Goal: Information Seeking & Learning: Find specific fact

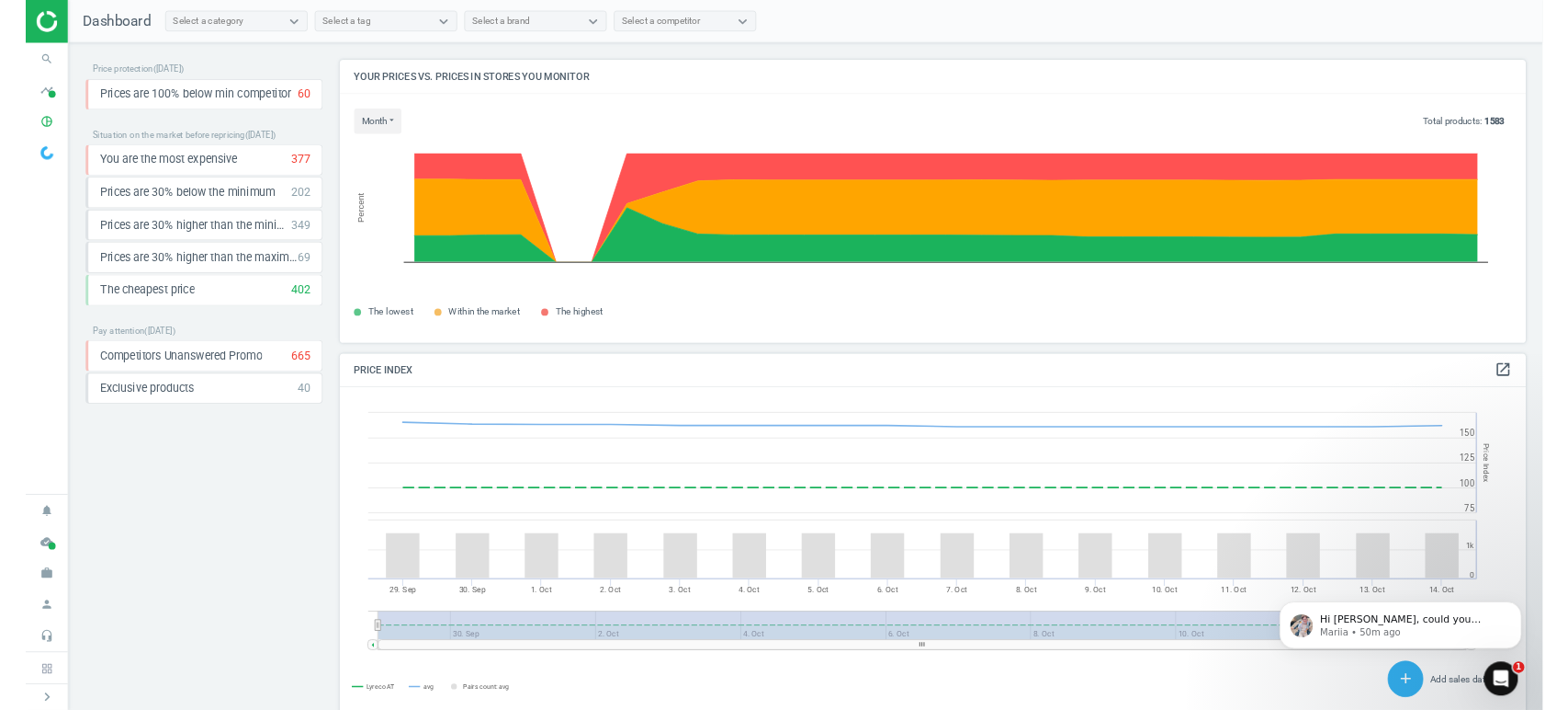
scroll to position [8, 9]
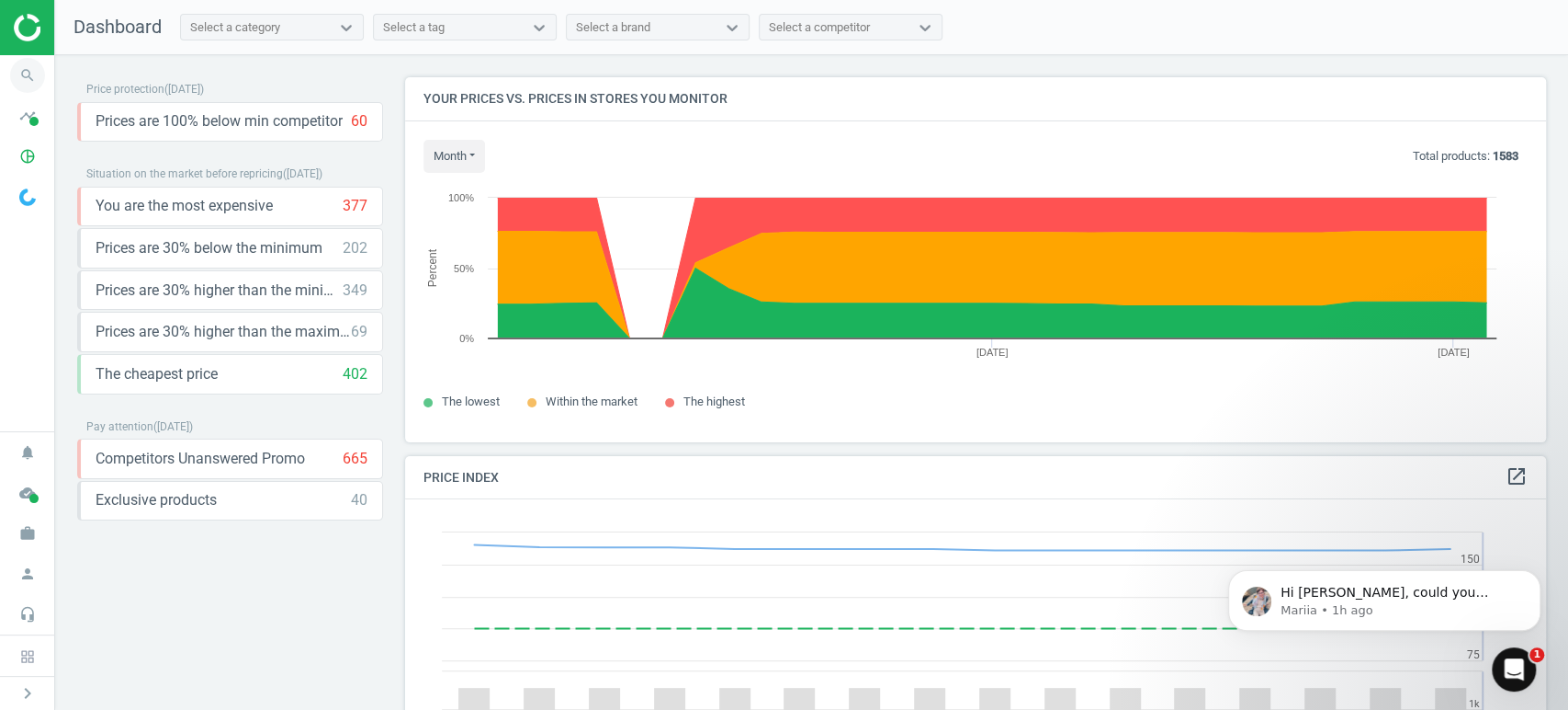
click at [28, 70] on icon "search" at bounding box center [27, 75] width 35 height 35
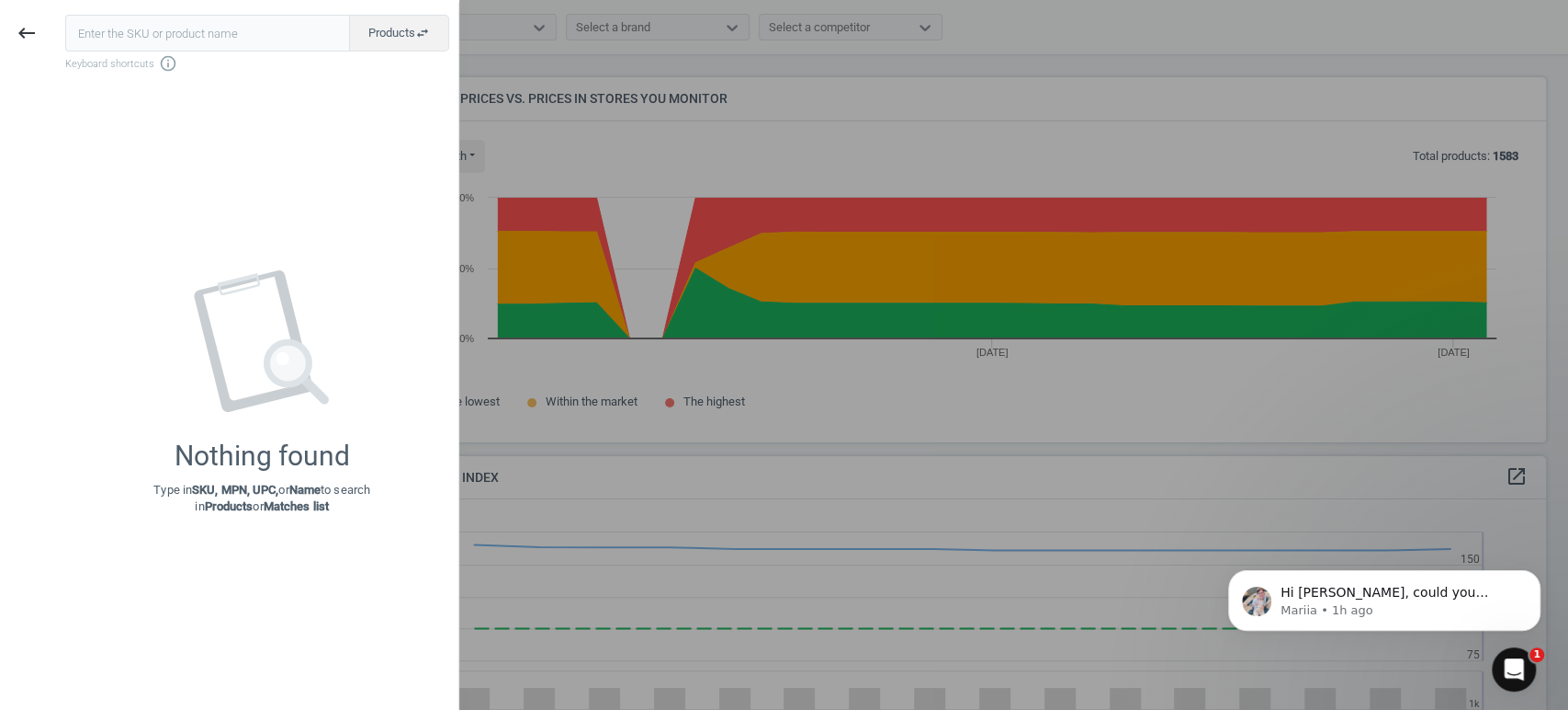
click at [212, 33] on input "text" at bounding box center [207, 33] width 285 height 37
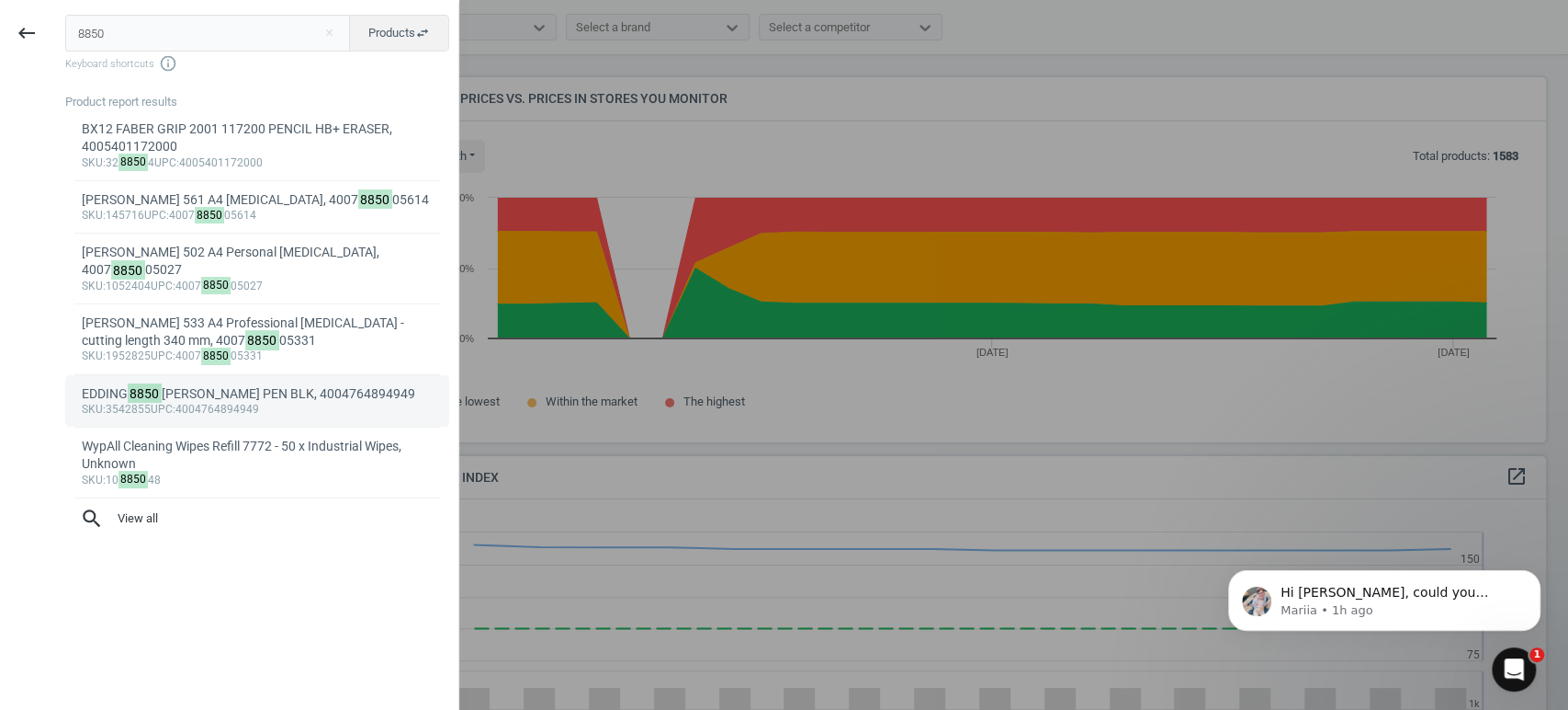
type input "8850"
click at [229, 385] on div "EDDING 8850 CARPENTER PEN BLK, 4004764894949" at bounding box center [258, 393] width 352 height 17
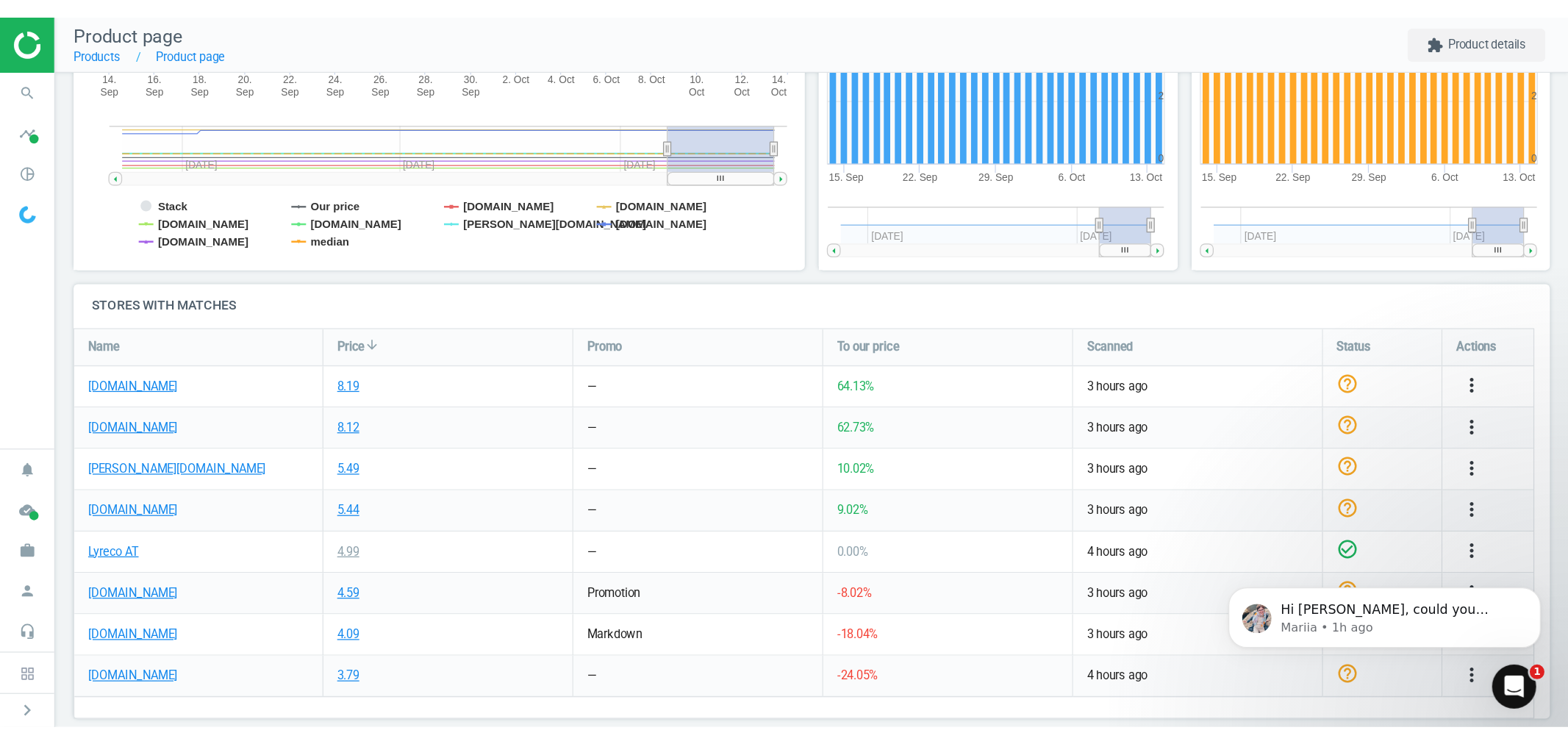
scroll to position [346, 0]
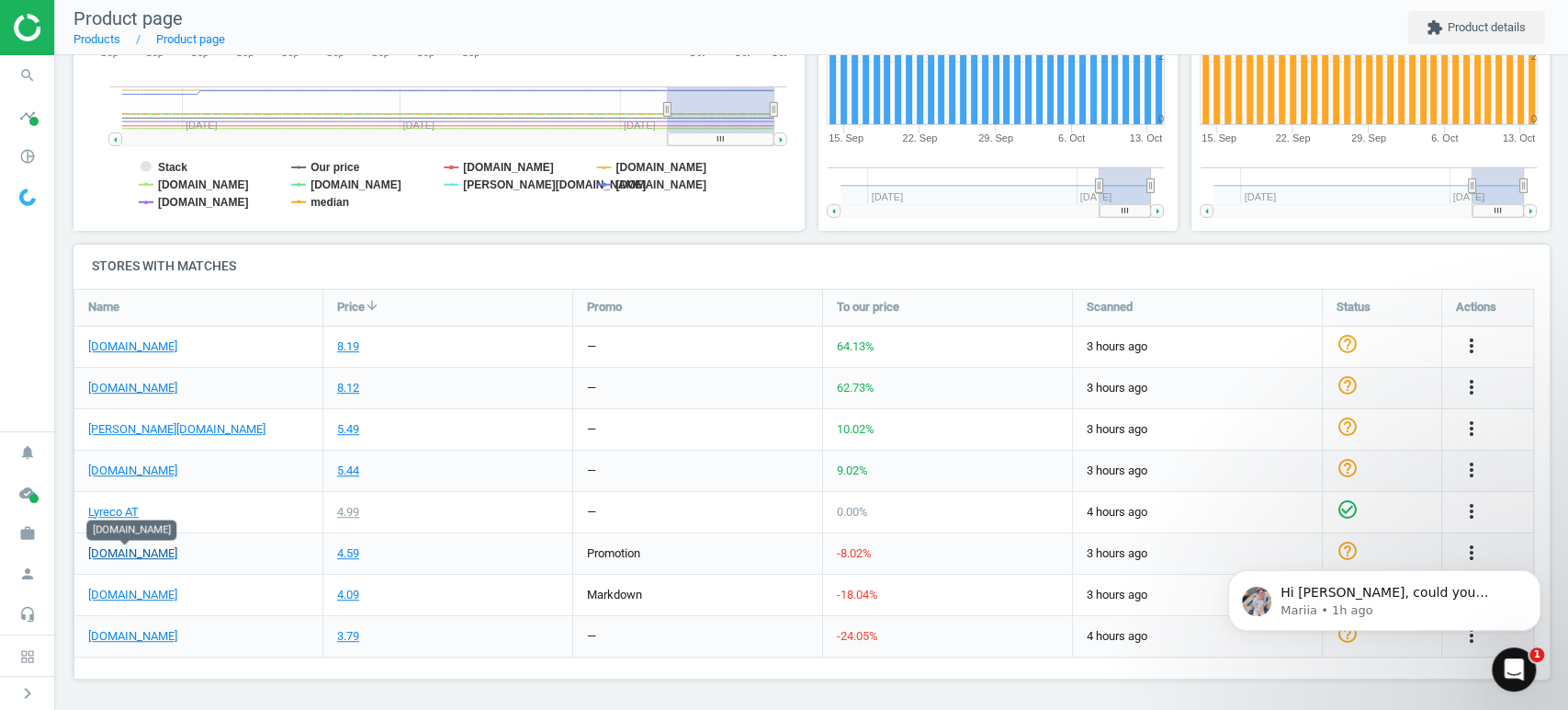
click at [120, 557] on link "vikingdirekt.at" at bounding box center [132, 553] width 89 height 17
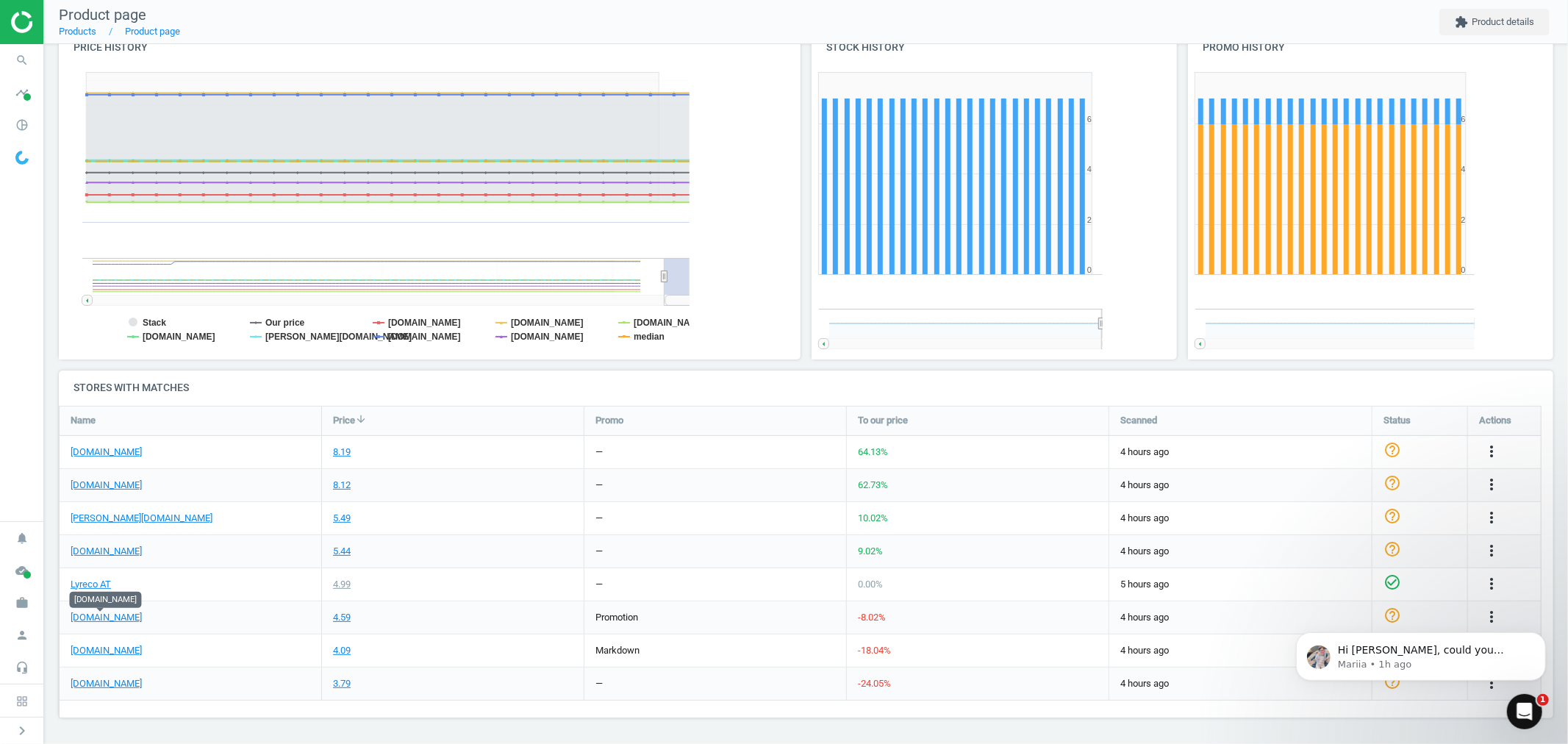
scroll to position [338, 1508]
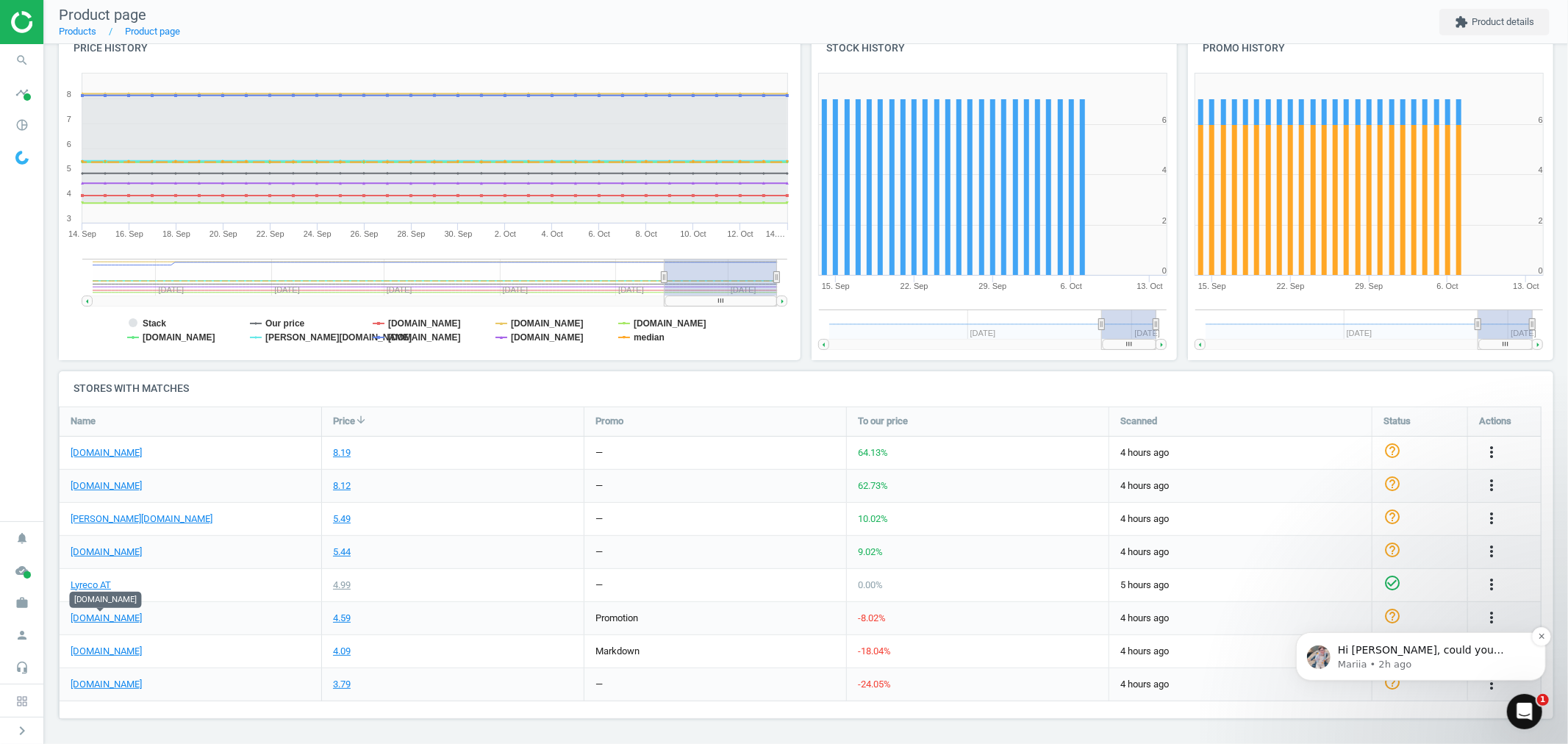
click at [1437, 654] on span "Hi Peter, could you confirm that the link is as following ? https://pbs-shop.hu…" at bounding box center [1431, 700] width 190 height 114
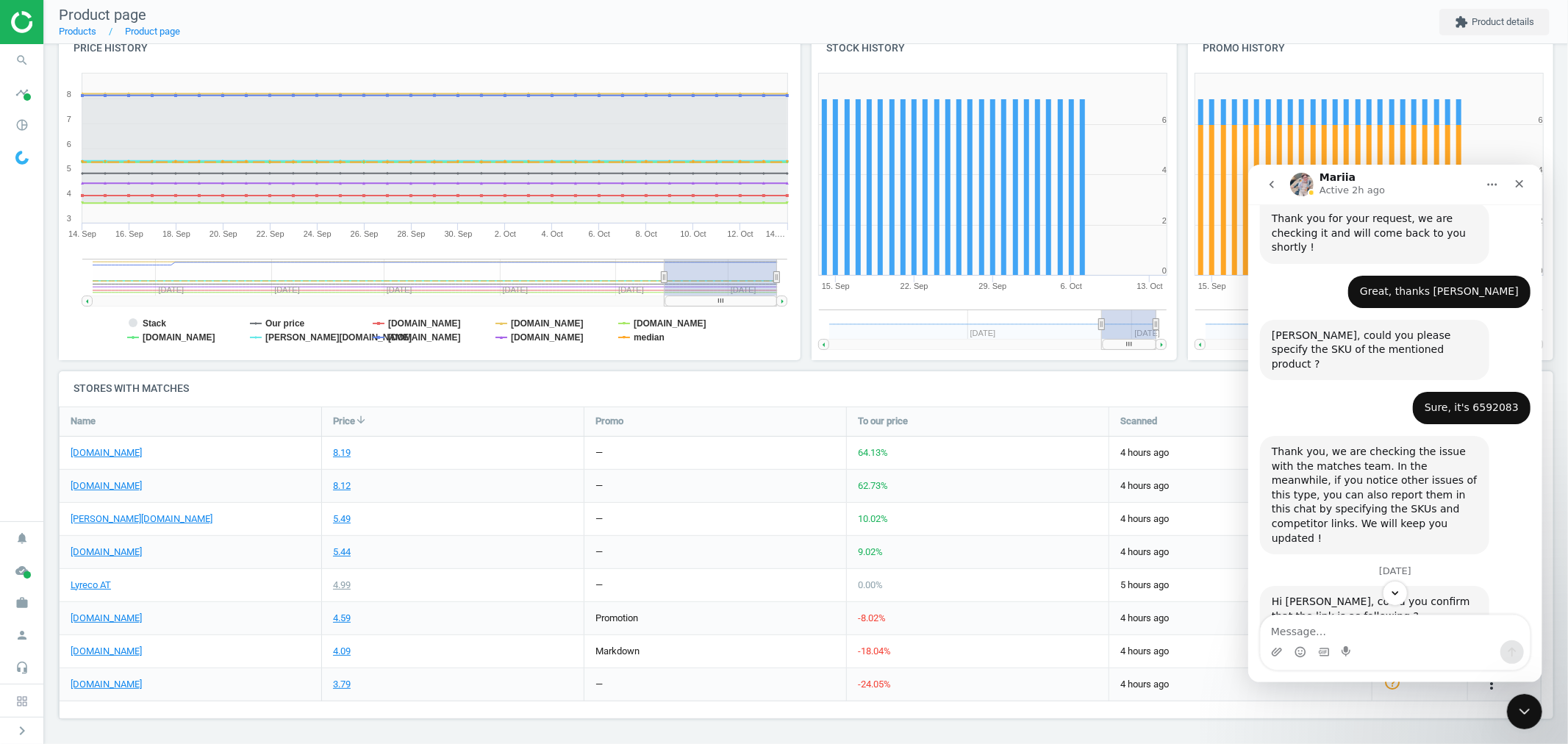
scroll to position [776, 0]
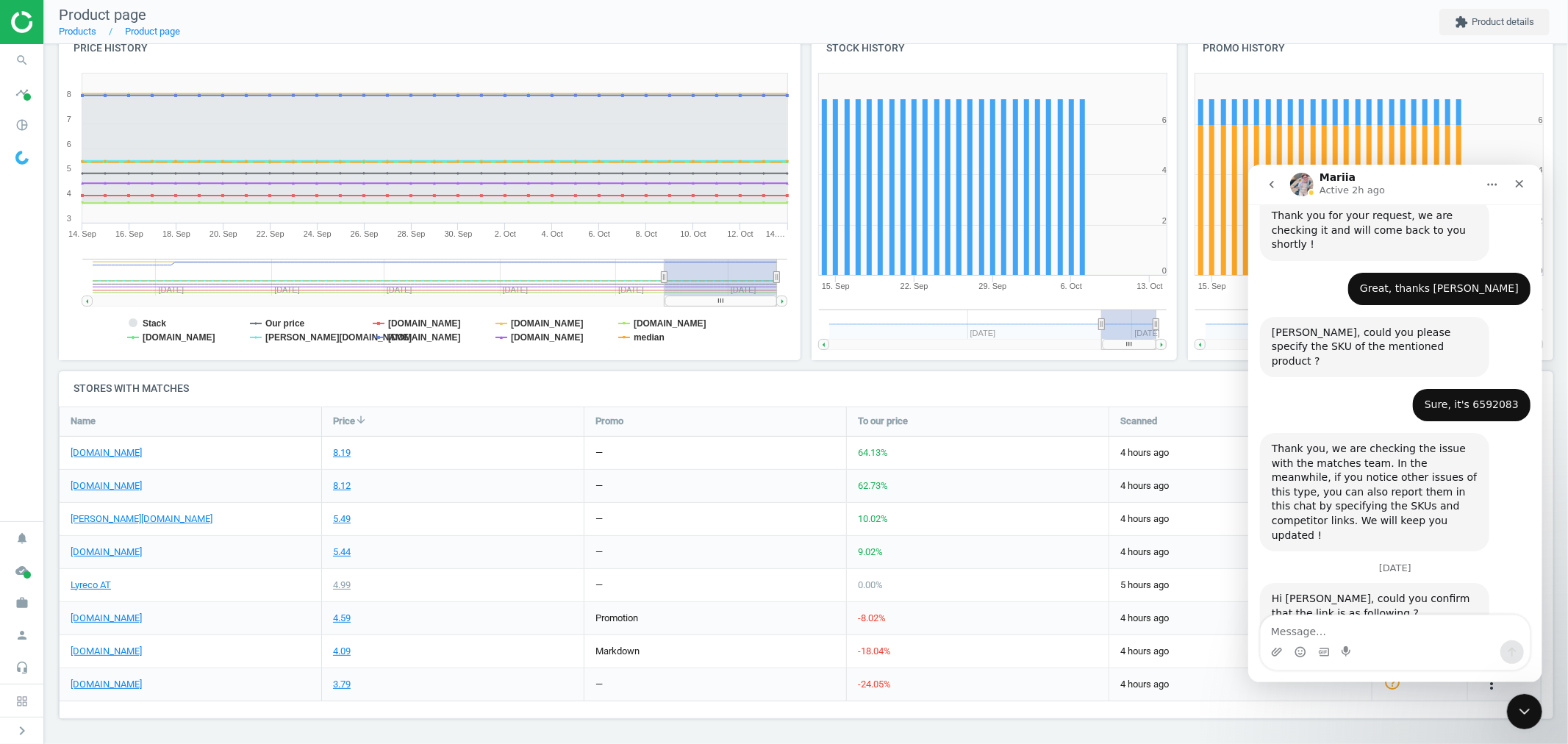
click at [1487, 397] on div "Sure, it's 6592083" at bounding box center [1471, 404] width 94 height 14
copy div "6592083"
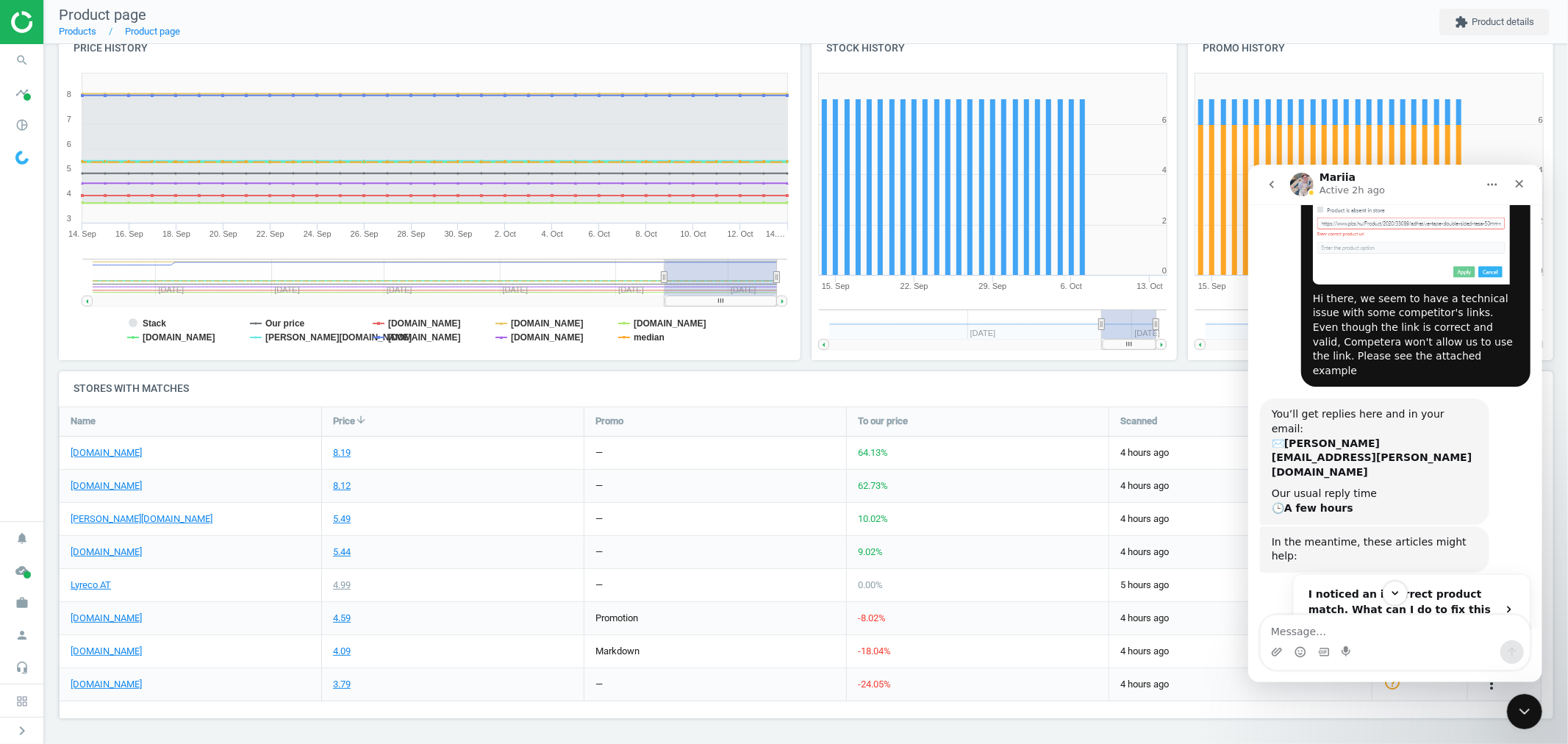
scroll to position [41, 0]
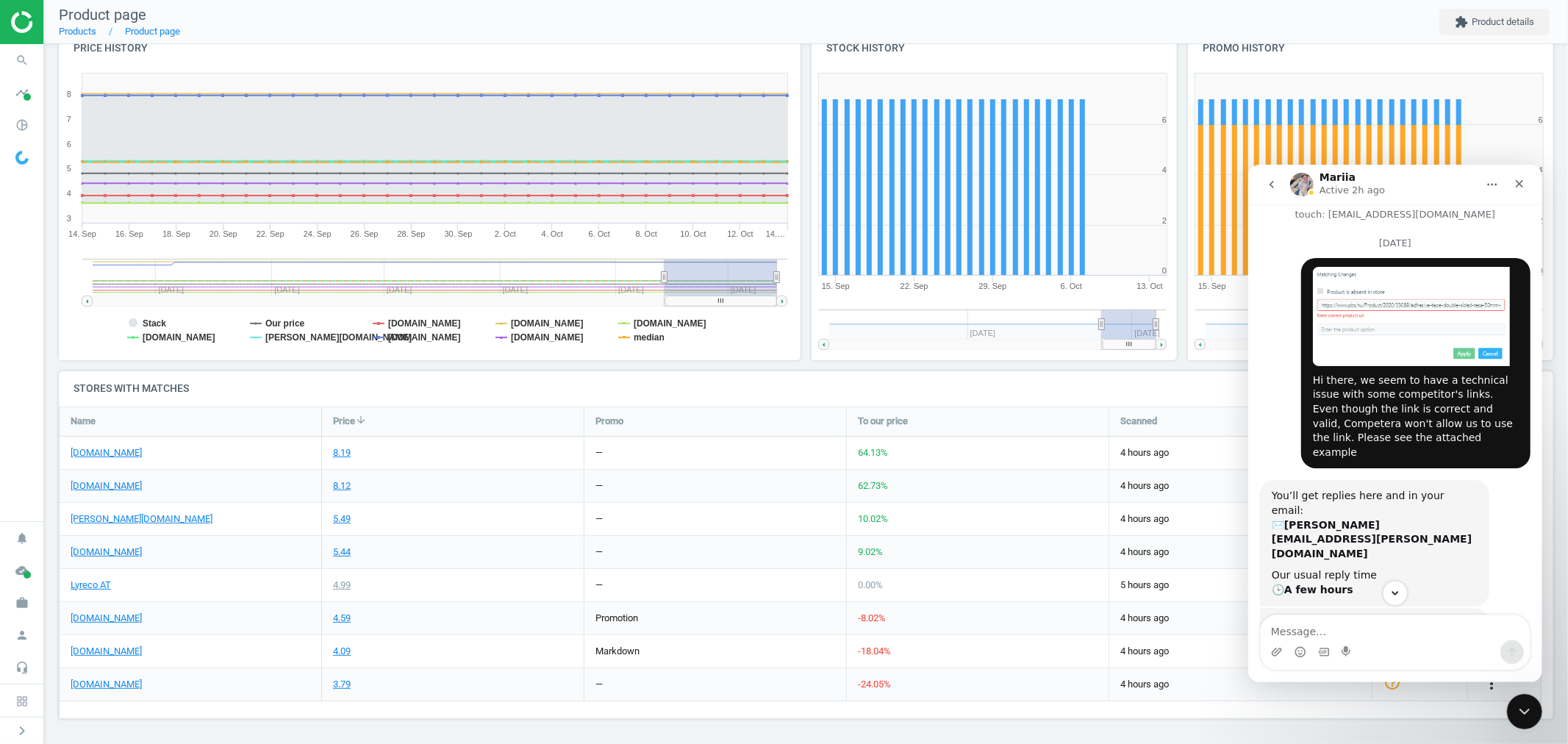
click at [1406, 309] on img "Peter says…" at bounding box center [1410, 316] width 197 height 99
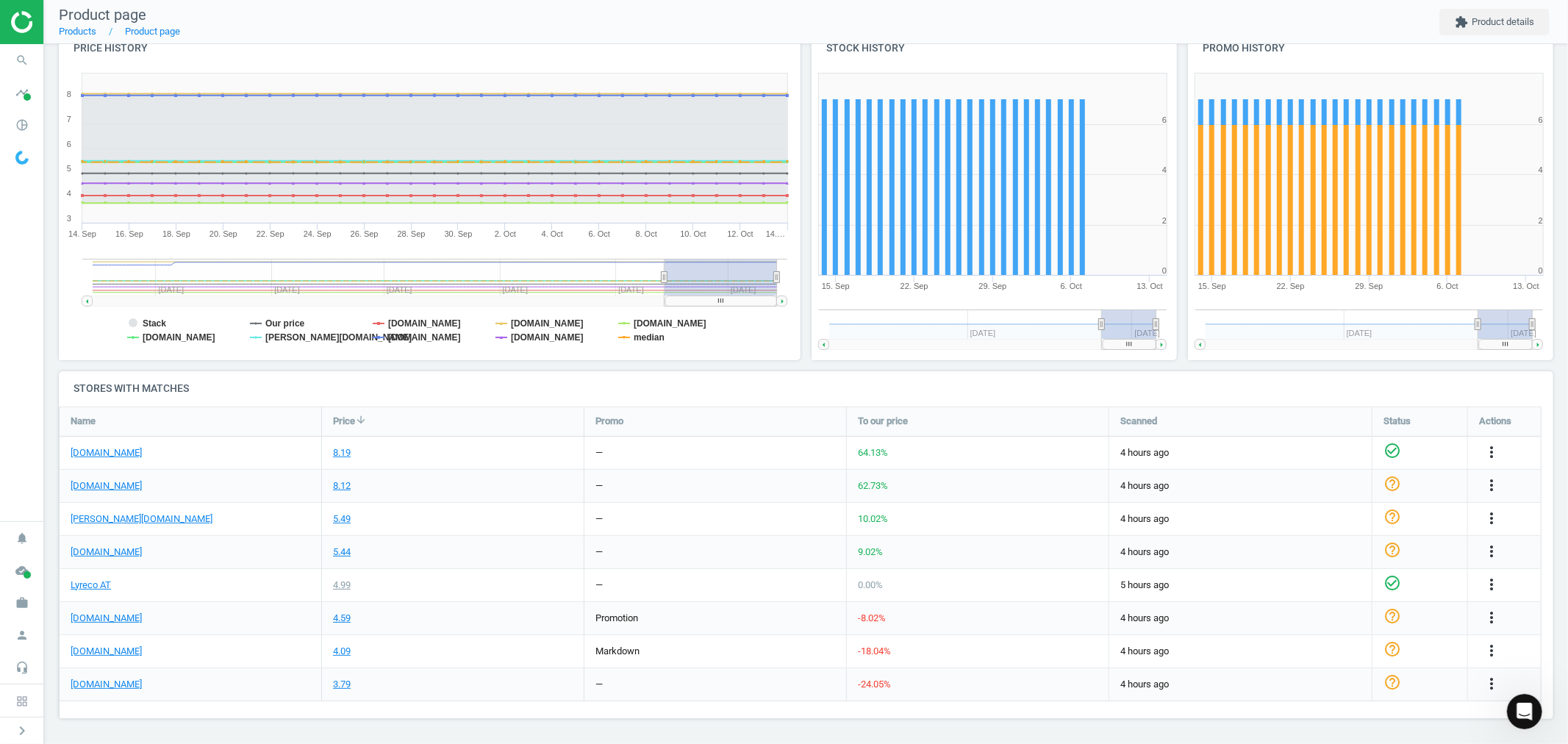
scroll to position [776, 0]
click at [1522, 714] on icon "Open Intercom Messenger" at bounding box center [1522, 710] width 24 height 24
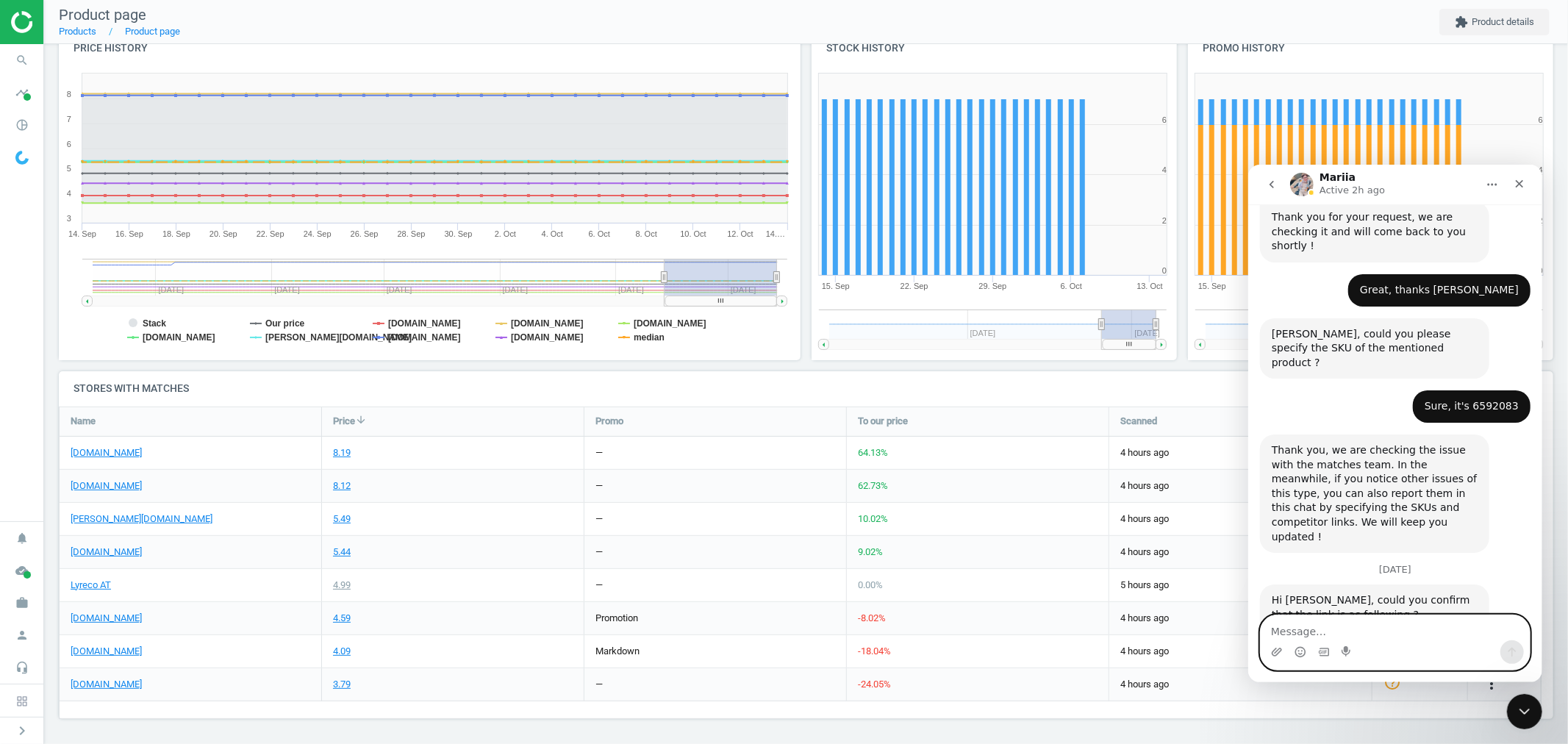
click at [1373, 630] on textarea "Message…" at bounding box center [1394, 627] width 269 height 25
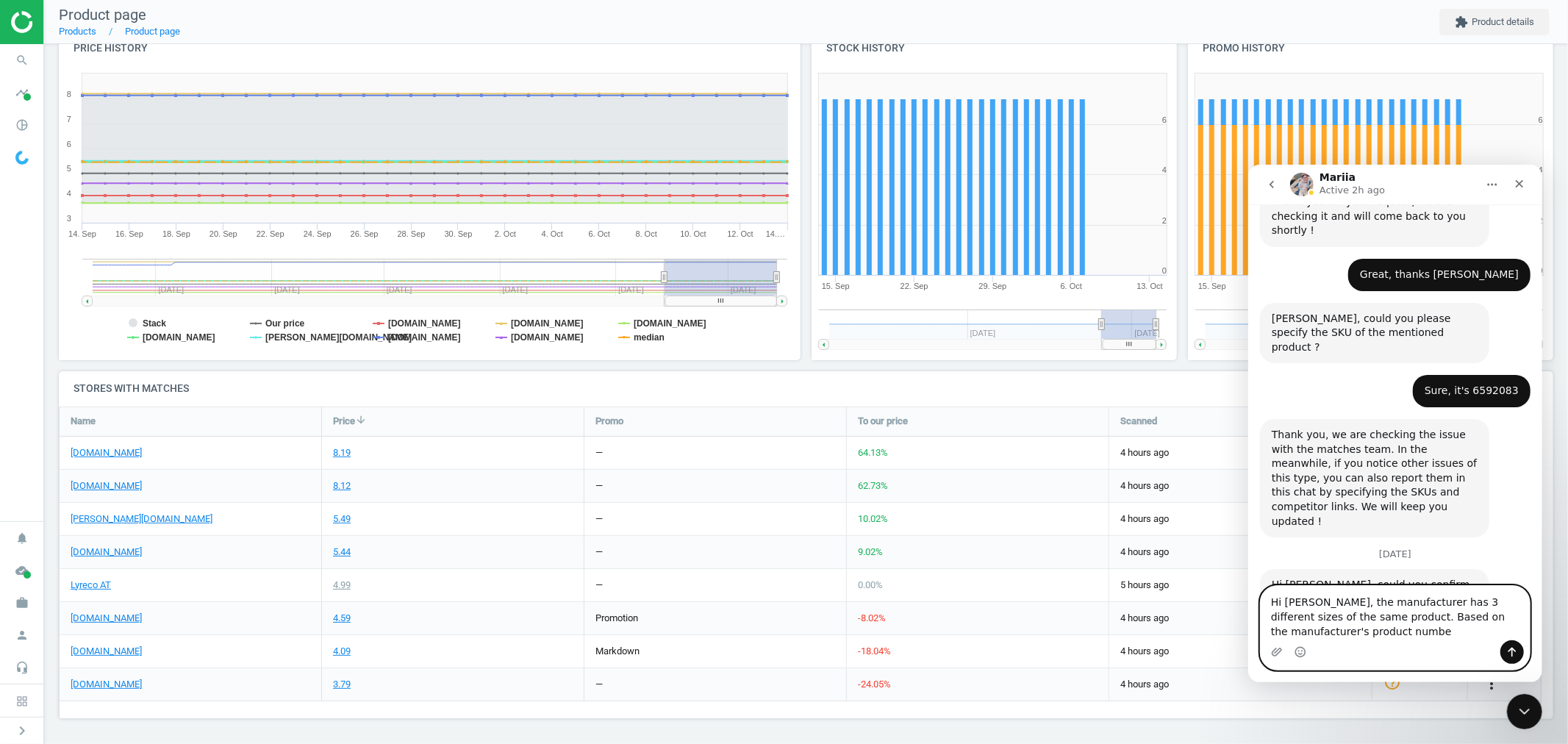
scroll to position [806, 0]
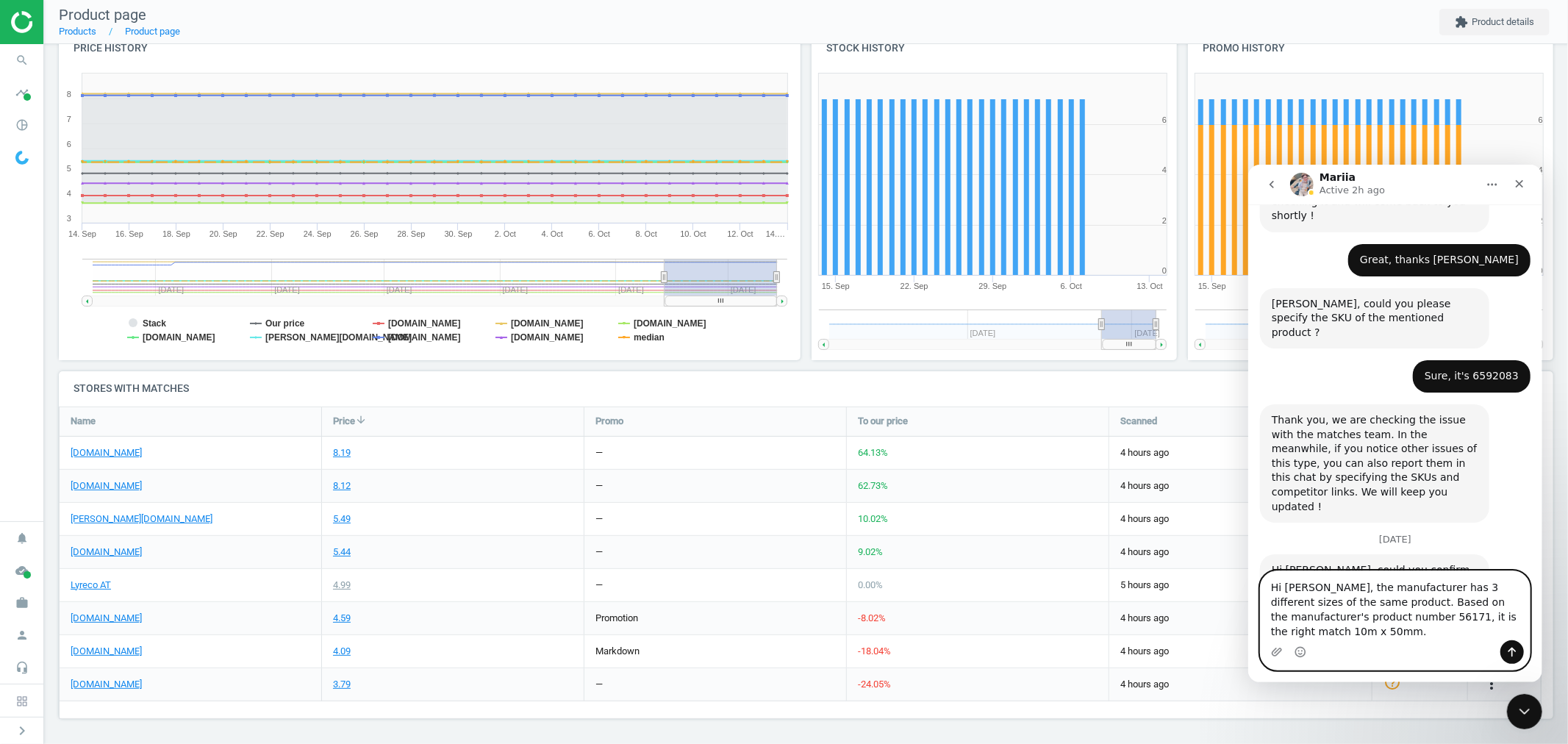
paste textarea "https://www.tesa.com/en/consumer/tesa-double-sided-tape-universal-ean-404244891…"
type textarea "Hi Mariia, the manufacturer has 3 different sizes of the same product. Based on…"
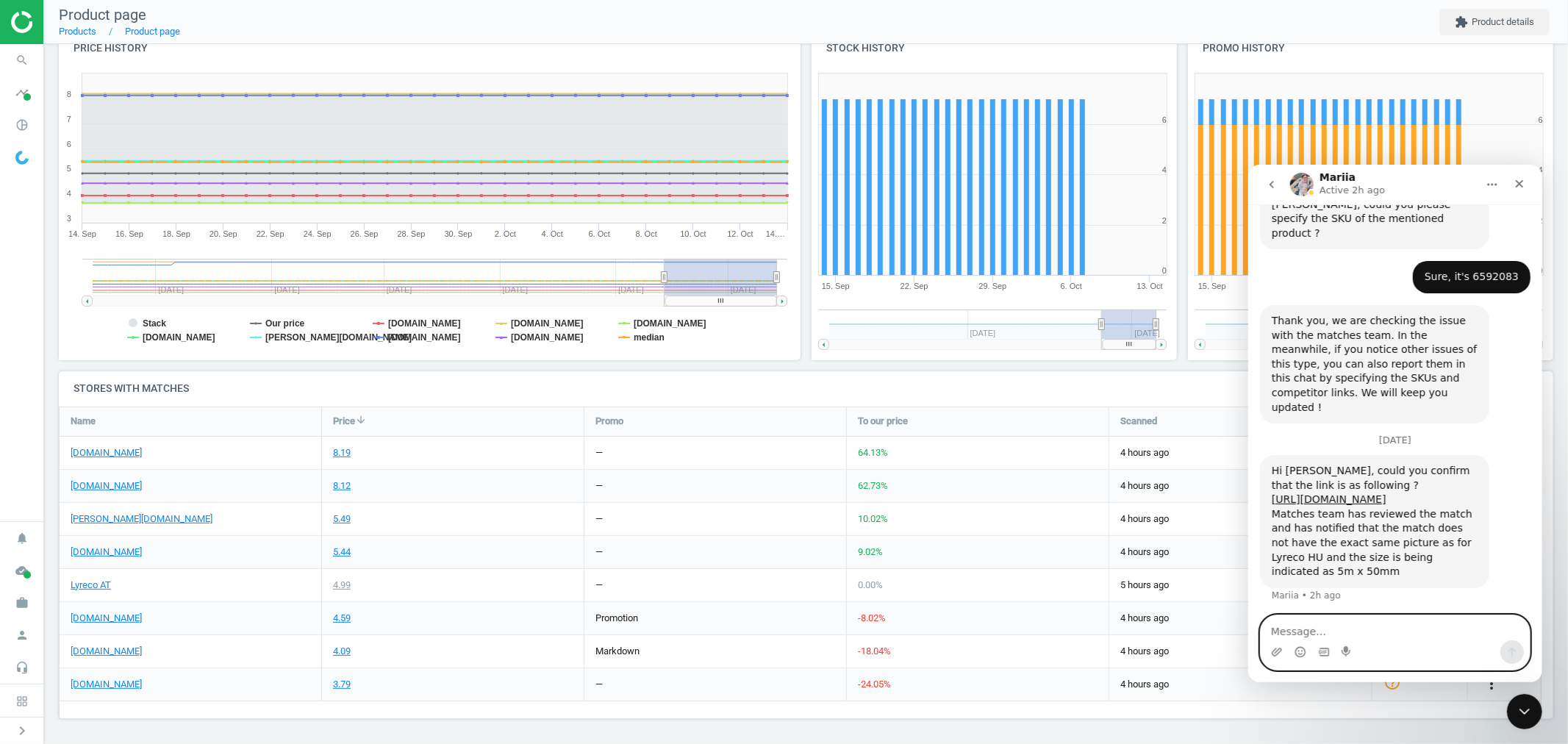
scroll to position [906, 0]
click at [14, 305] on nav "search Search timeline Data delivery Overview Matches dashboard Matches Rematch…" at bounding box center [22, 282] width 43 height 478
drag, startPoint x: 1518, startPoint y: 181, endPoint x: 2360, endPoint y: 518, distance: 906.9
click at [1518, 181] on icon "Close" at bounding box center [1518, 183] width 12 height 12
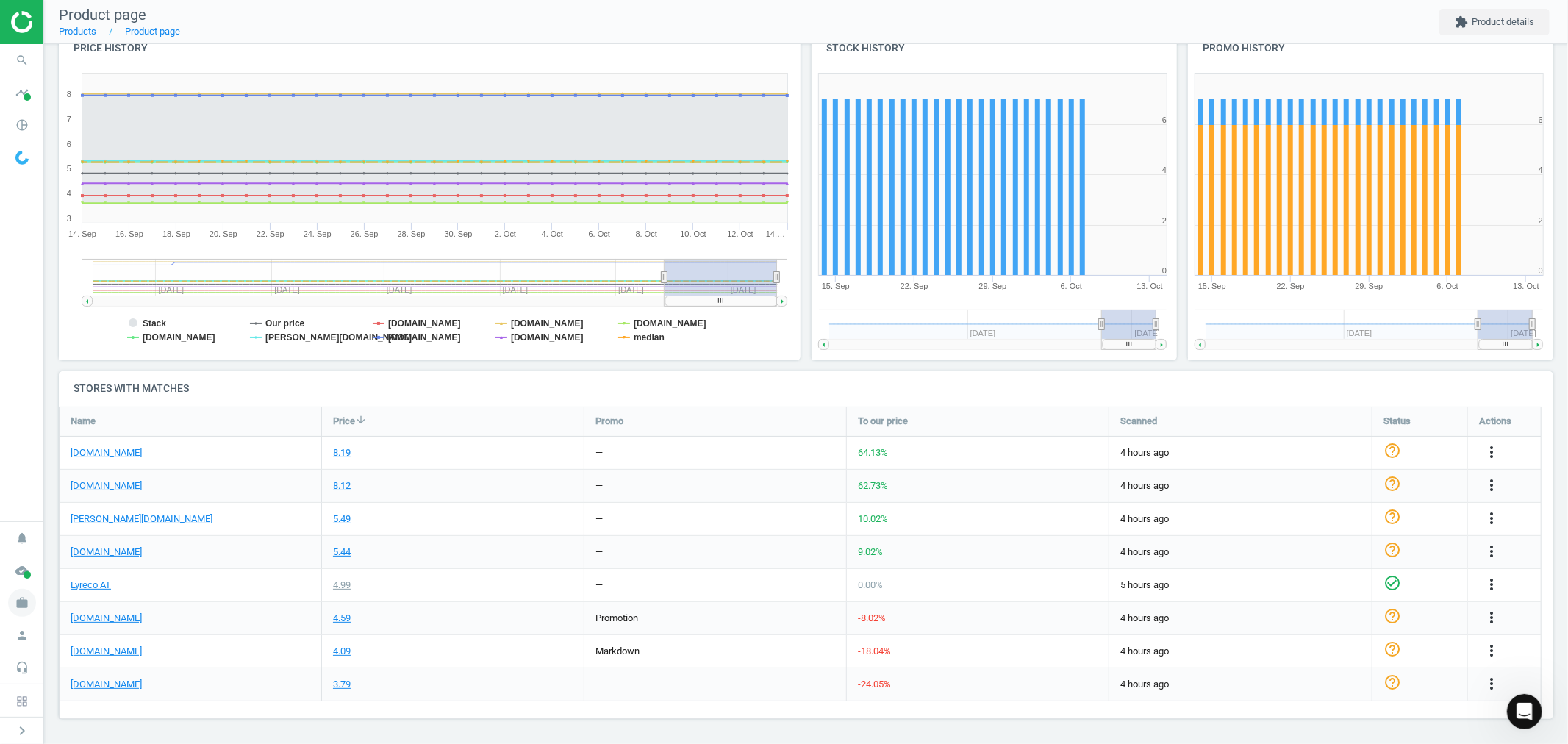
click at [16, 603] on icon "work" at bounding box center [22, 602] width 28 height 28
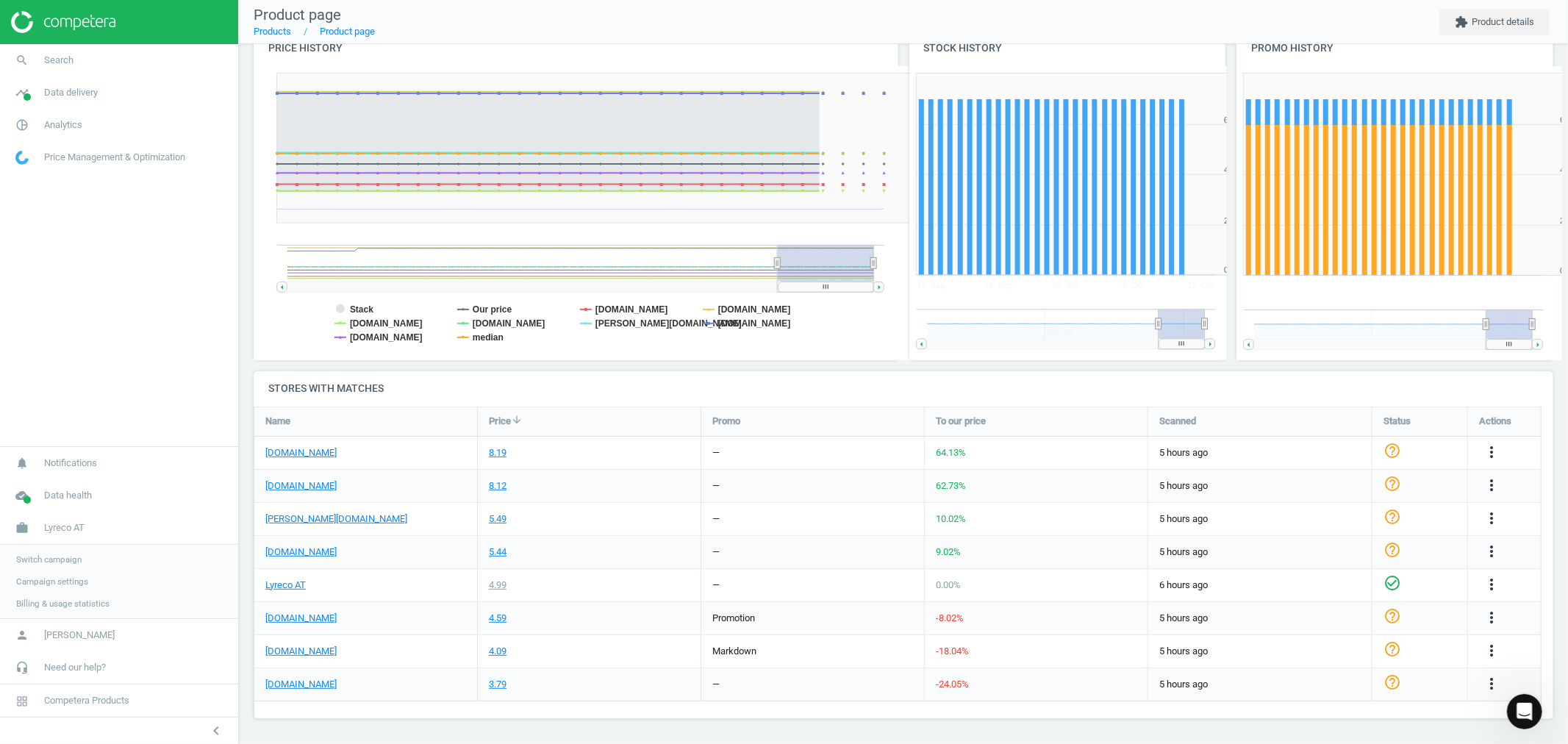
scroll to position [8, 8]
click at [24, 13] on img at bounding box center [63, 22] width 105 height 22
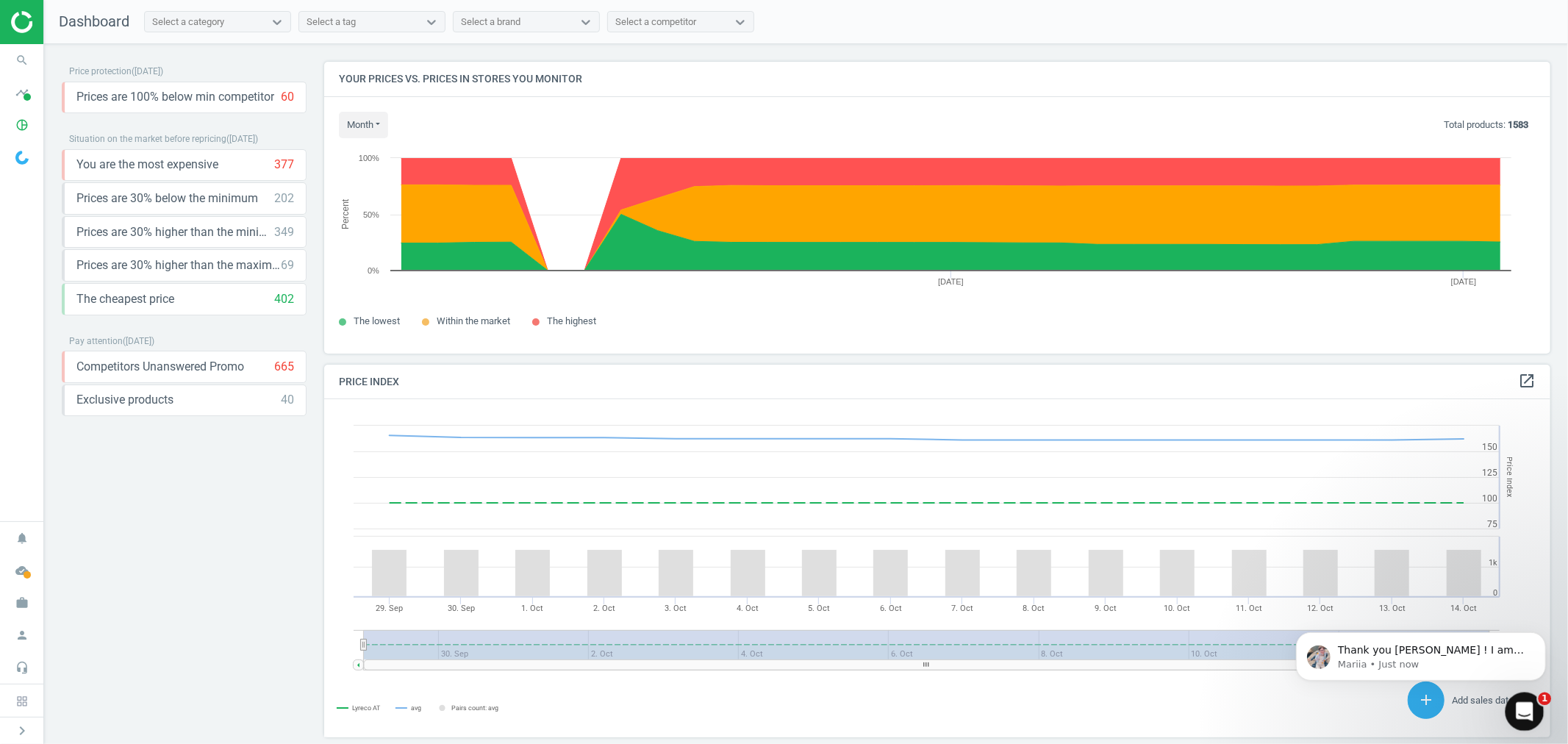
click at [1519, 702] on icon "Open Intercom Messenger" at bounding box center [1522, 710] width 24 height 24
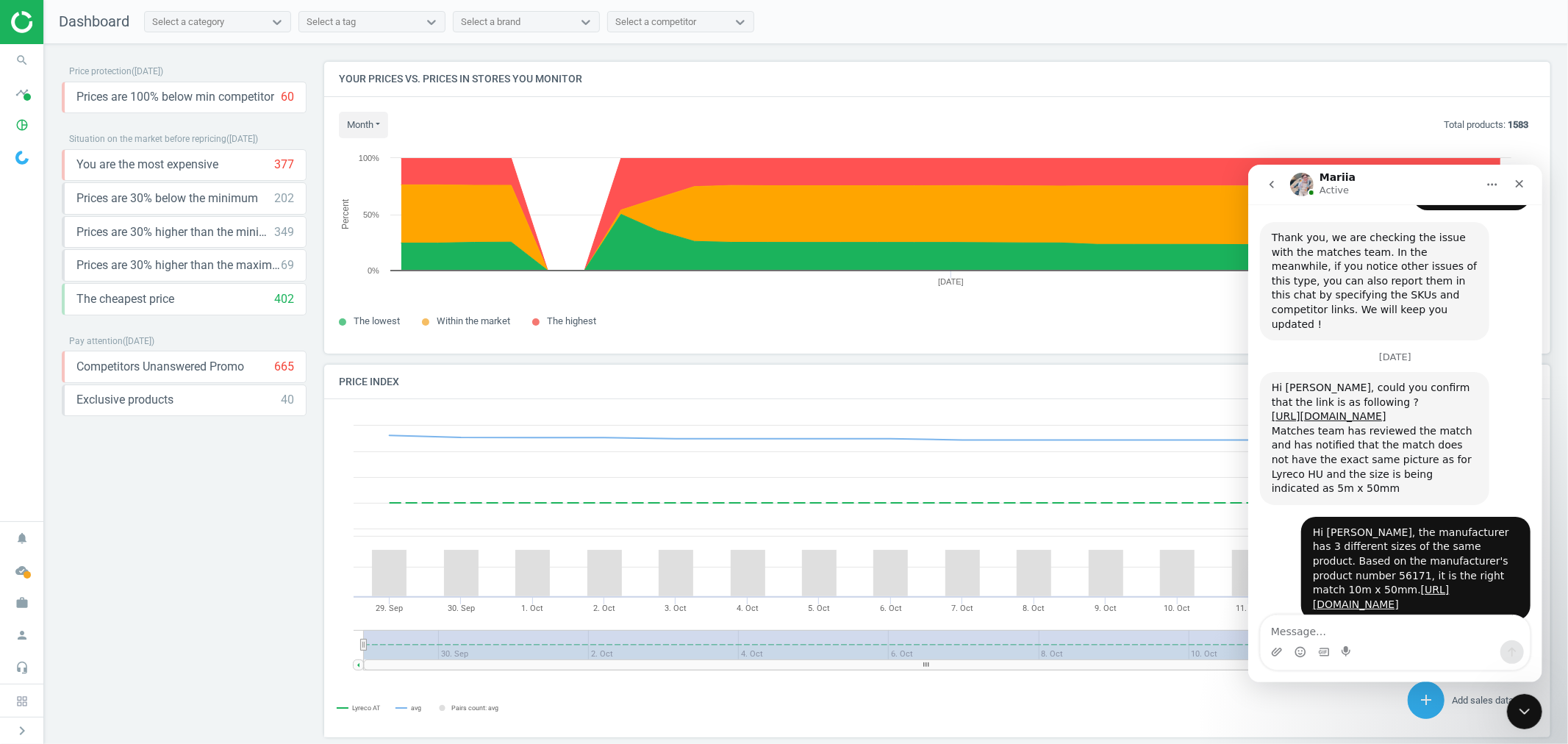
scroll to position [1004, 0]
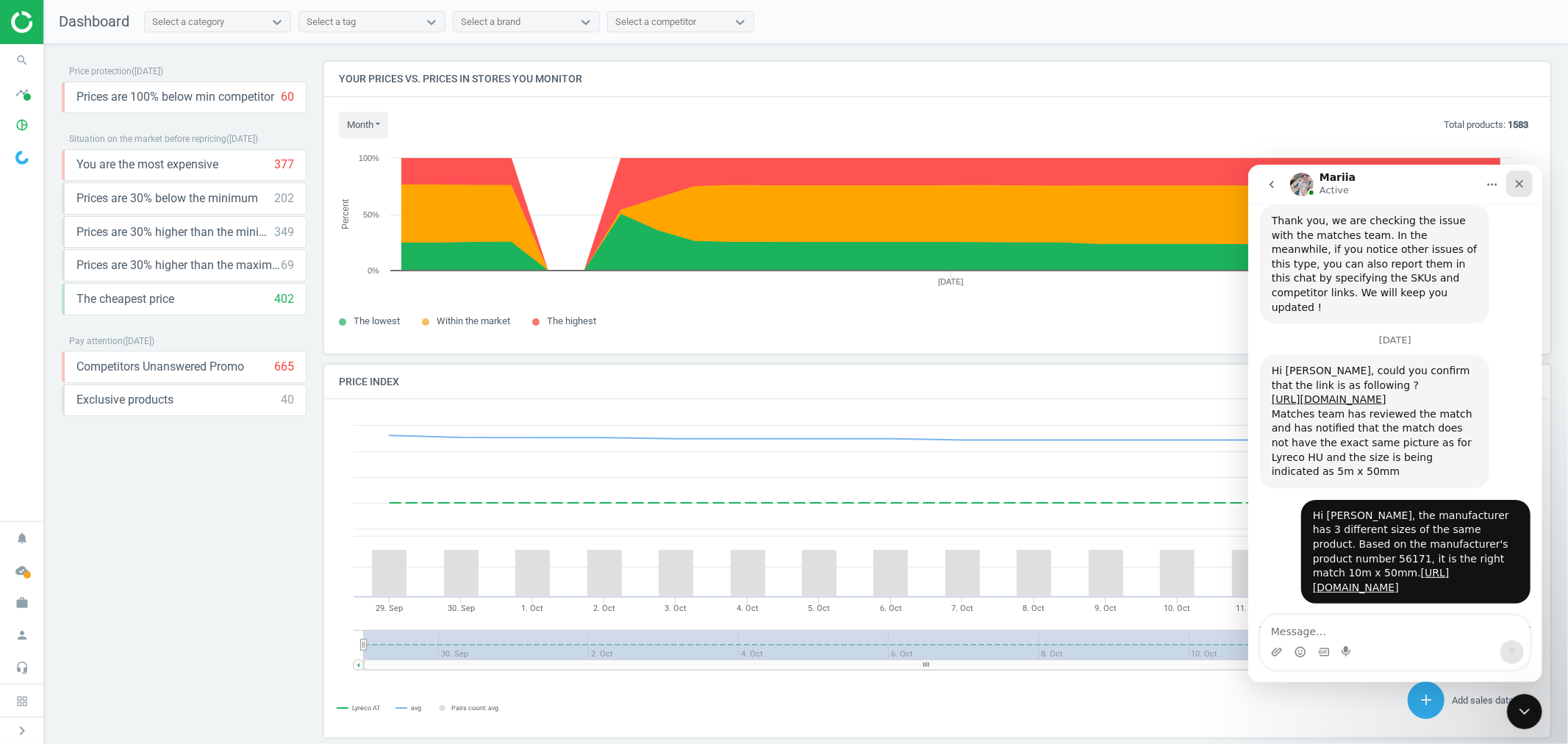
click at [1517, 180] on icon "Close" at bounding box center [1518, 183] width 12 height 12
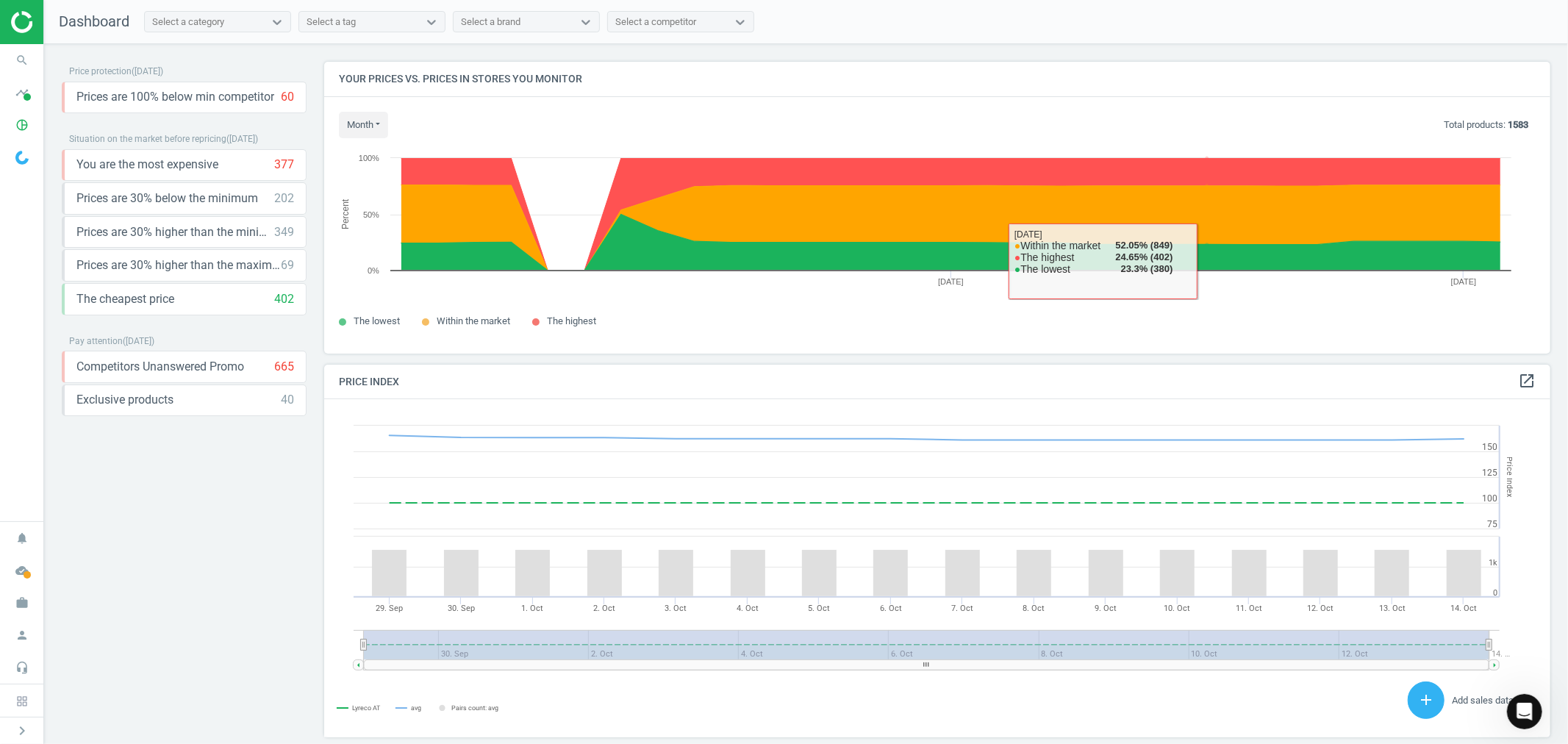
scroll to position [979, 0]
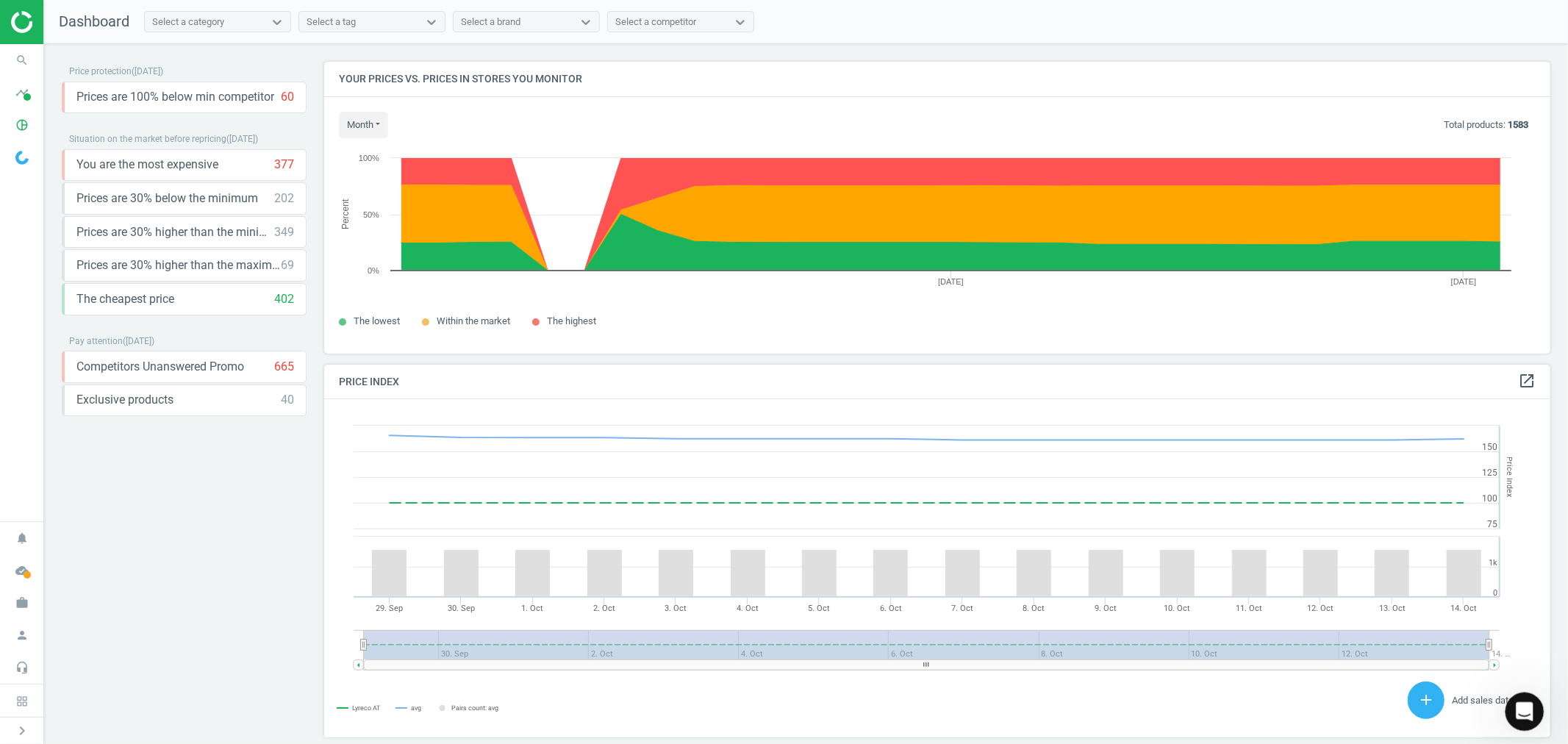
click at [1521, 696] on div "Open Intercom Messenger" at bounding box center [1522, 710] width 49 height 49
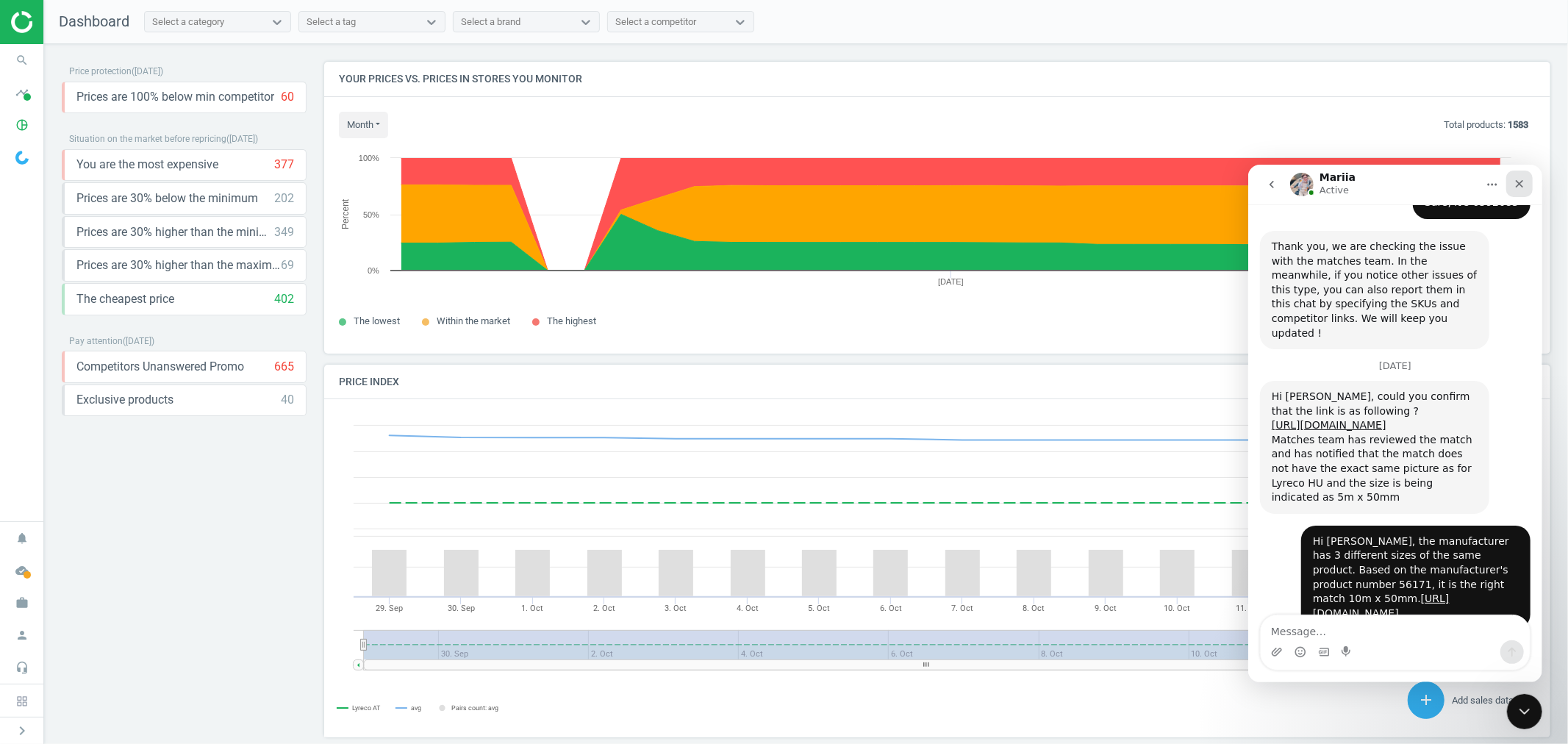
click at [1521, 176] on div "Close" at bounding box center [1518, 182] width 26 height 26
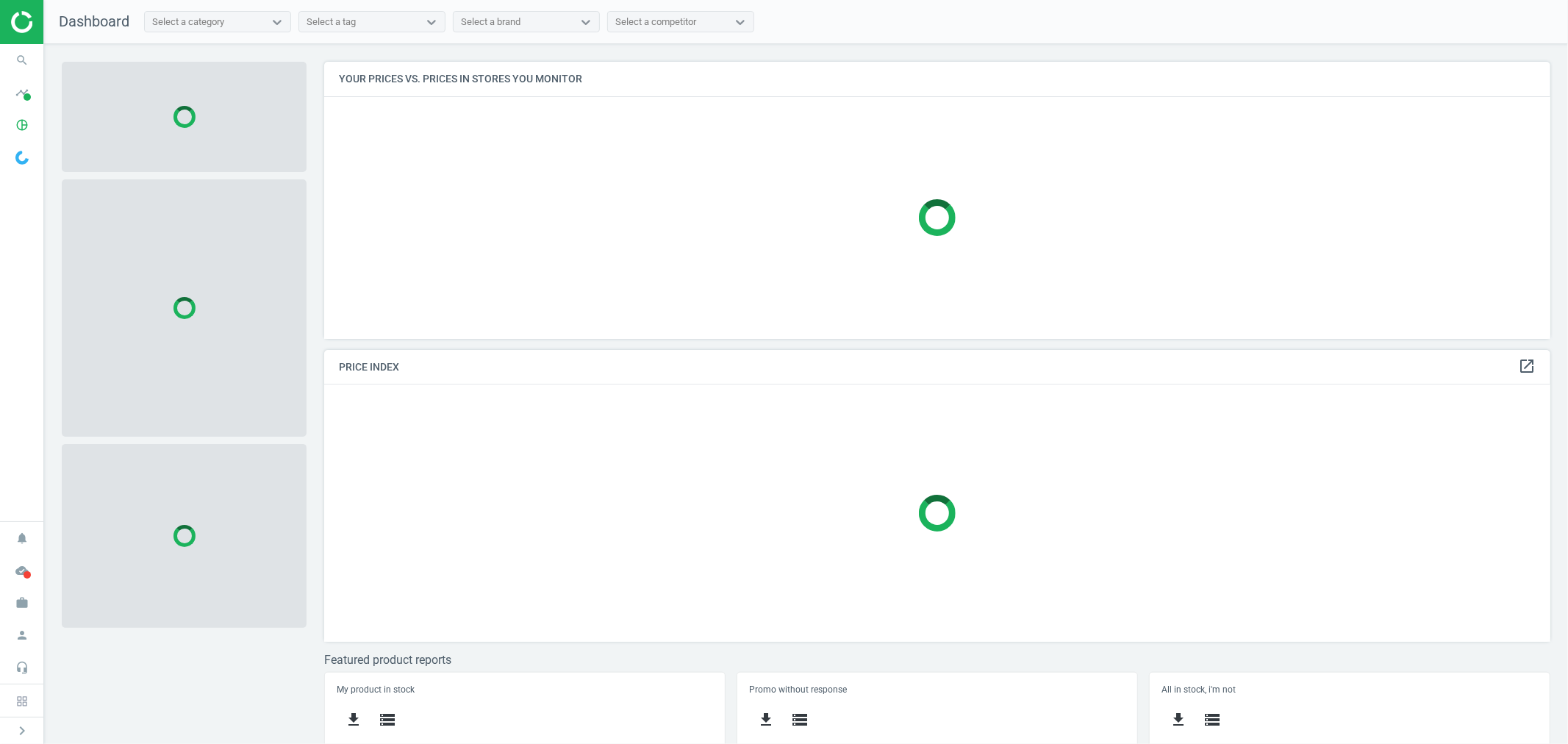
scroll to position [303, 1239]
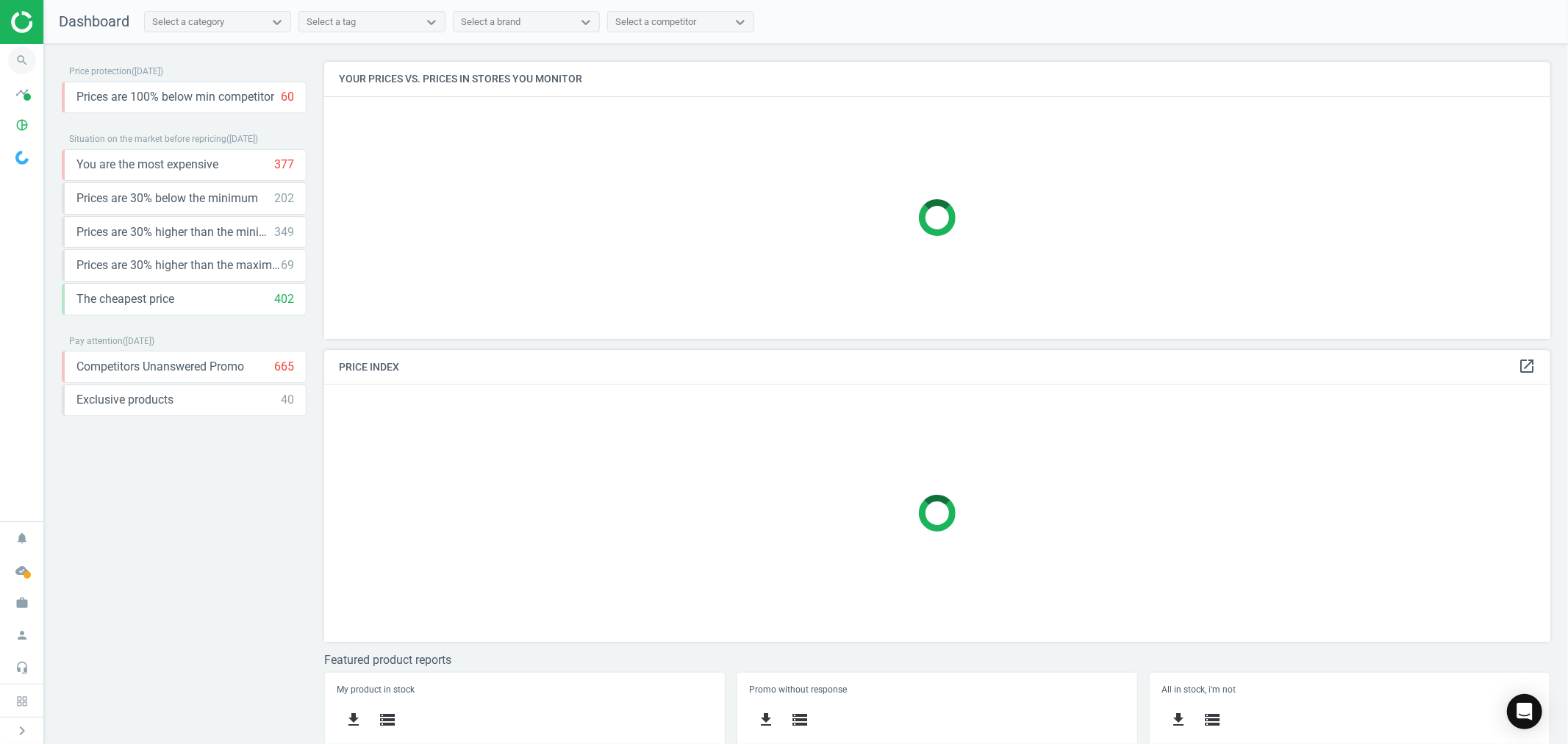
click at [26, 58] on icon "search" at bounding box center [22, 60] width 28 height 28
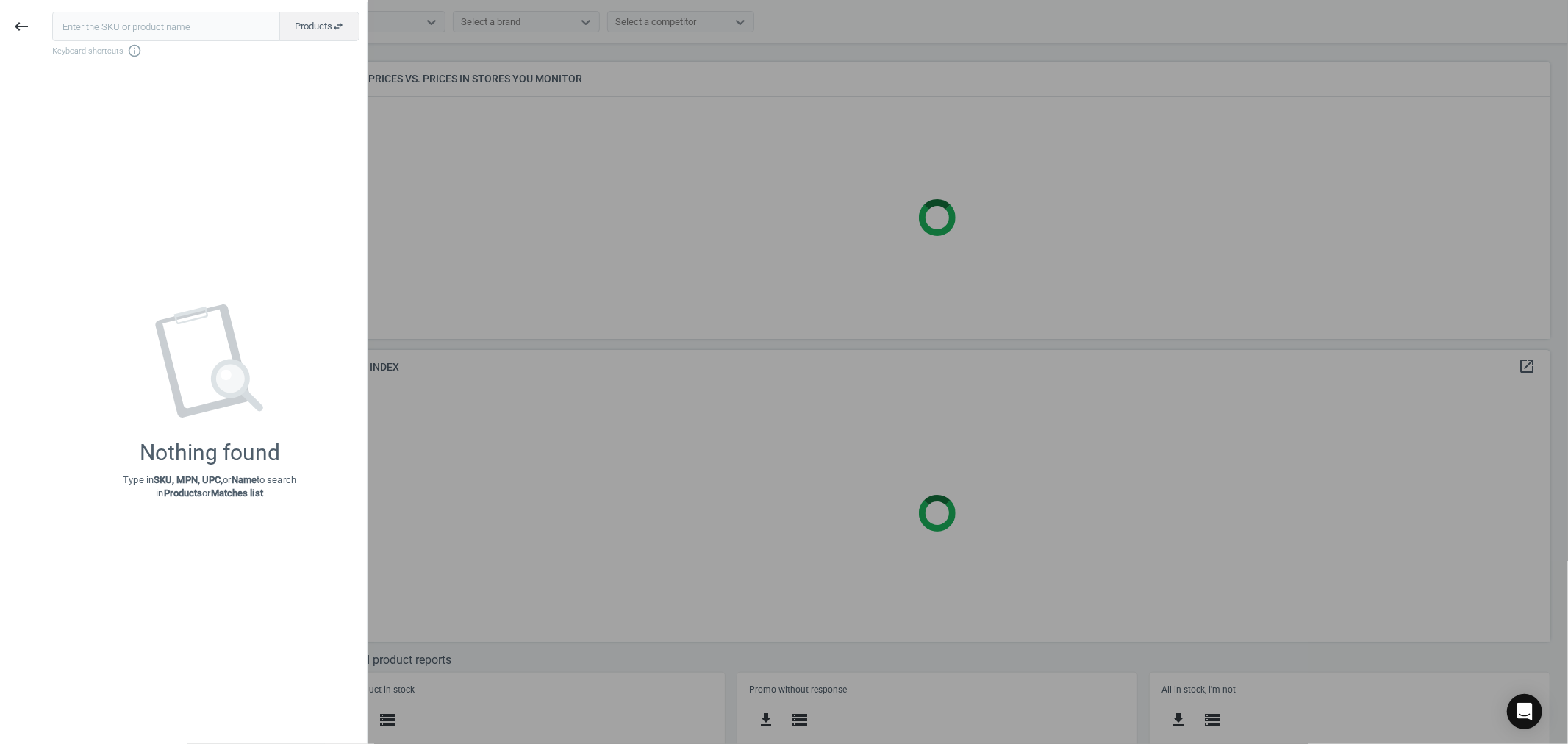
click at [186, 25] on input "text" at bounding box center [166, 26] width 228 height 30
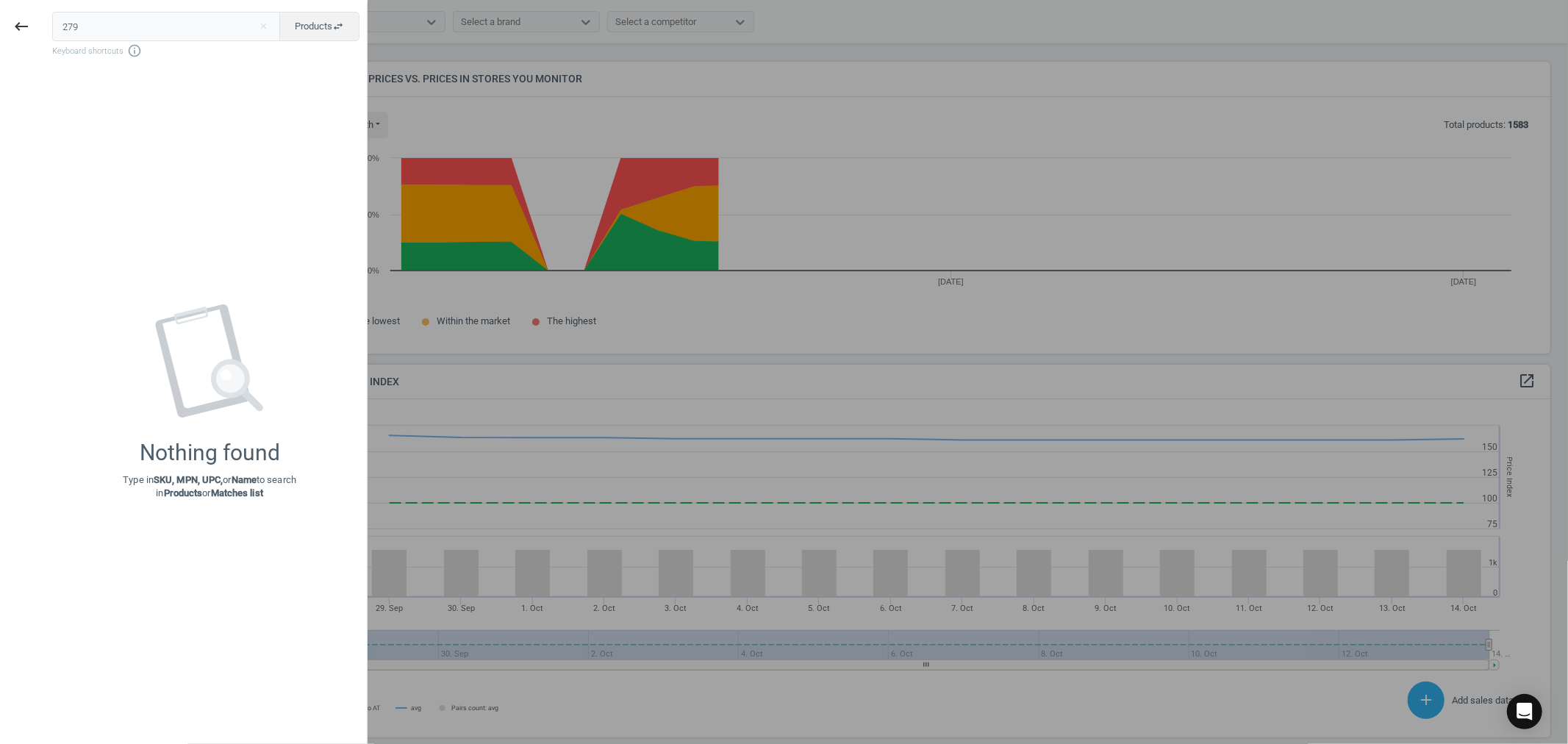
scroll to position [364, 1239]
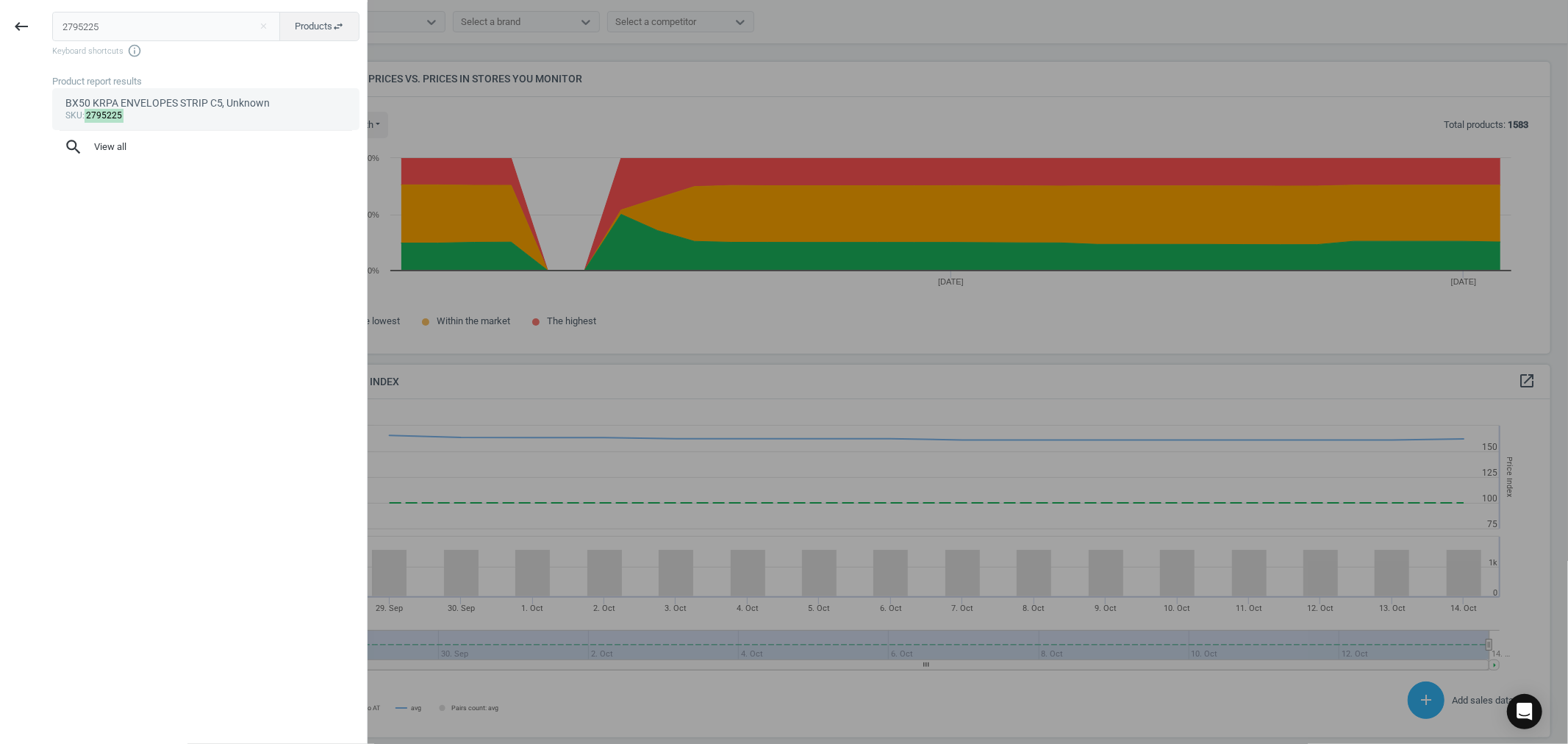
type input "2795225"
click at [199, 113] on div "sku : 2795225" at bounding box center [206, 116] width 281 height 12
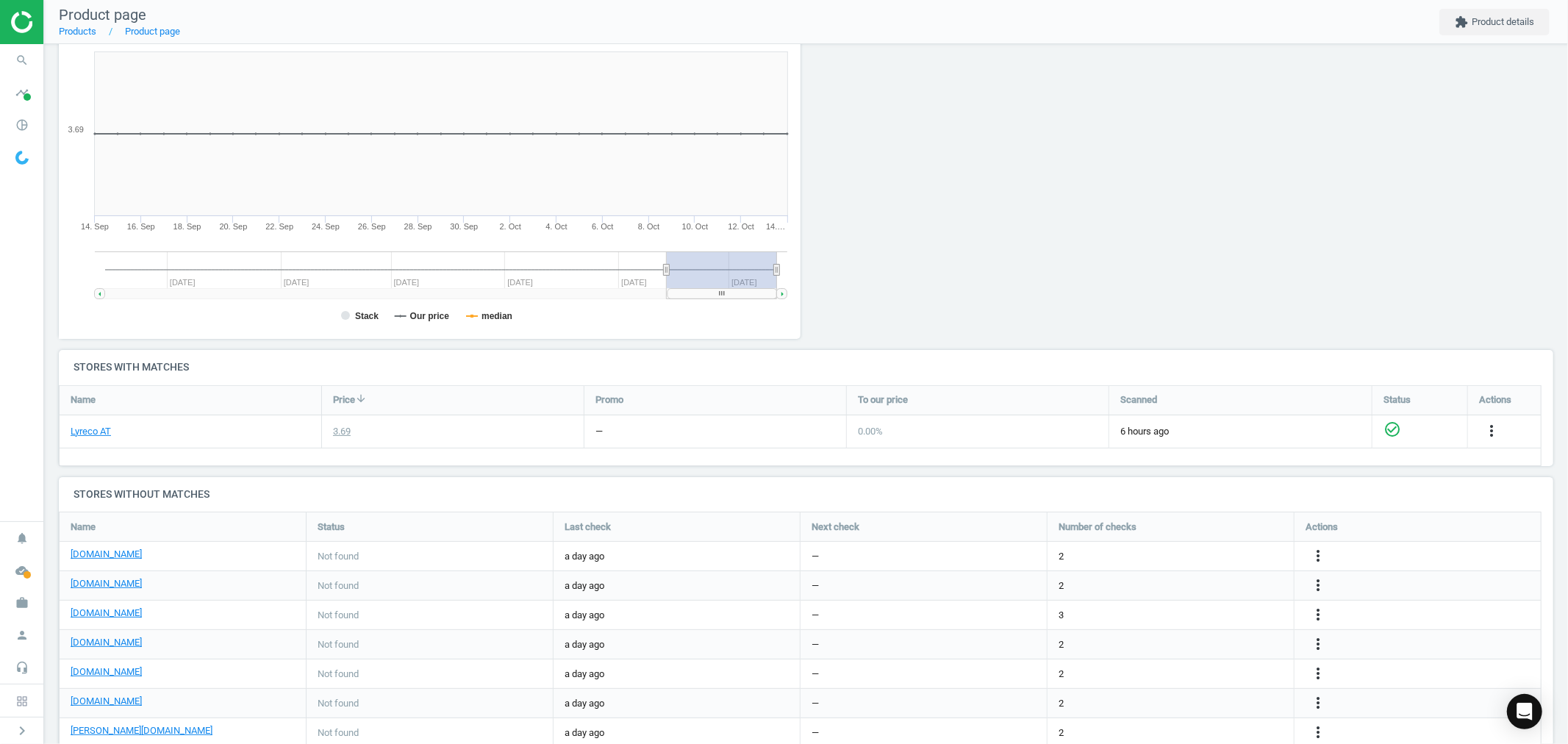
scroll to position [225, 0]
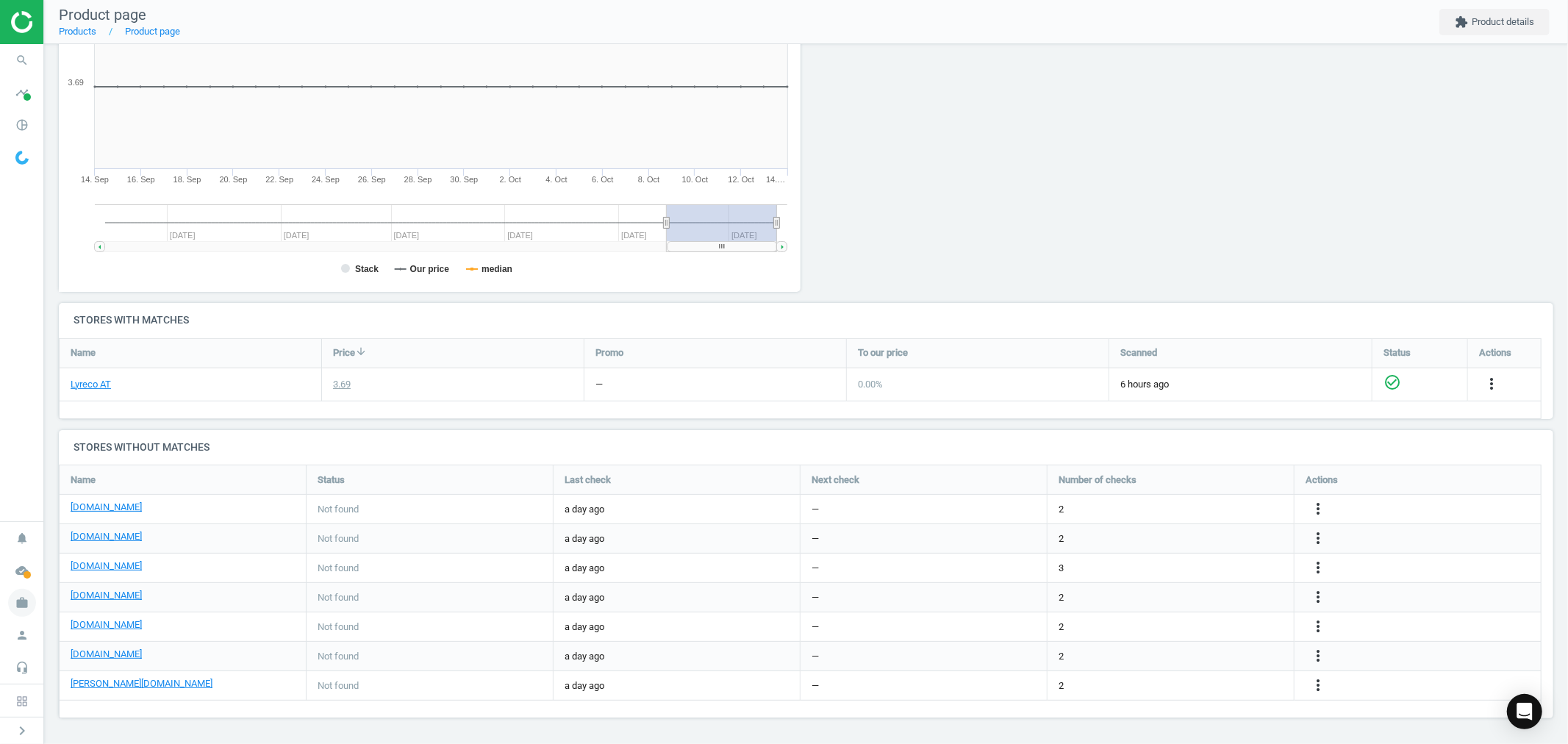
click at [26, 604] on icon "work" at bounding box center [22, 602] width 28 height 28
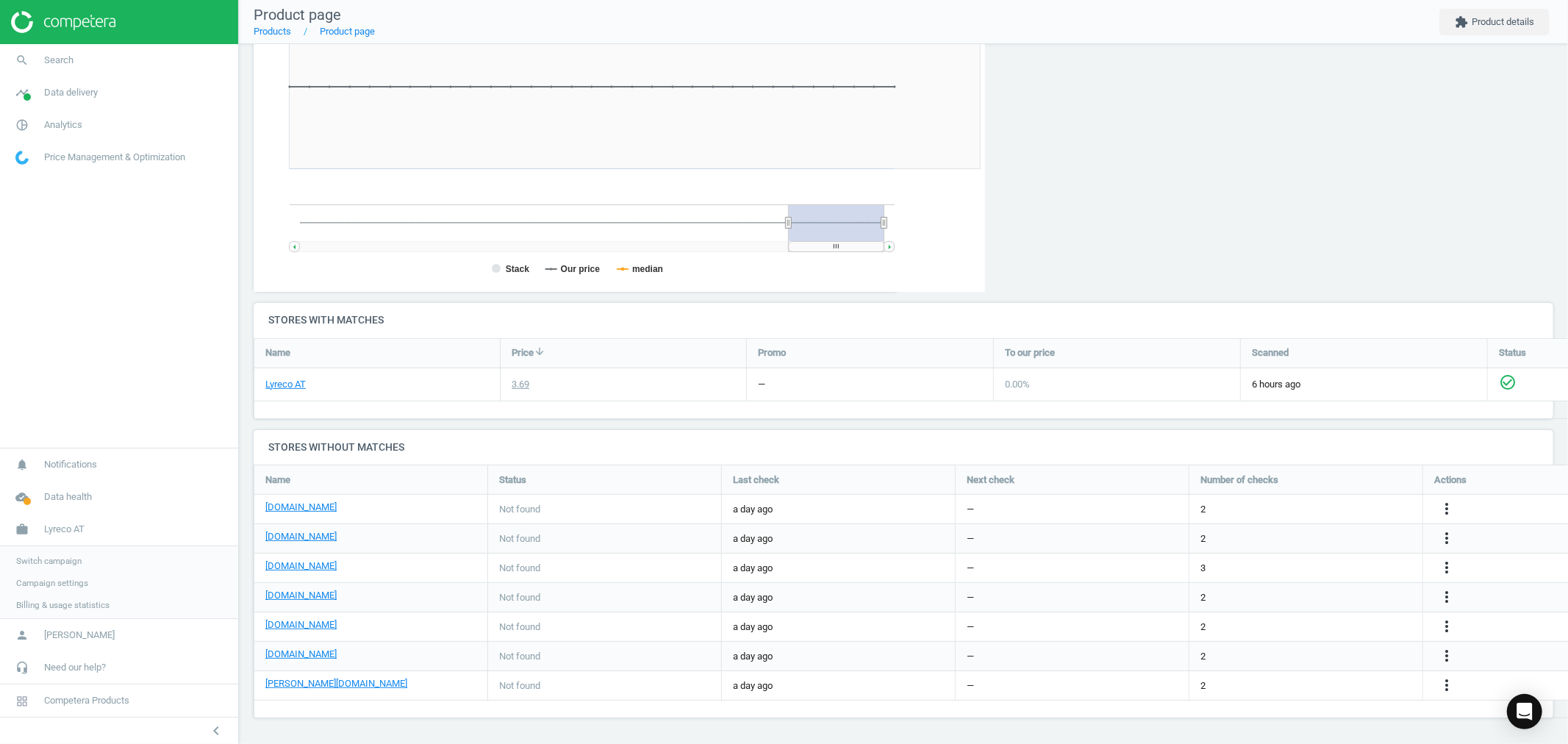
scroll to position [0, 0]
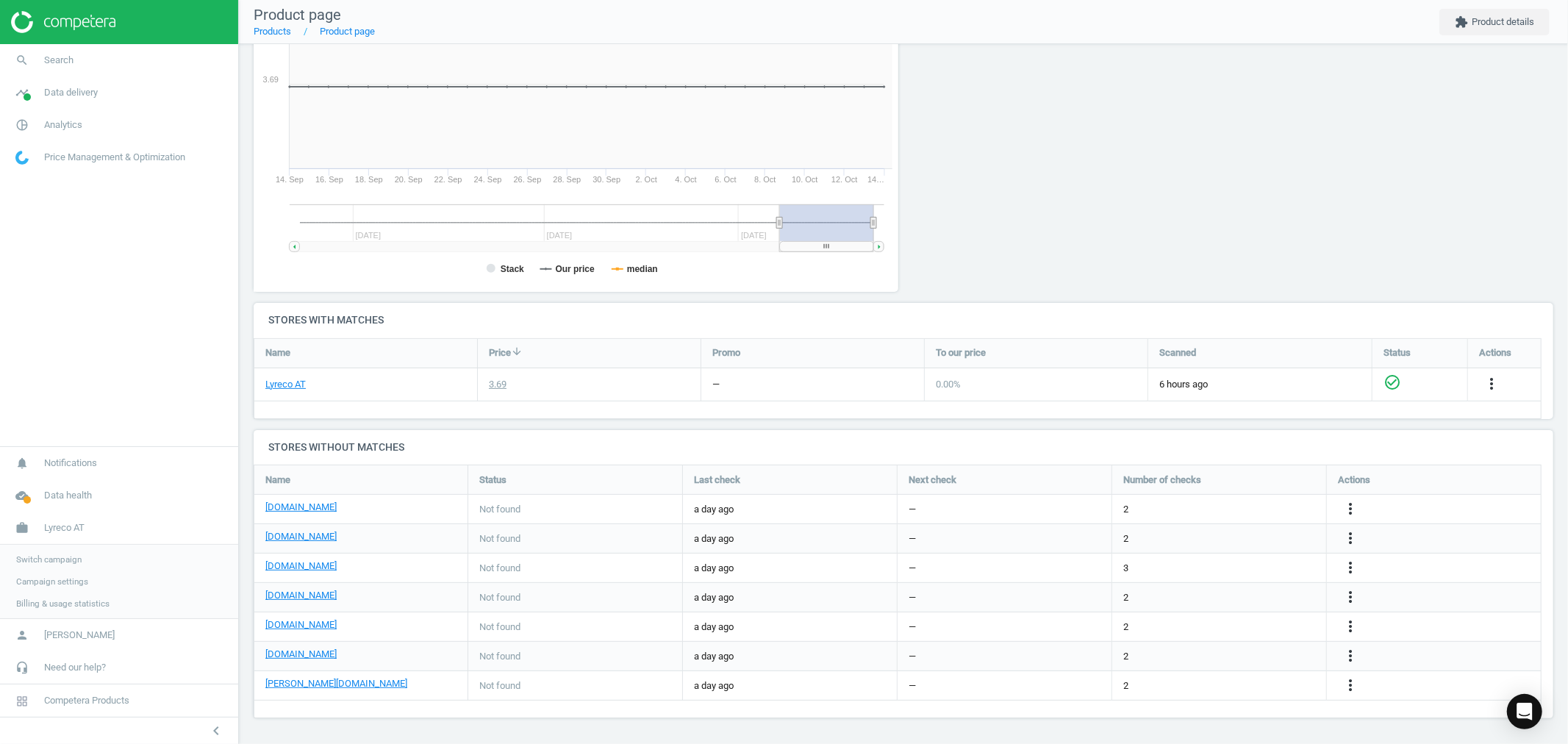
click at [54, 560] on span "Switch campaign" at bounding box center [49, 559] width 66 height 12
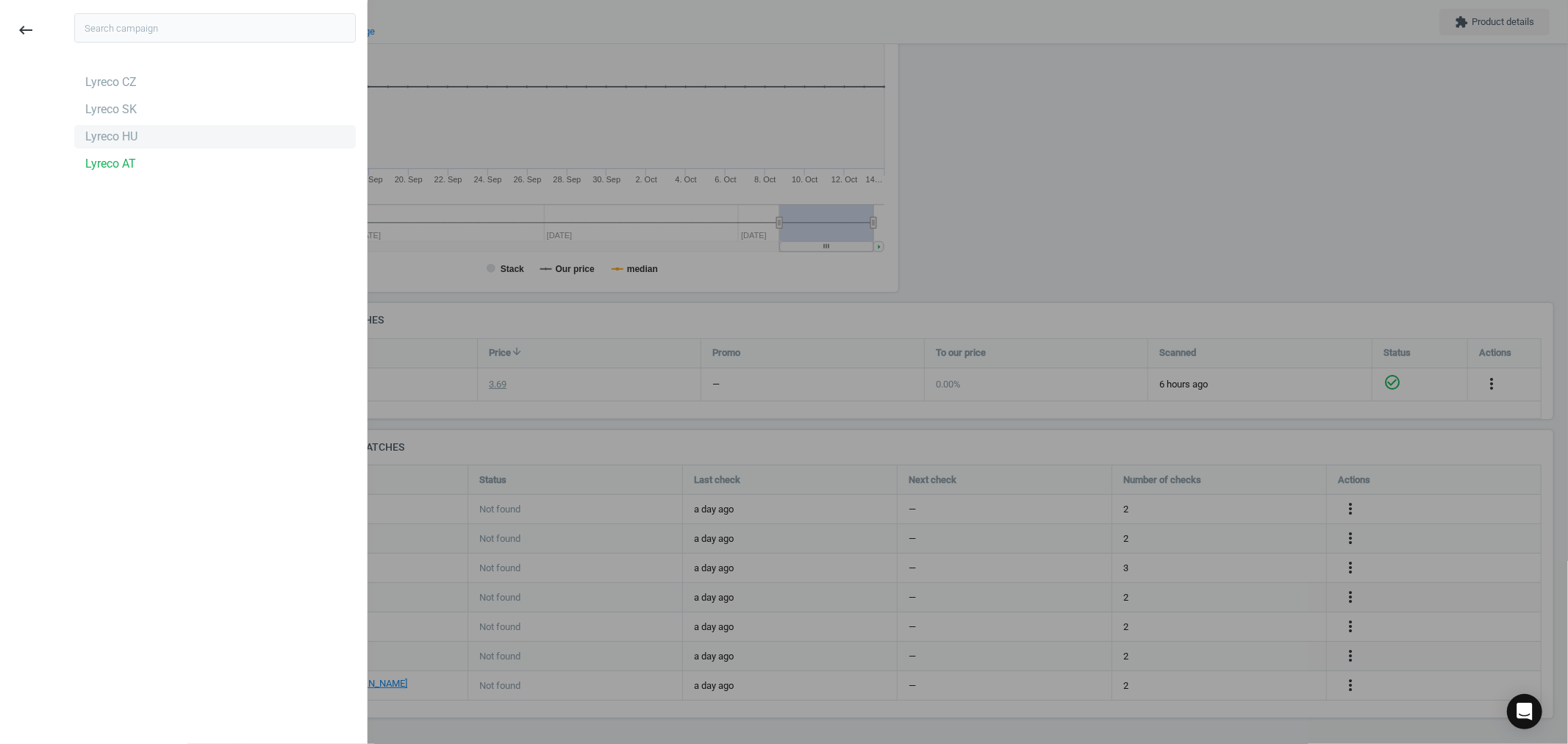
click at [130, 136] on div "Lyreco HU" at bounding box center [111, 137] width 52 height 16
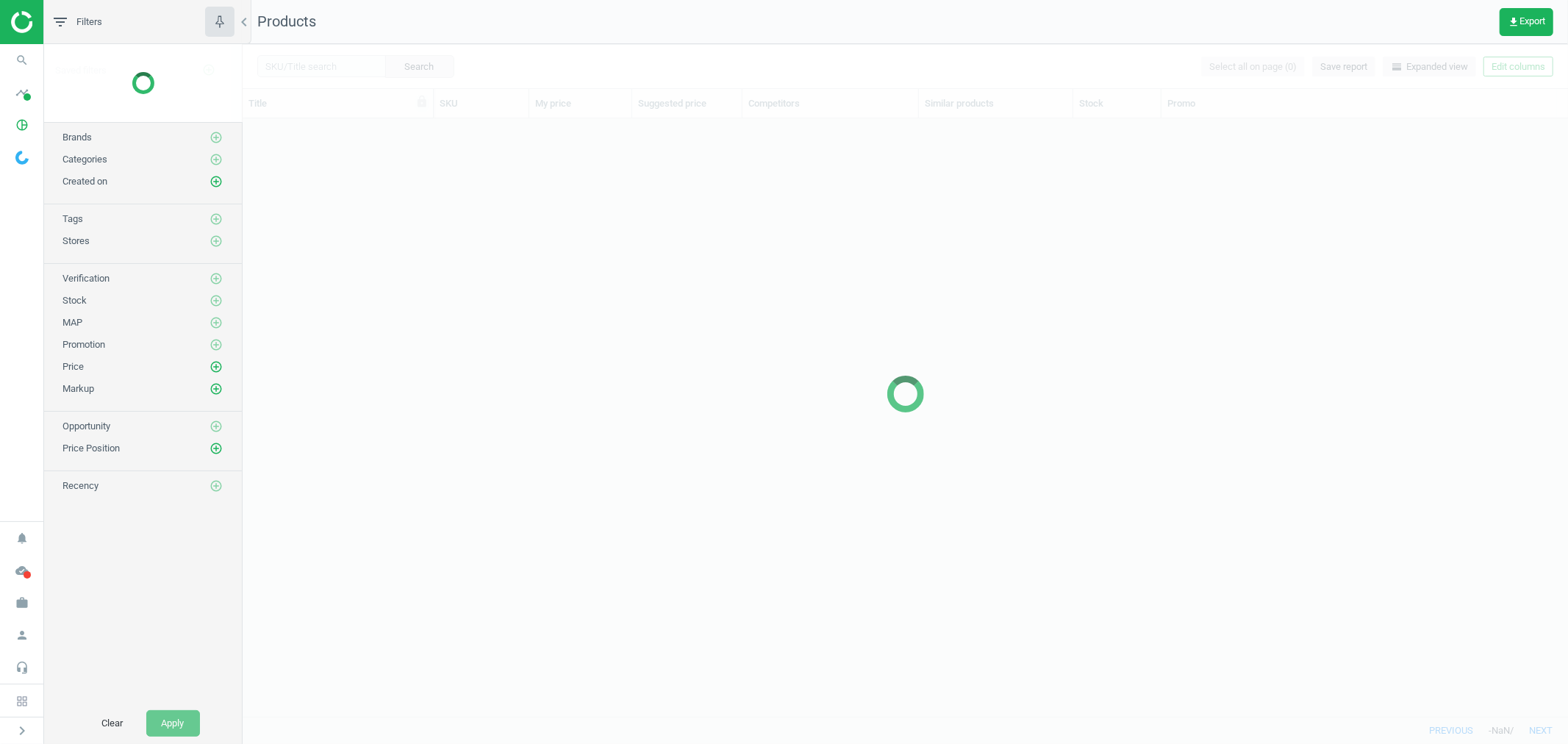
scroll to position [572, 1313]
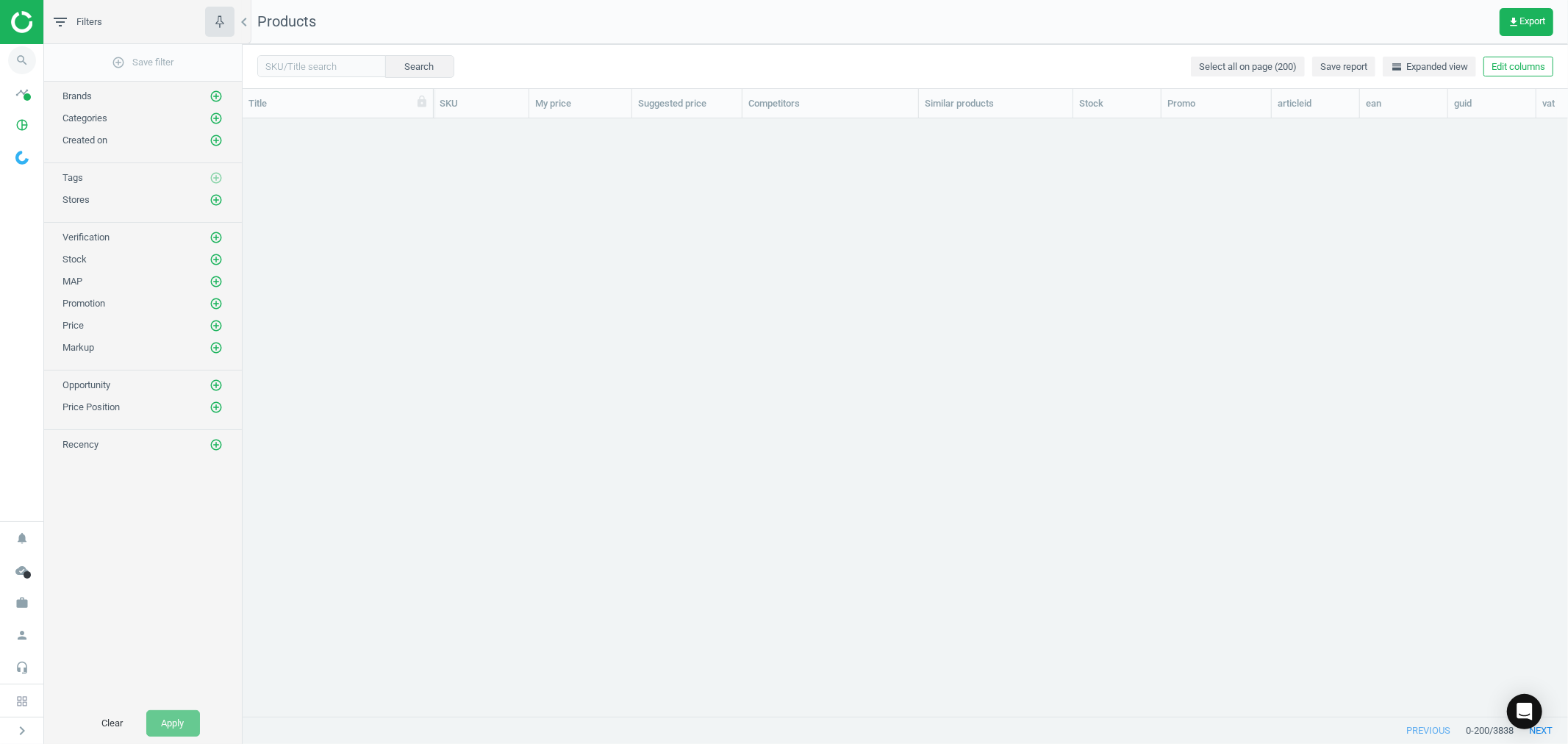
click at [17, 60] on icon "search" at bounding box center [22, 60] width 28 height 28
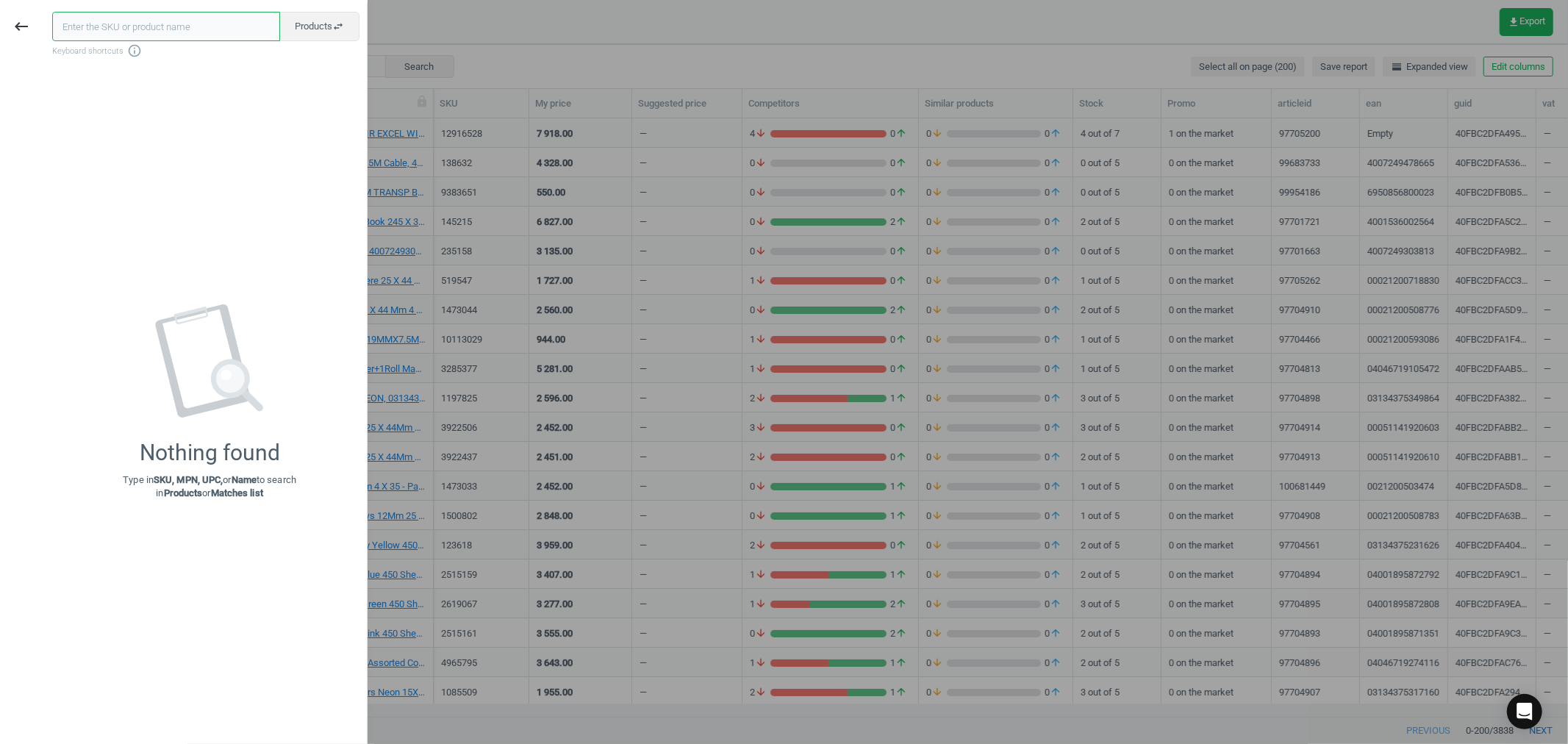
click at [162, 31] on input "text" at bounding box center [166, 26] width 228 height 30
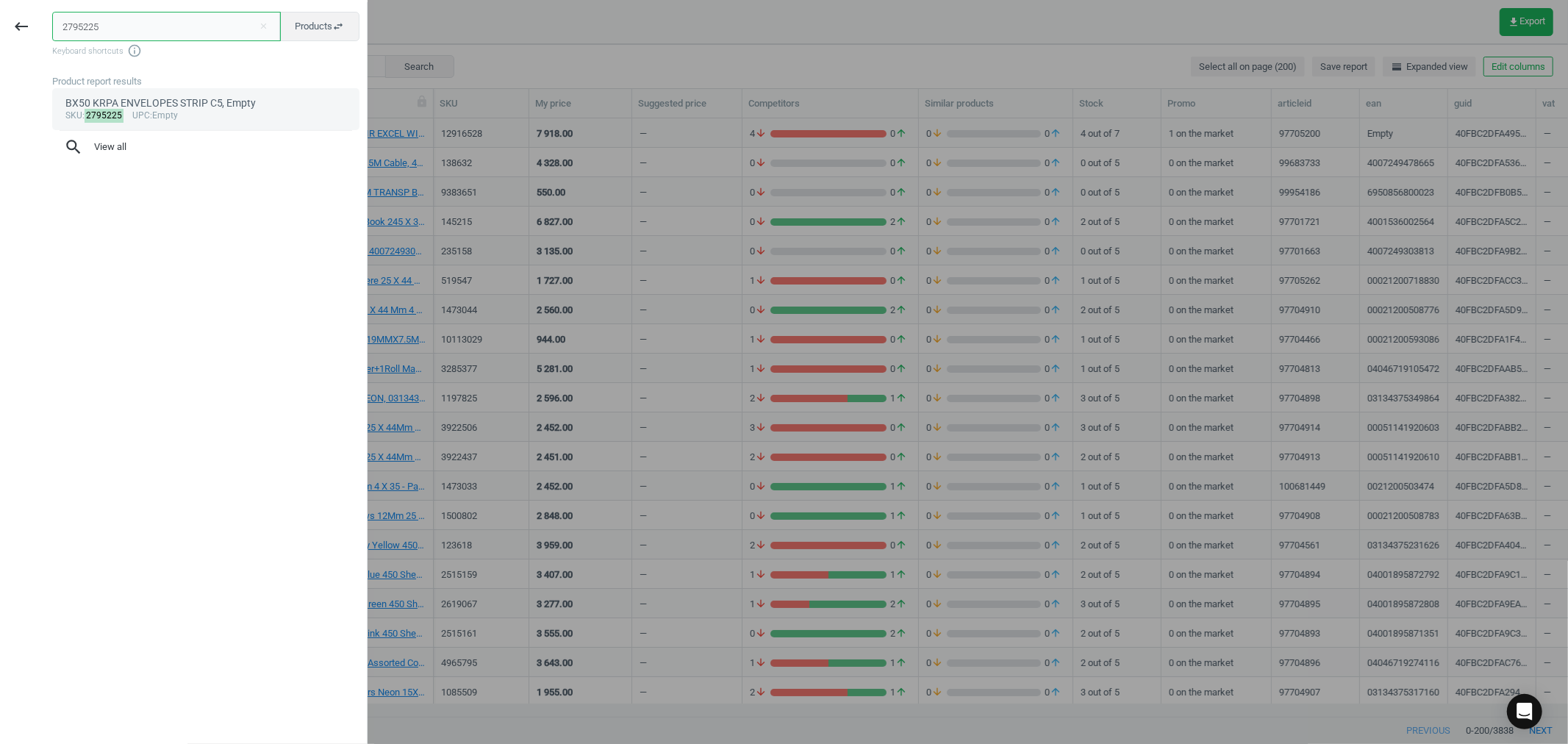
type input "2795225"
click at [154, 108] on div "BX50 KRPA ENVELOPES STRIP C5, Empty" at bounding box center [206, 102] width 281 height 14
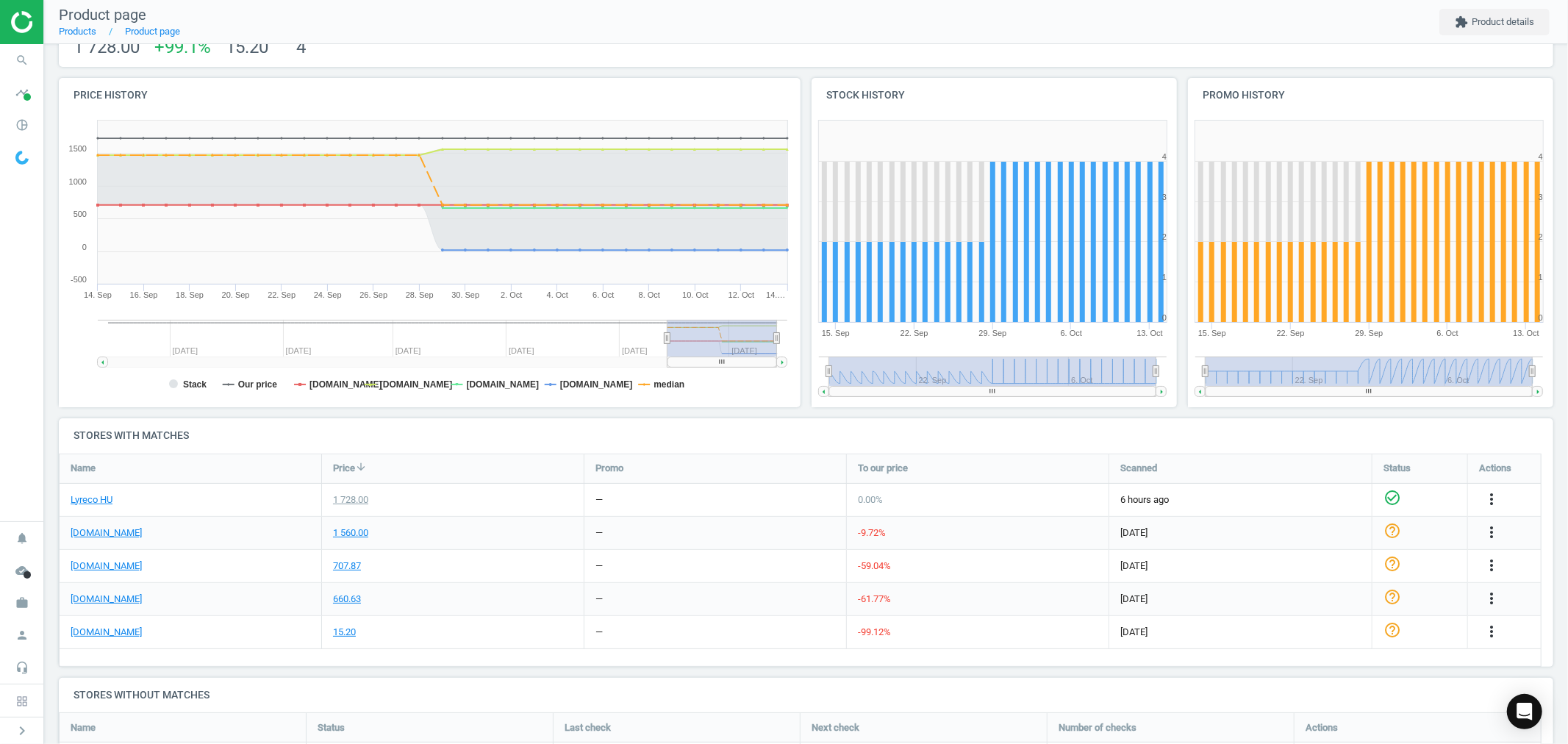
scroll to position [163, 0]
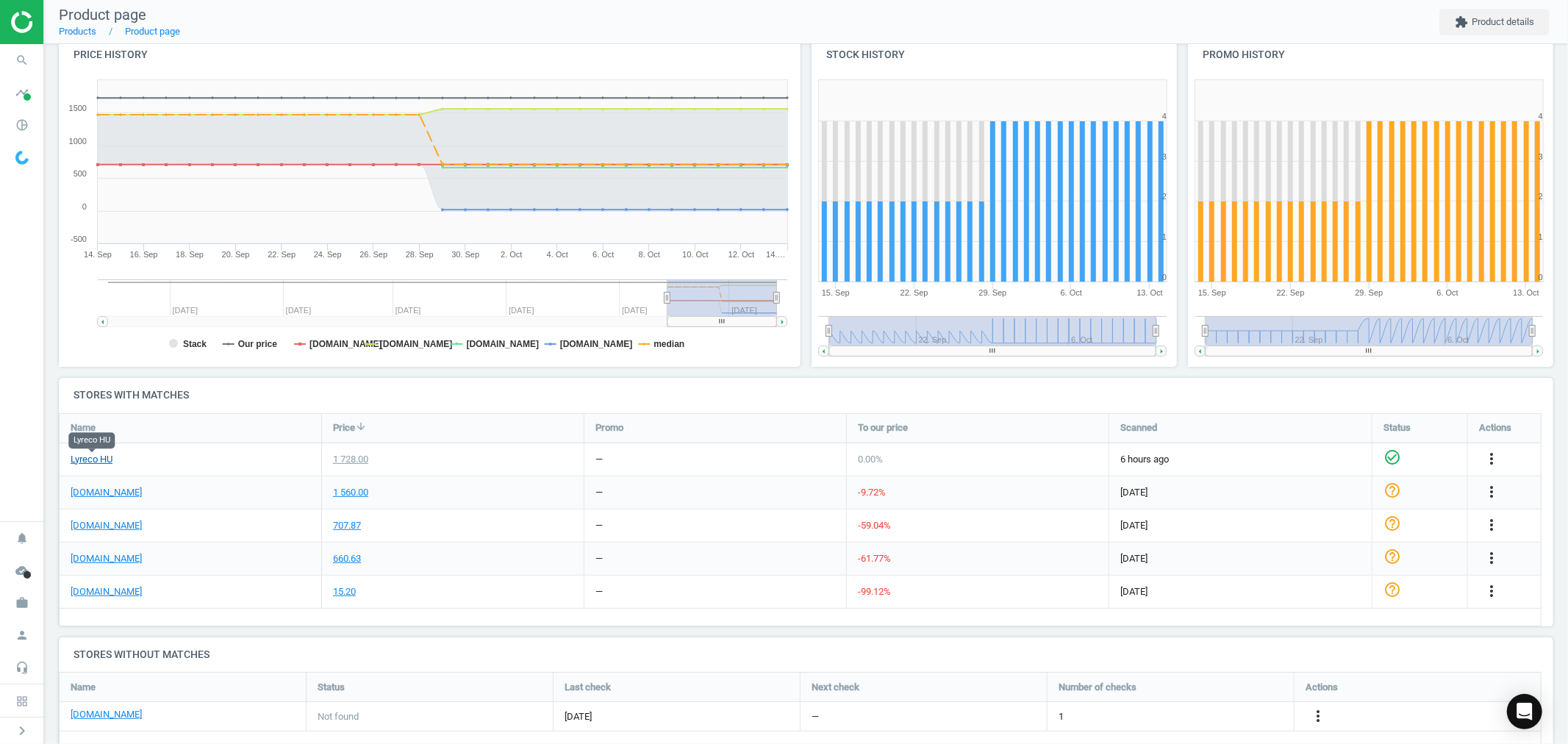
click at [105, 458] on link "Lyreco HU" at bounding box center [91, 459] width 42 height 14
click at [107, 494] on link "[DOMAIN_NAME]" at bounding box center [106, 493] width 71 height 14
click at [23, 60] on icon "search" at bounding box center [22, 60] width 28 height 28
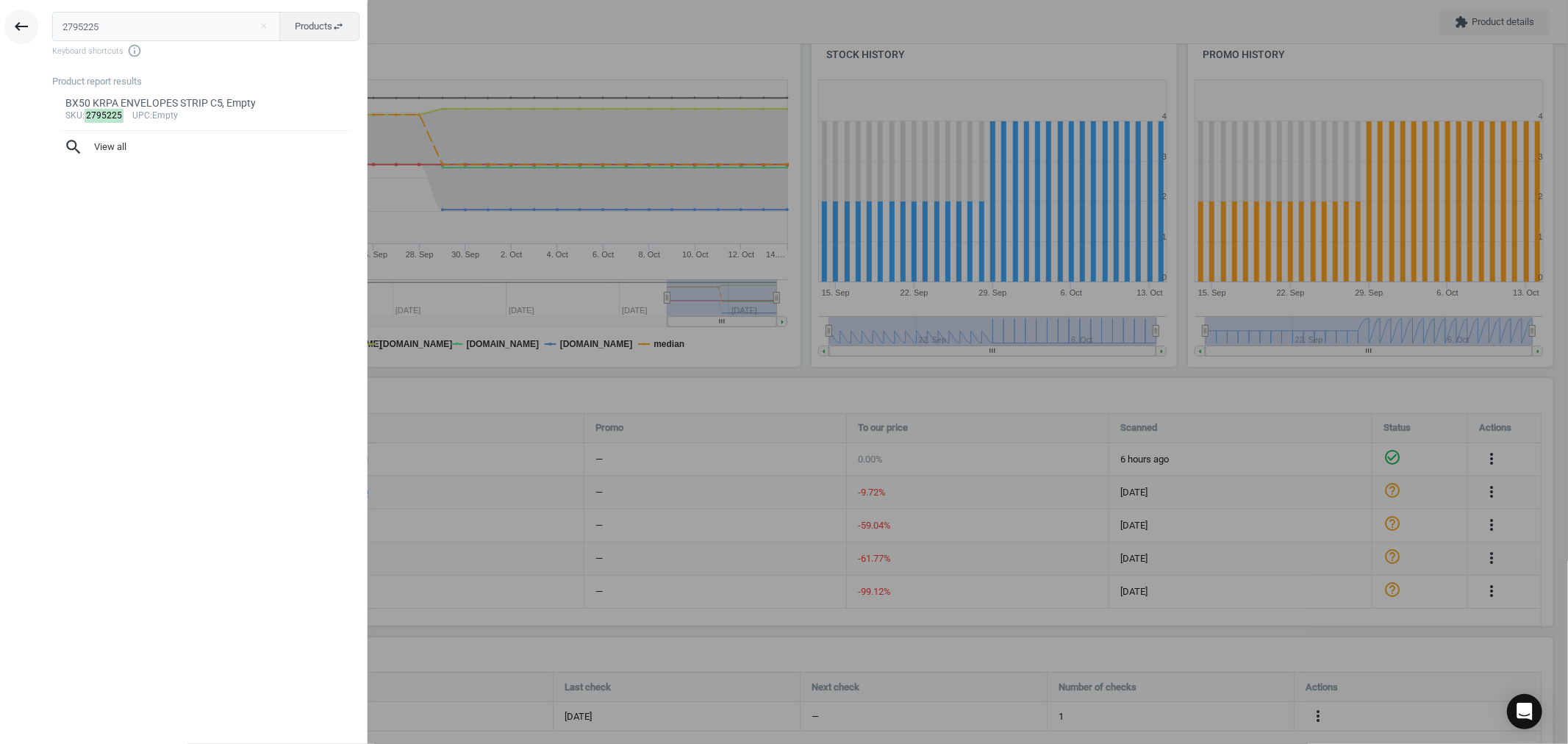
drag, startPoint x: 112, startPoint y: 26, endPoint x: 16, endPoint y: 18, distance: 96.3
click at [25, 20] on div "keyboard_backspace 2795225 close Products swap_horiz Keyboard shortcuts info_ou…" at bounding box center [184, 374] width 368 height 744
type input "11406586"
click at [185, 111] on div "sku : 11406586 upc :Empty" at bounding box center [206, 116] width 281 height 12
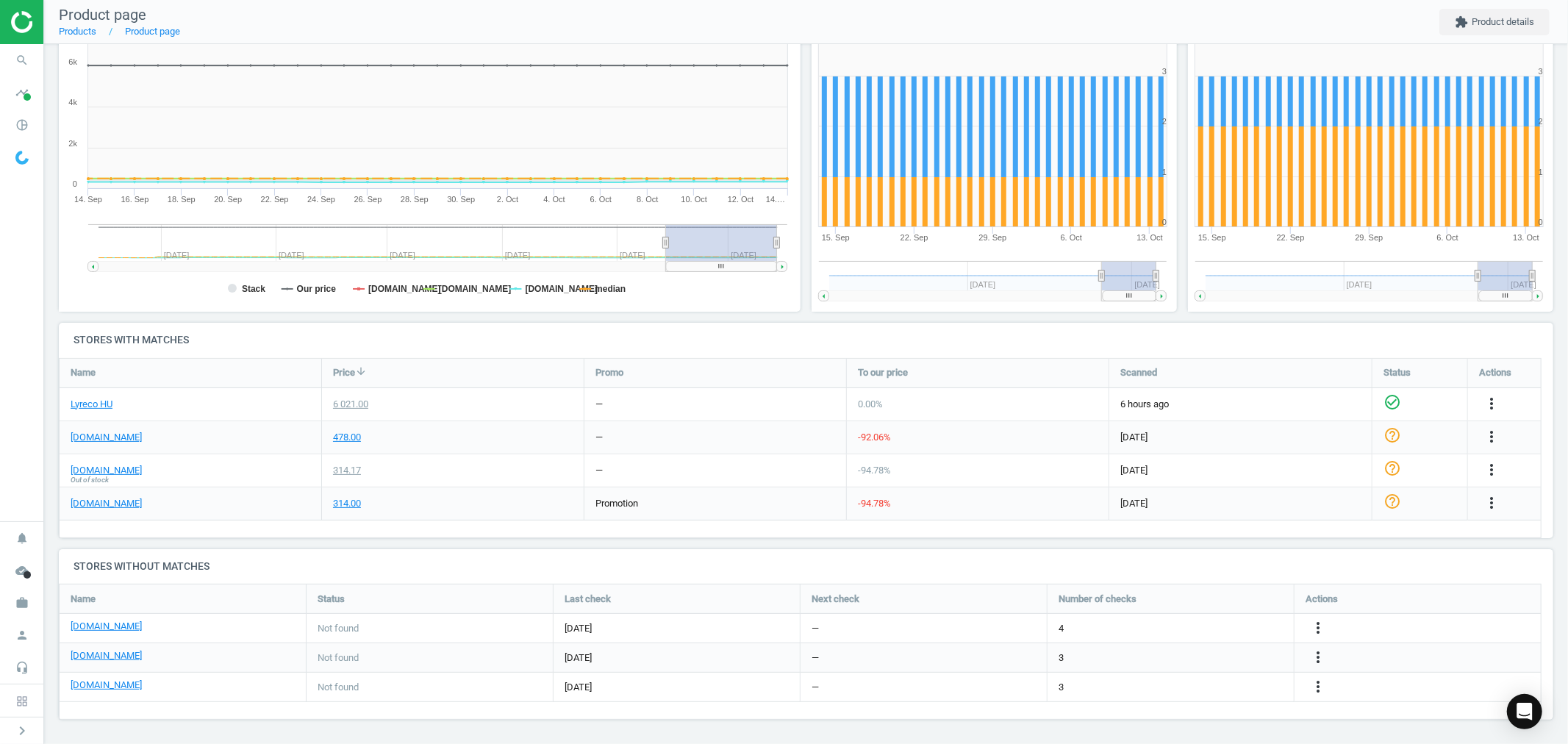
scroll to position [219, 0]
click at [118, 437] on link "[DOMAIN_NAME]" at bounding box center [106, 437] width 71 height 14
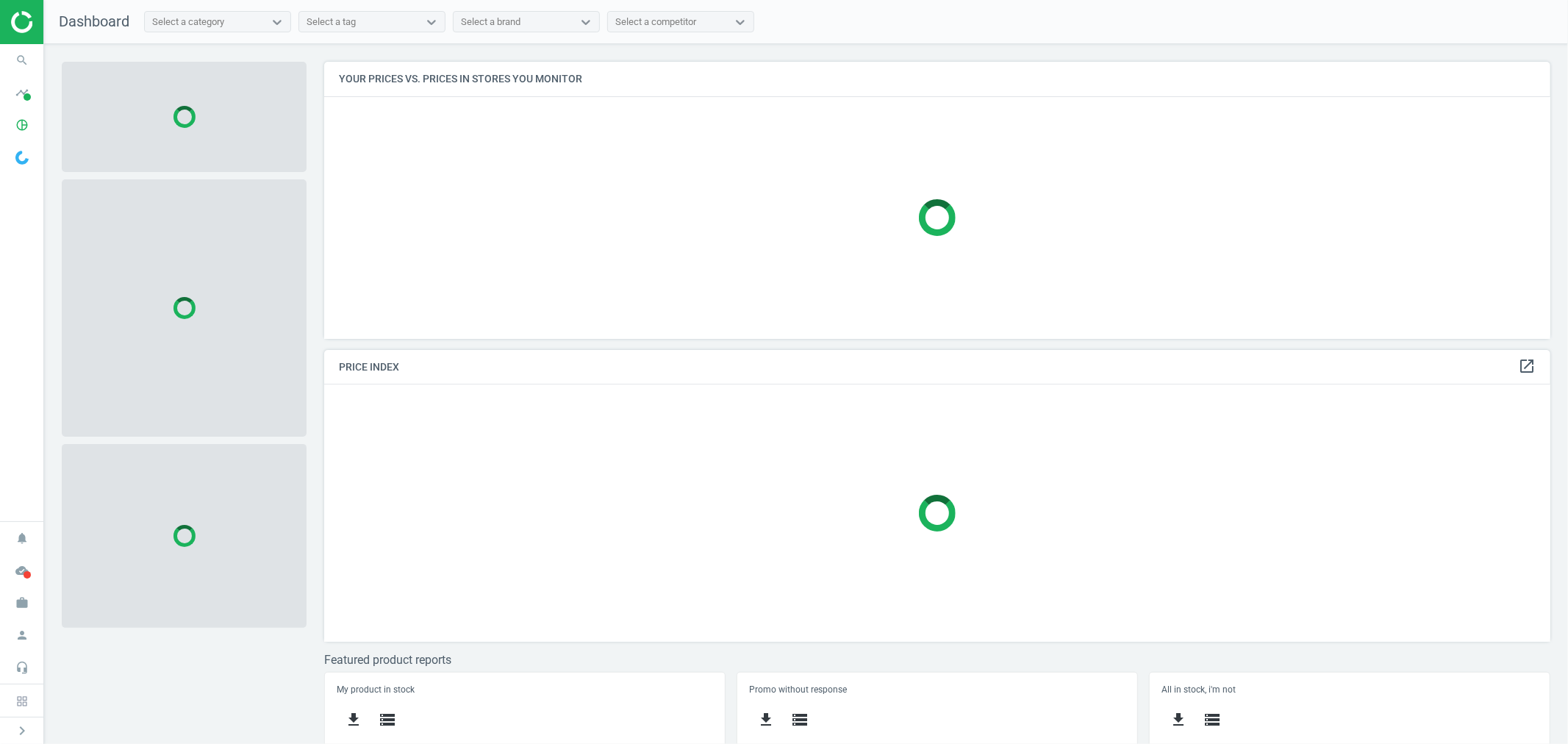
scroll to position [303, 1239]
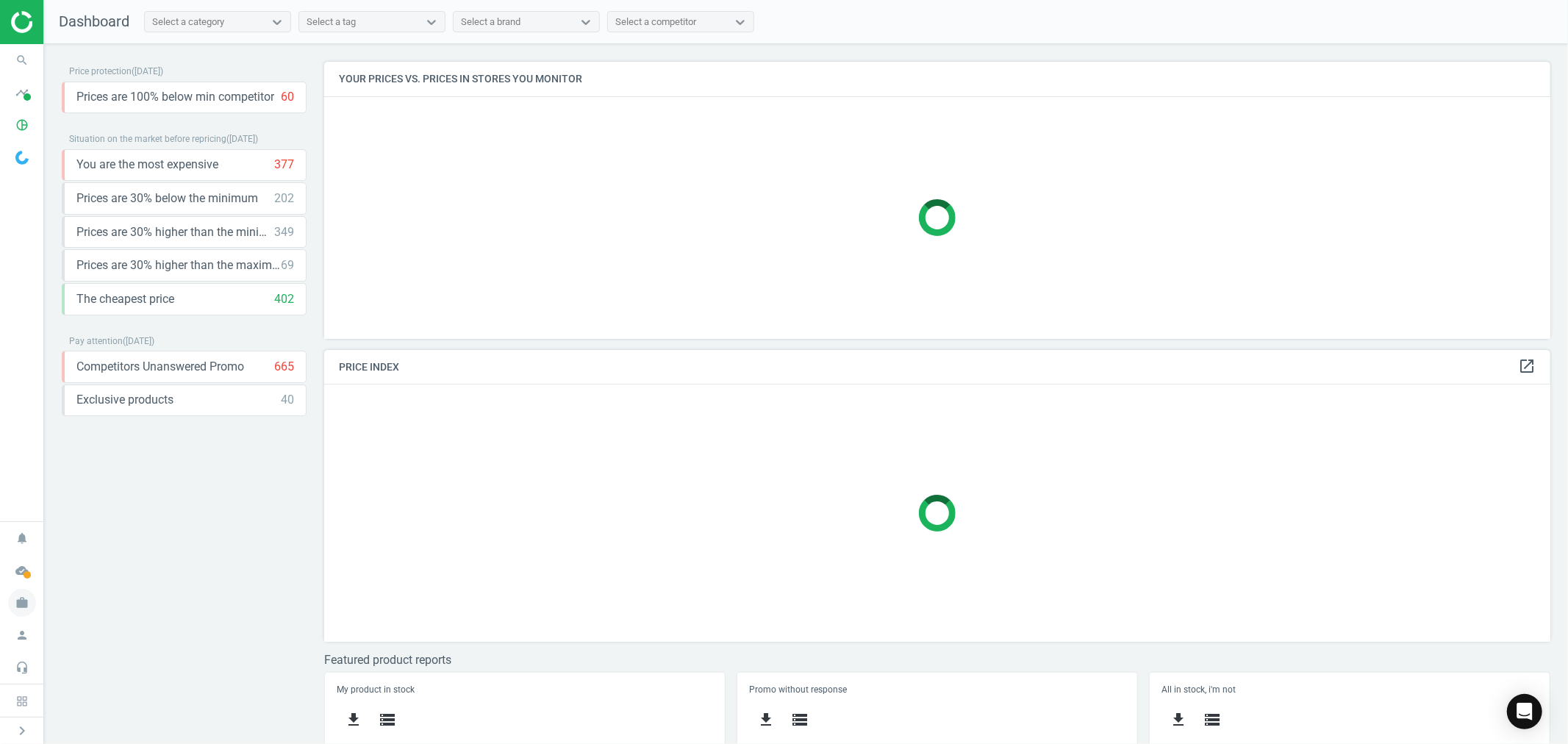
click at [22, 602] on icon "work" at bounding box center [22, 602] width 28 height 28
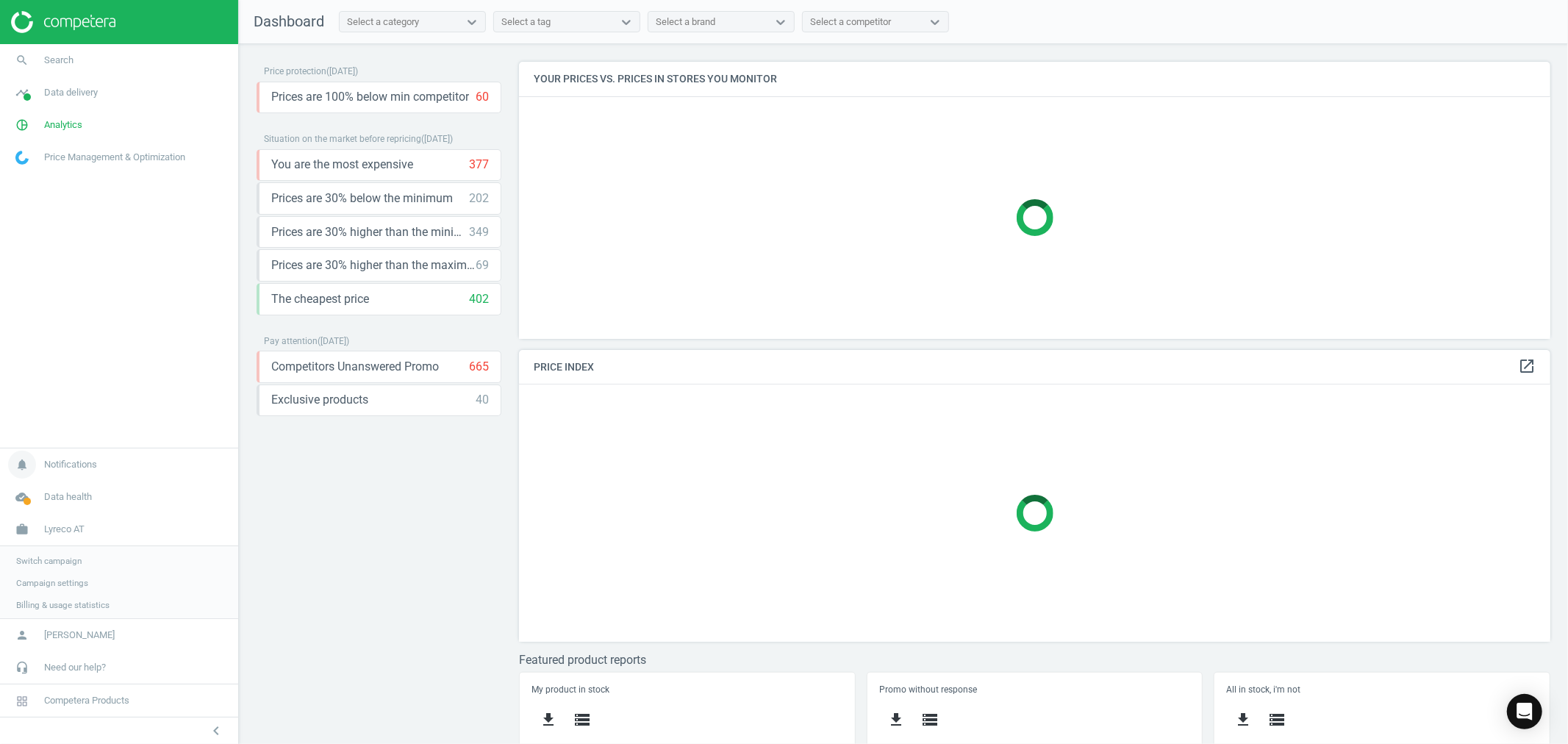
scroll to position [303, 1045]
click at [62, 560] on span "Switch campaign" at bounding box center [49, 559] width 66 height 12
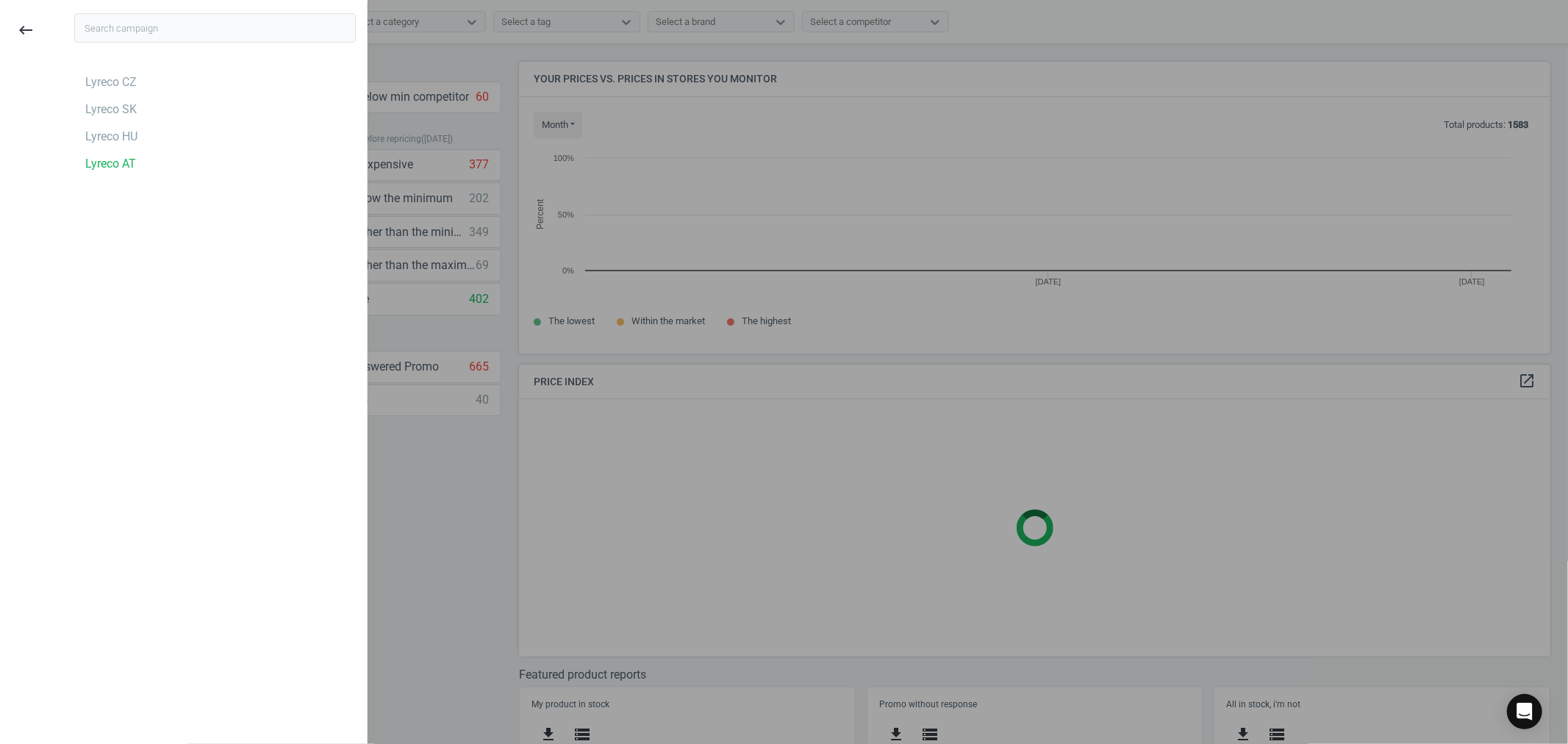
scroll to position [318, 1045]
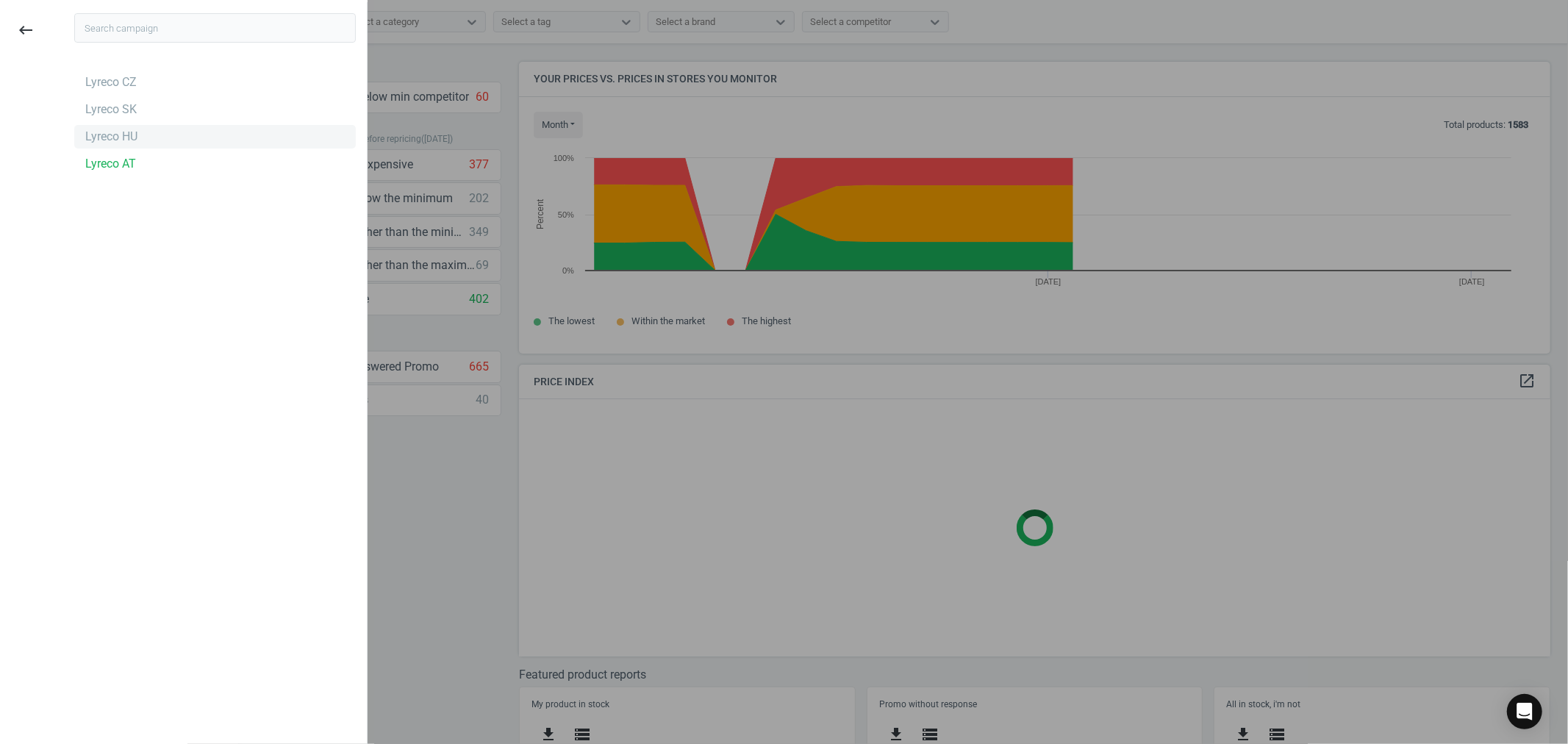
click at [126, 129] on div "Lyreco HU" at bounding box center [111, 137] width 52 height 16
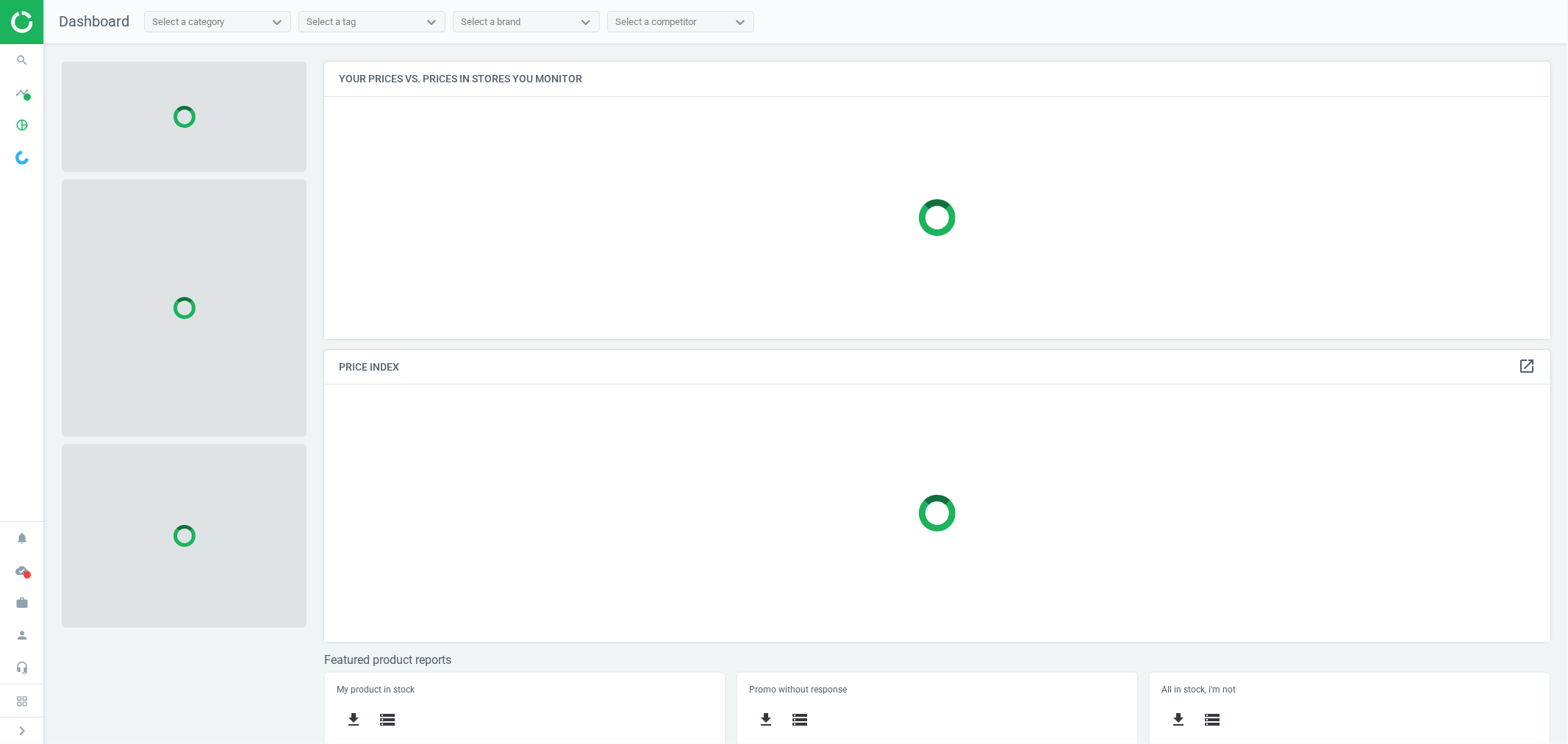
scroll to position [303, 1239]
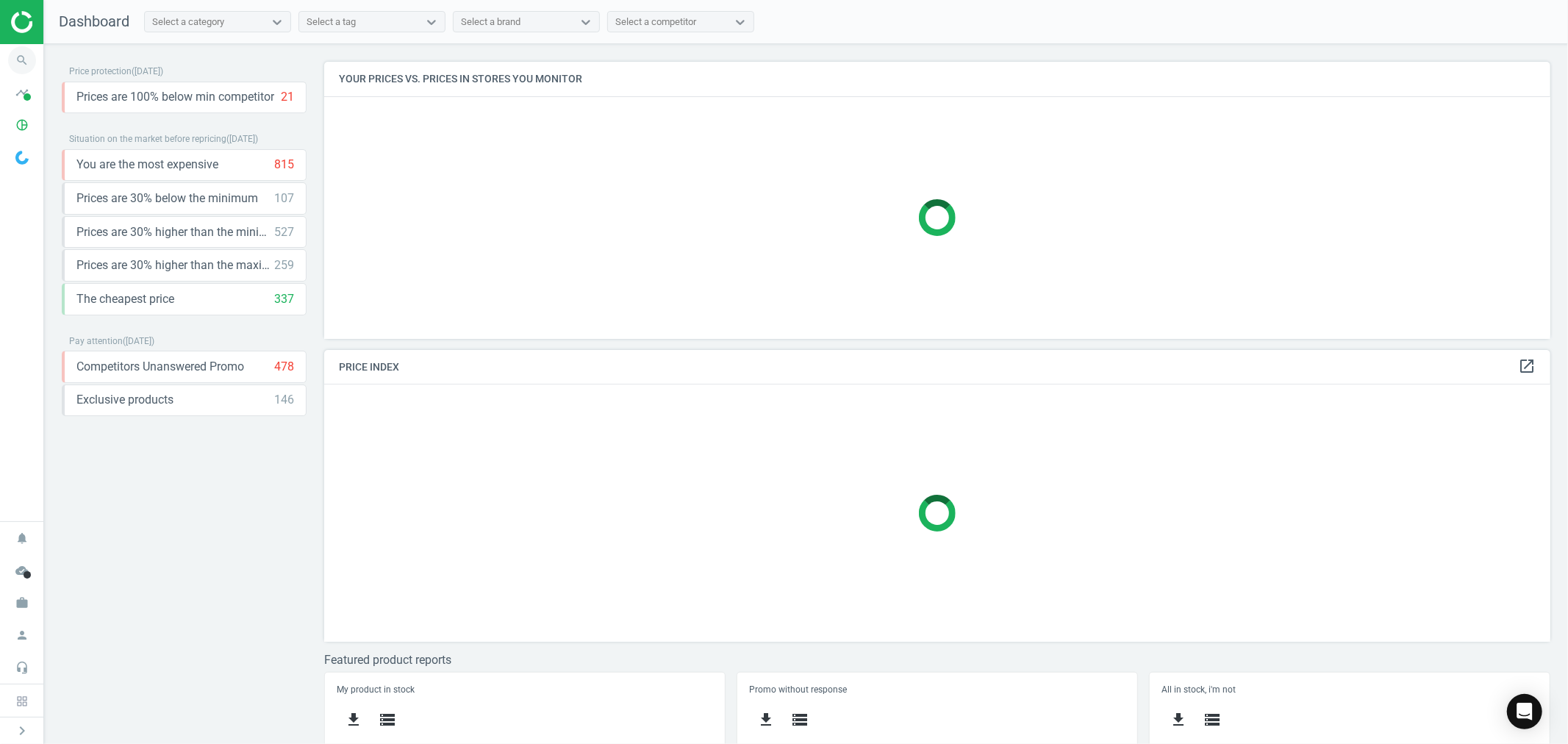
click at [24, 58] on icon "search" at bounding box center [22, 60] width 28 height 28
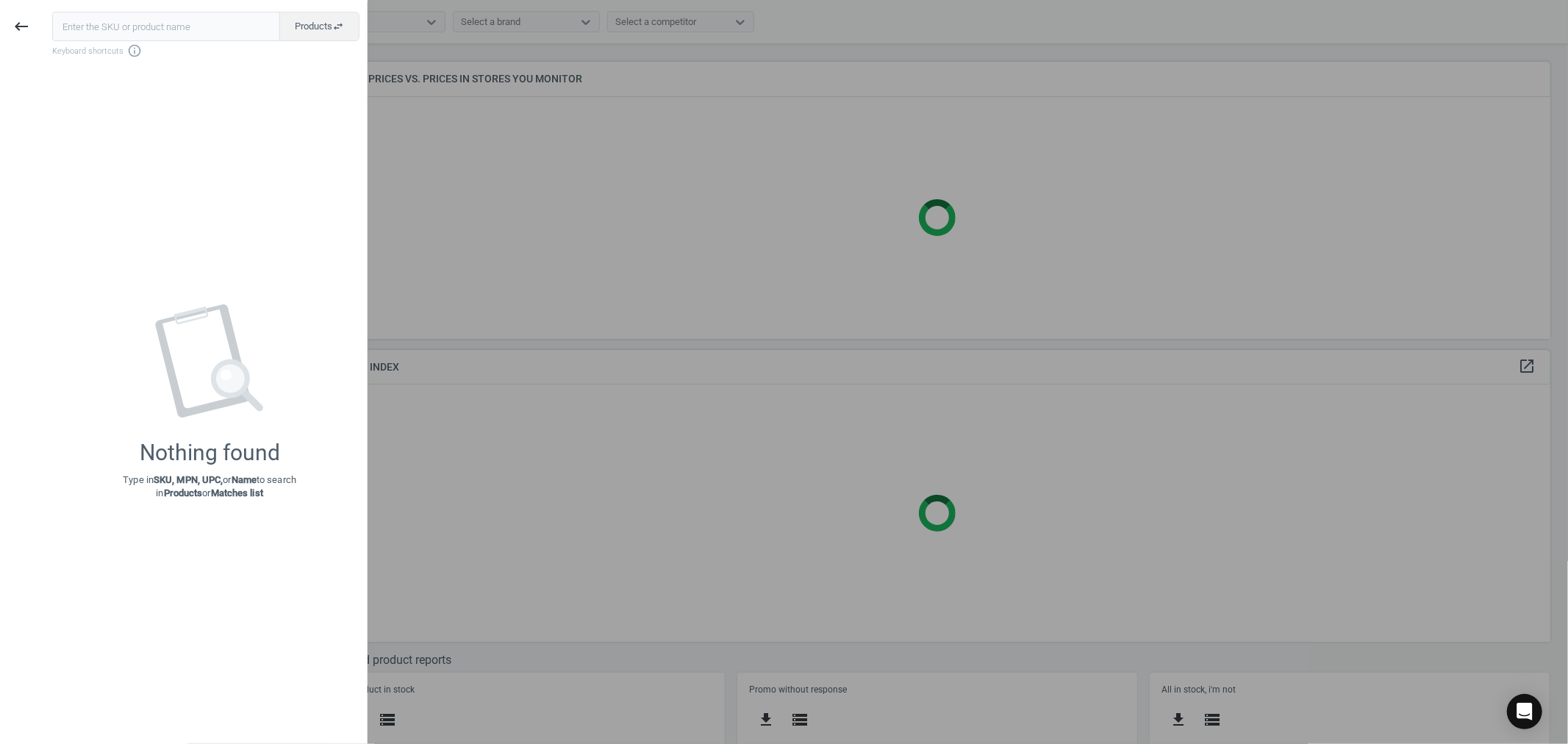
click at [134, 24] on input "text" at bounding box center [166, 26] width 228 height 30
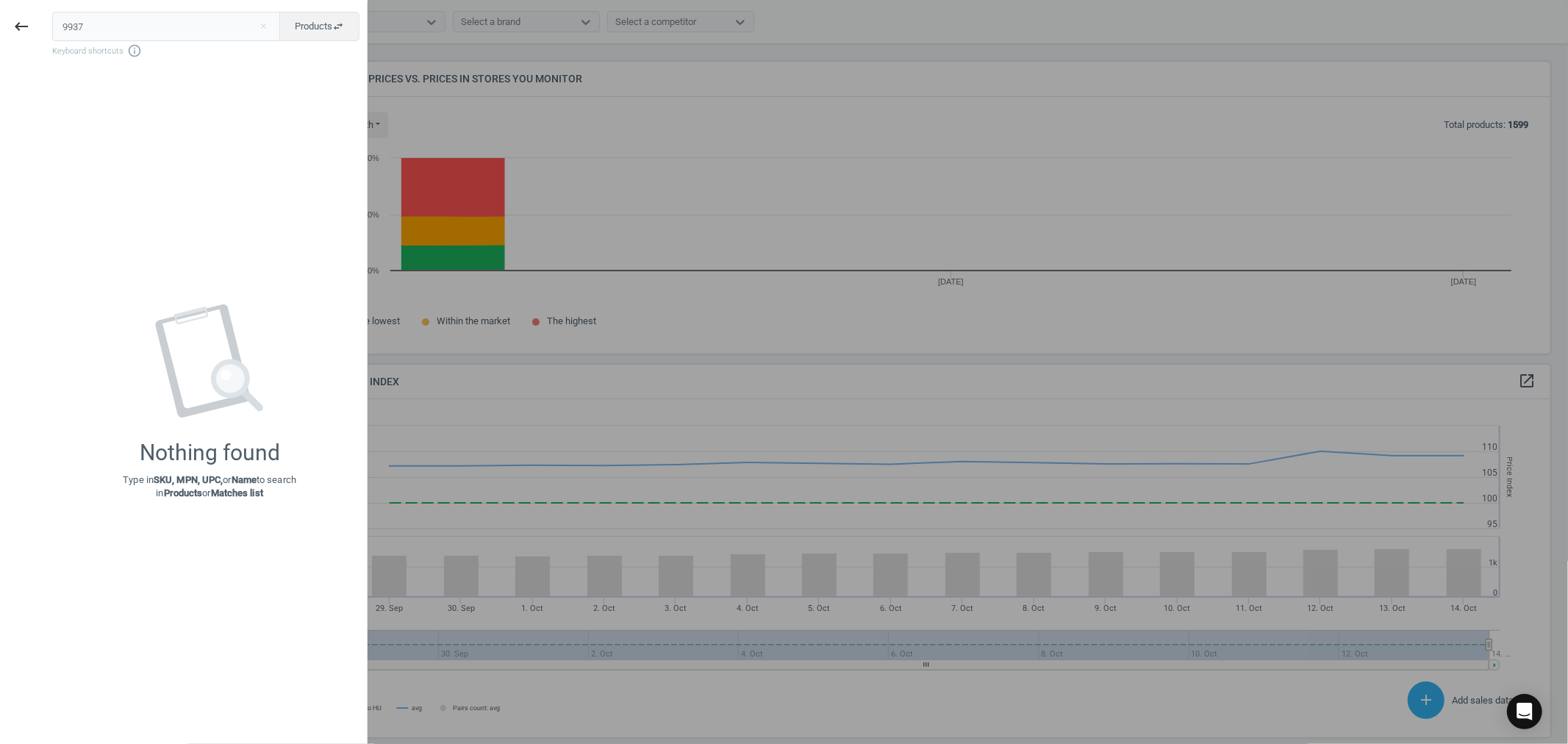
scroll to position [364, 1239]
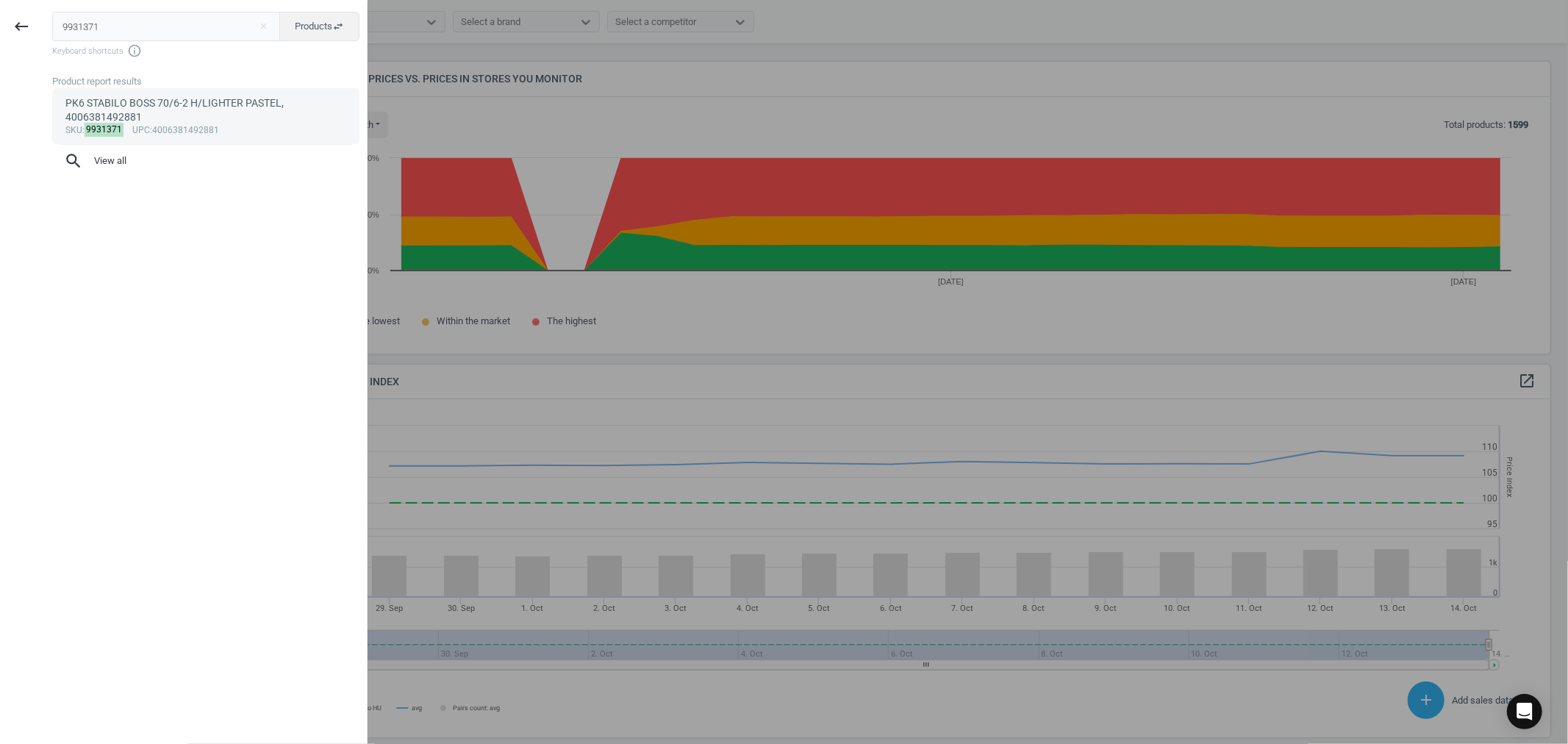
type input "9931371"
click at [217, 105] on div "PK6 STABILO BOSS 70/6-2 H/LIGHTER PASTEL, 4006381492881" at bounding box center [206, 110] width 281 height 29
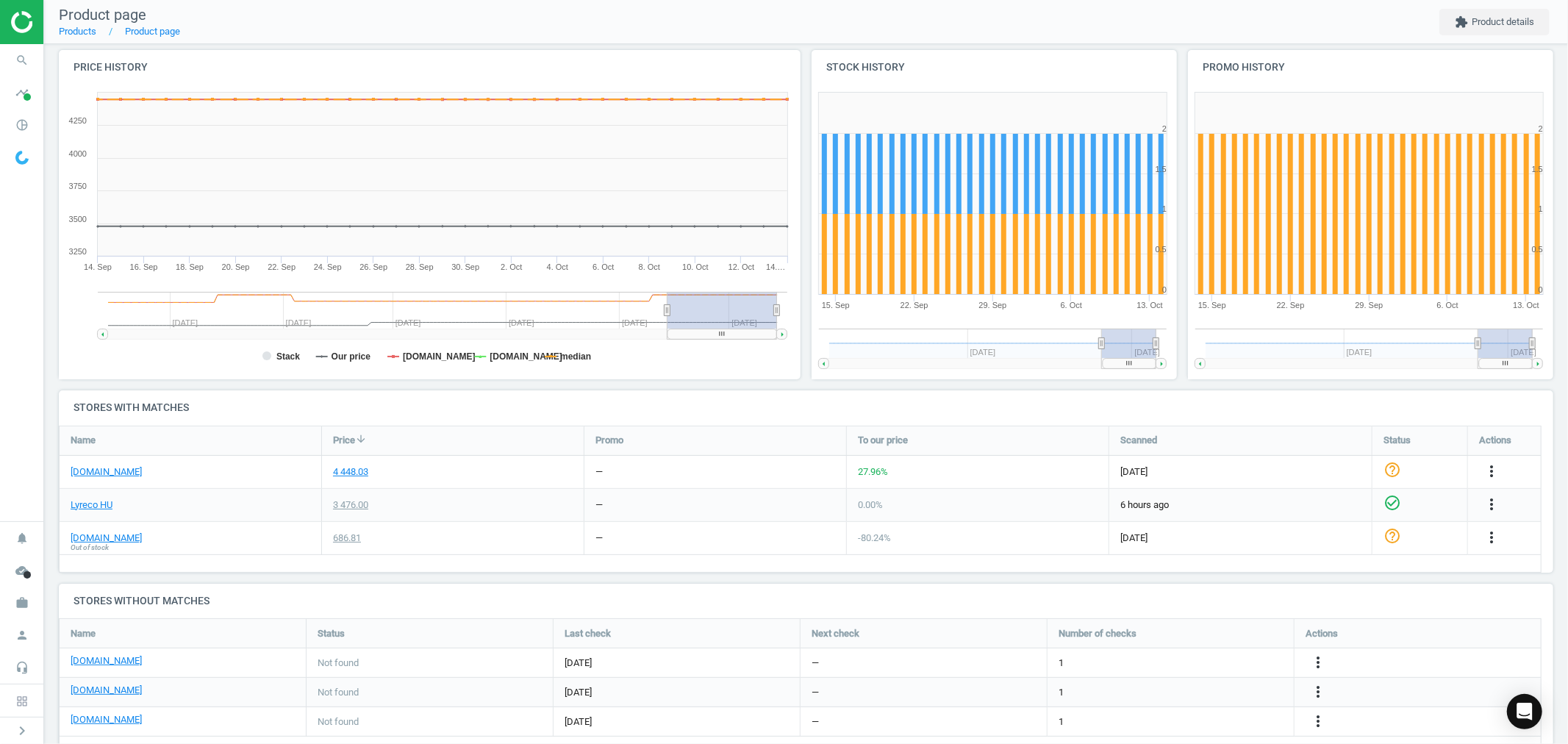
scroll to position [163, 0]
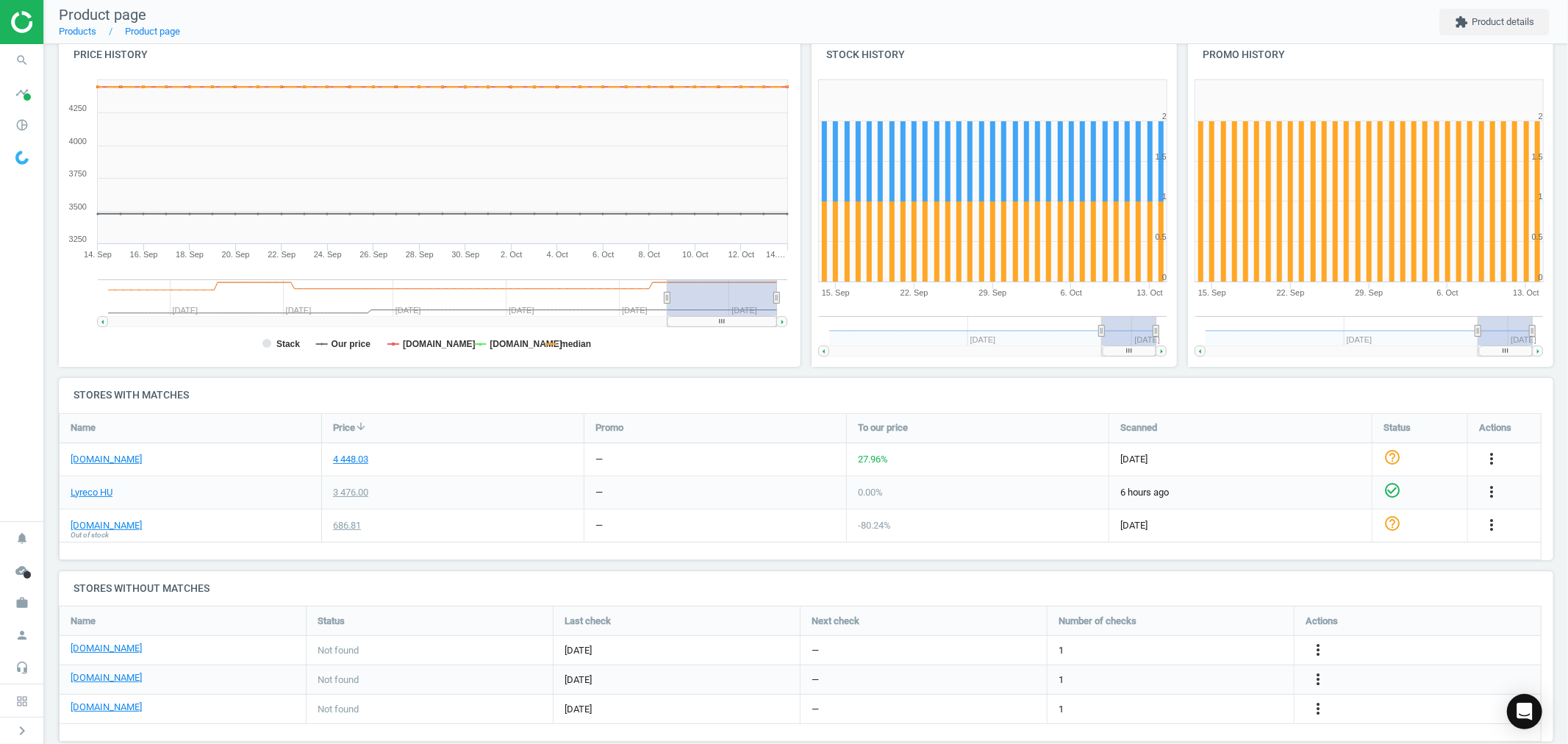
click at [106, 530] on span "Out of stock" at bounding box center [90, 535] width 38 height 10
click at [98, 521] on link "[DOMAIN_NAME]" at bounding box center [106, 526] width 71 height 14
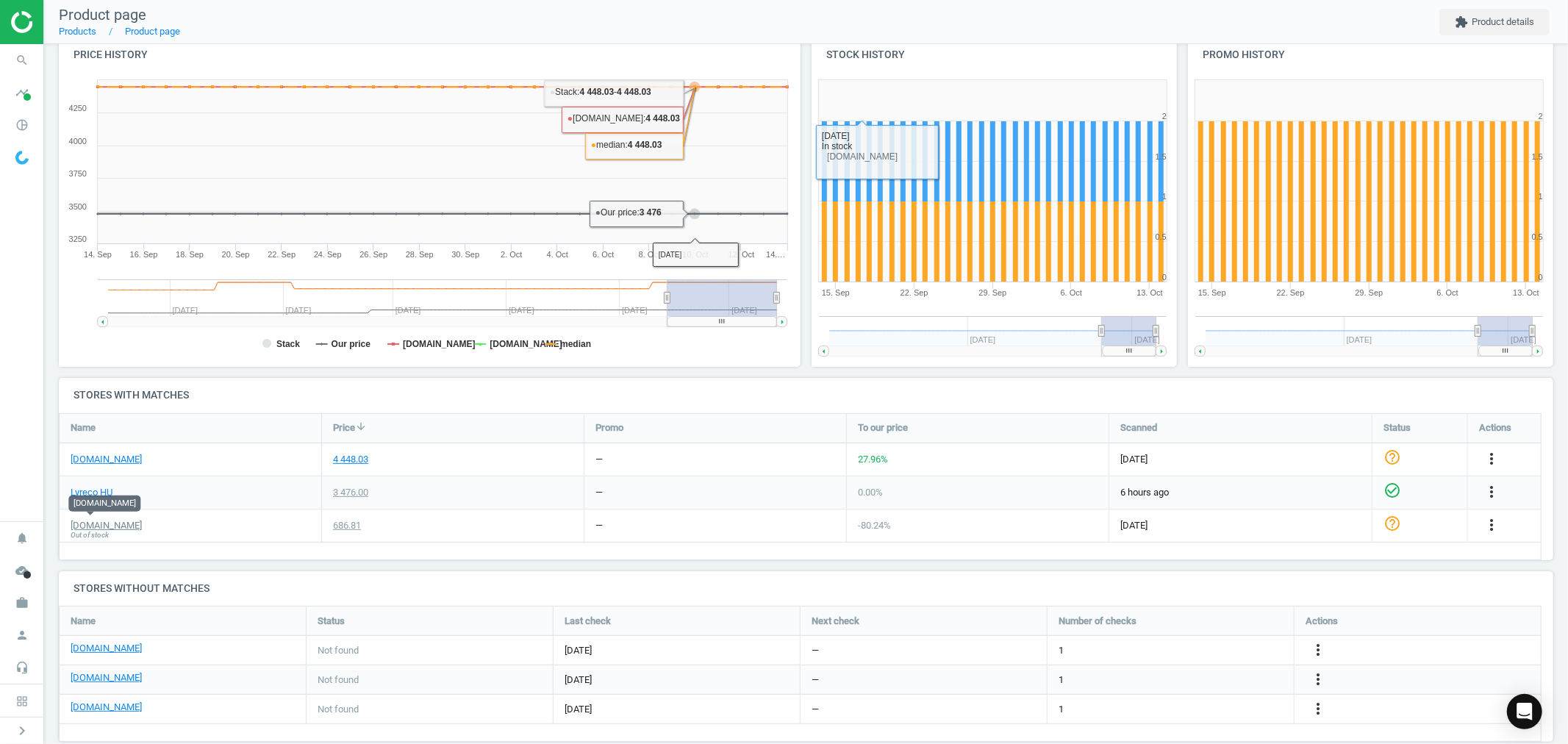
scroll to position [186, 0]
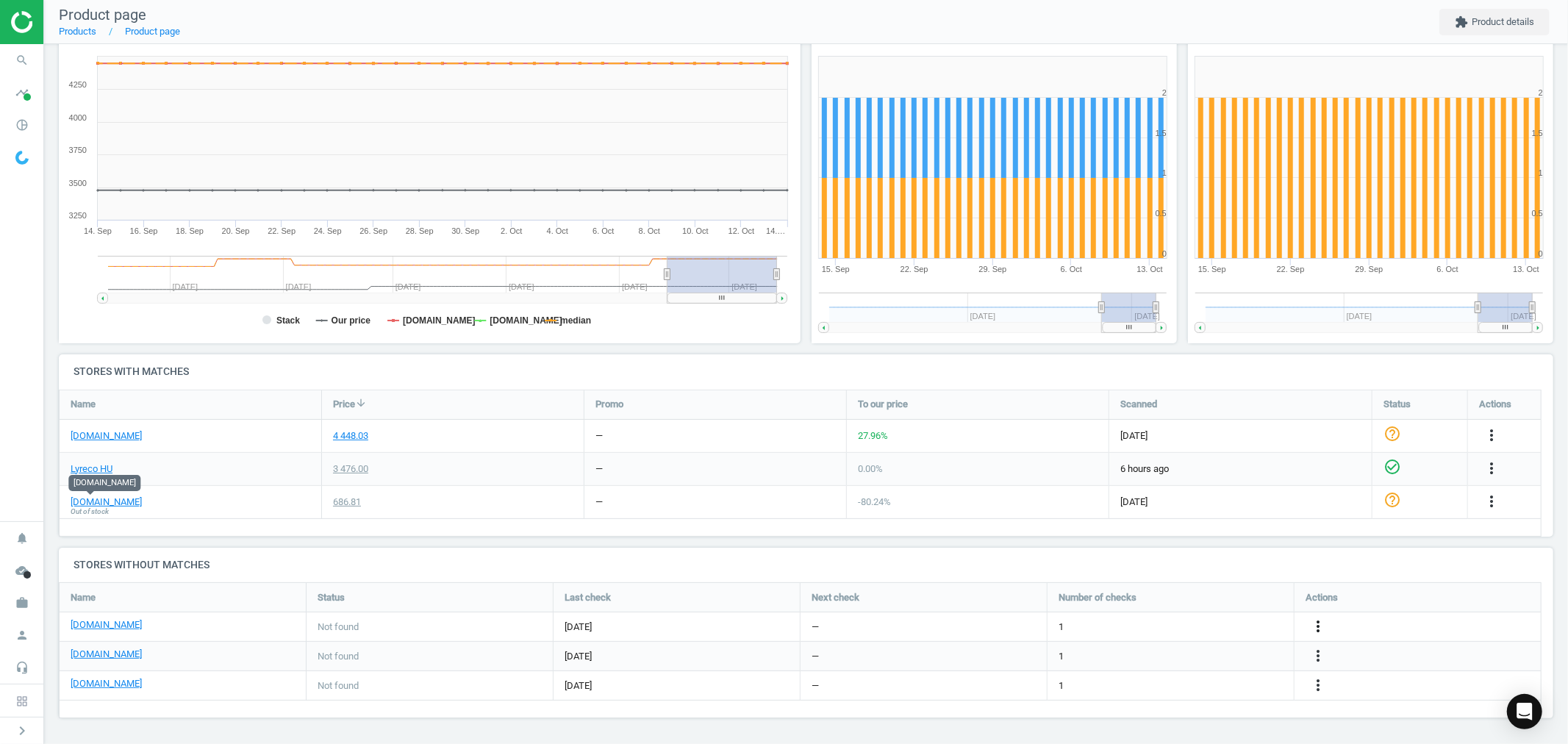
click at [1319, 624] on icon "more_vert" at bounding box center [1318, 626] width 18 height 18
click at [1188, 627] on link "Edit URL/product option" at bounding box center [1203, 626] width 201 height 22
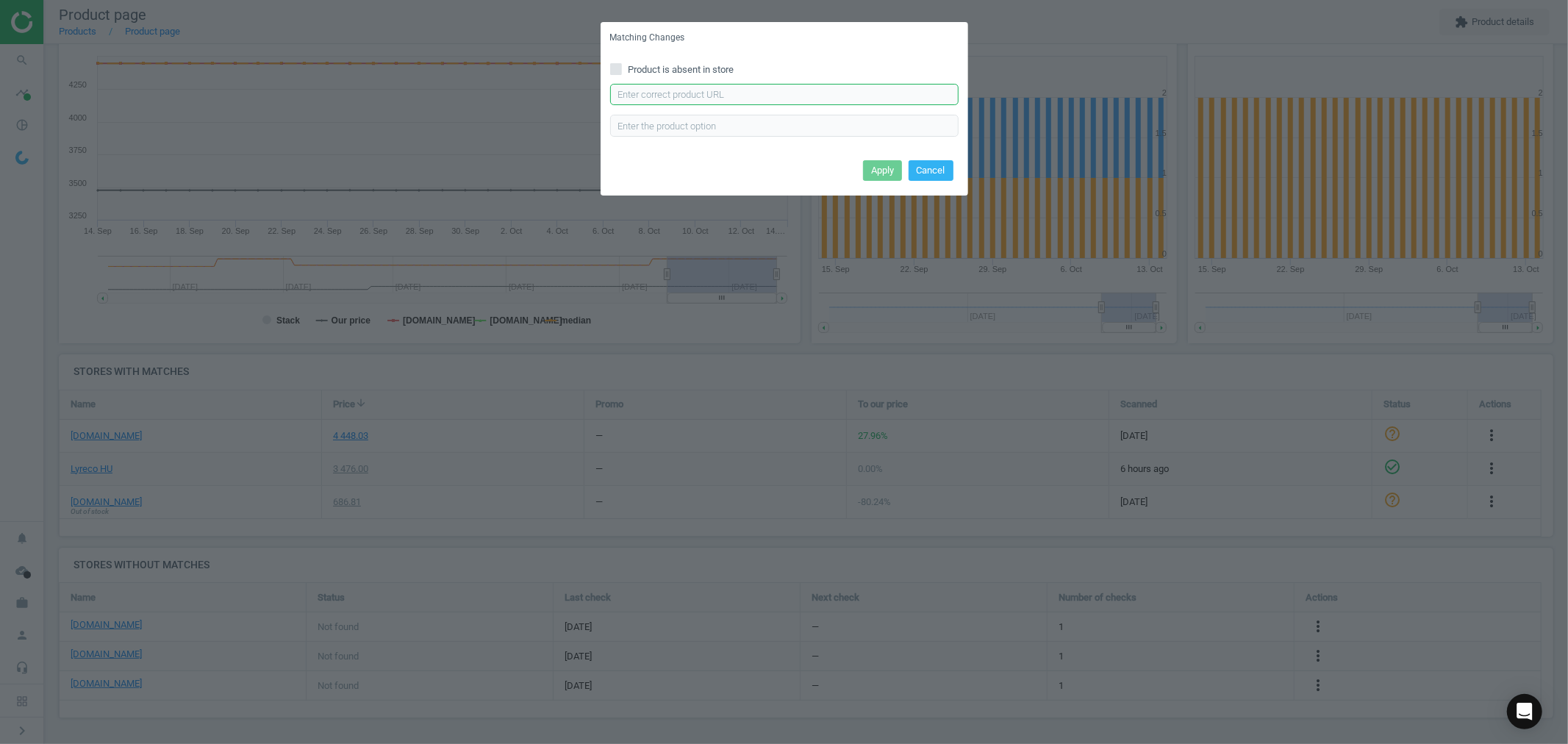
click at [780, 97] on input "text" at bounding box center [784, 95] width 349 height 22
click at [931, 166] on button "Cancel" at bounding box center [931, 170] width 45 height 21
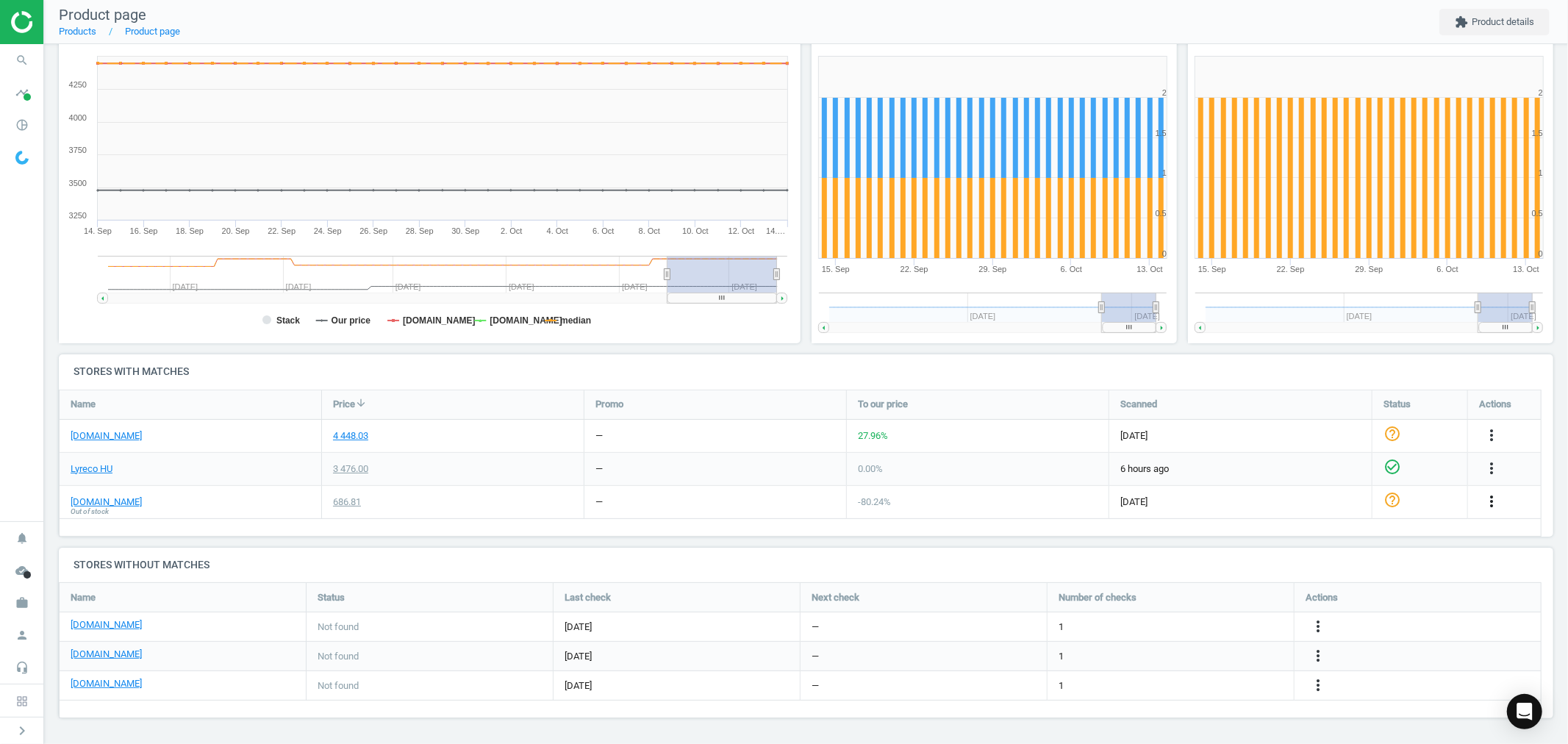
click at [1490, 500] on icon "more_vert" at bounding box center [1491, 502] width 18 height 18
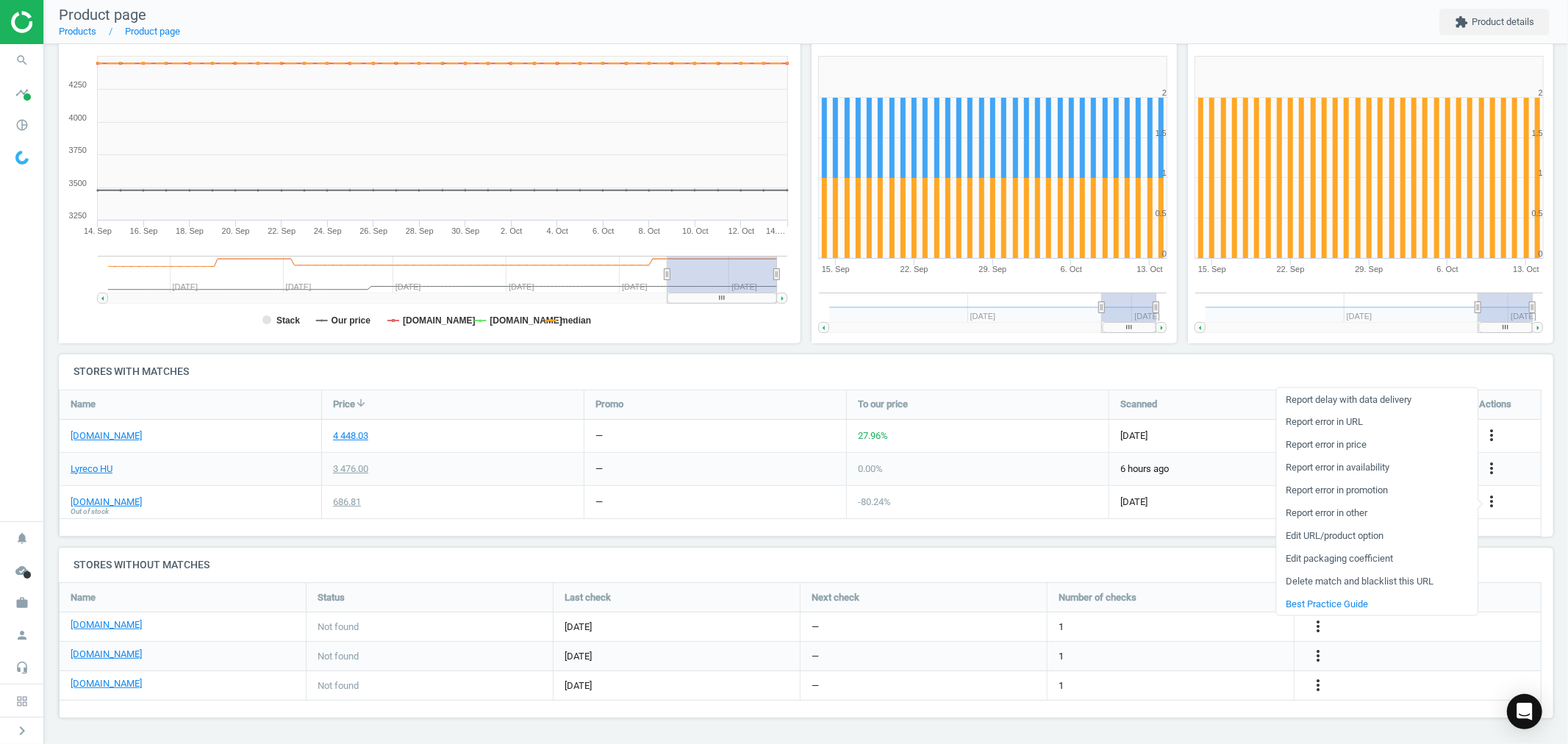
click at [1534, 545] on div "PK6 STABILO BOSS 70/6-2 H/LIGHTER PASTEL, 4006381492881 sku : 9931371 upc : 400…" at bounding box center [806, 301] width 1524 height 887
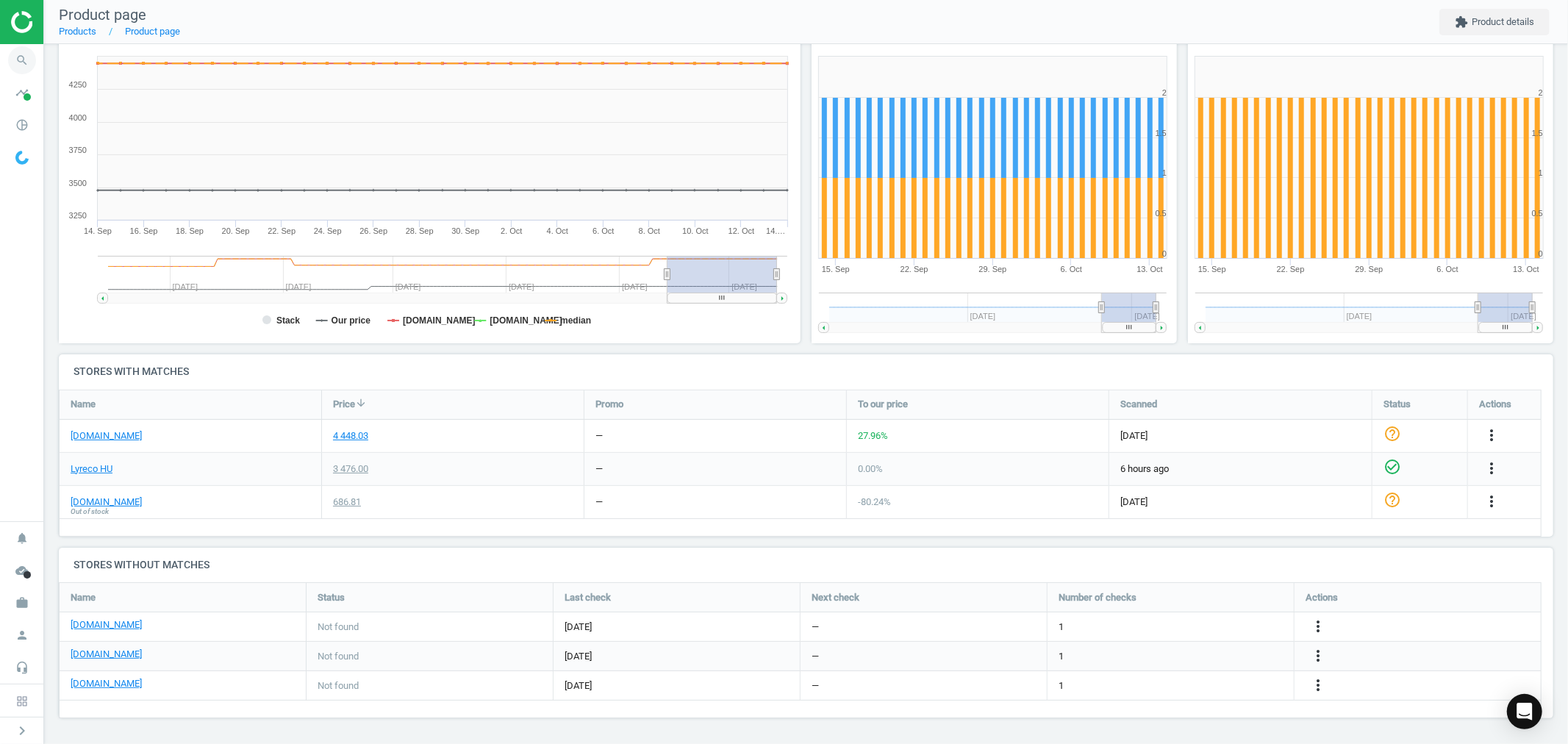
click at [26, 57] on icon "search" at bounding box center [22, 60] width 28 height 28
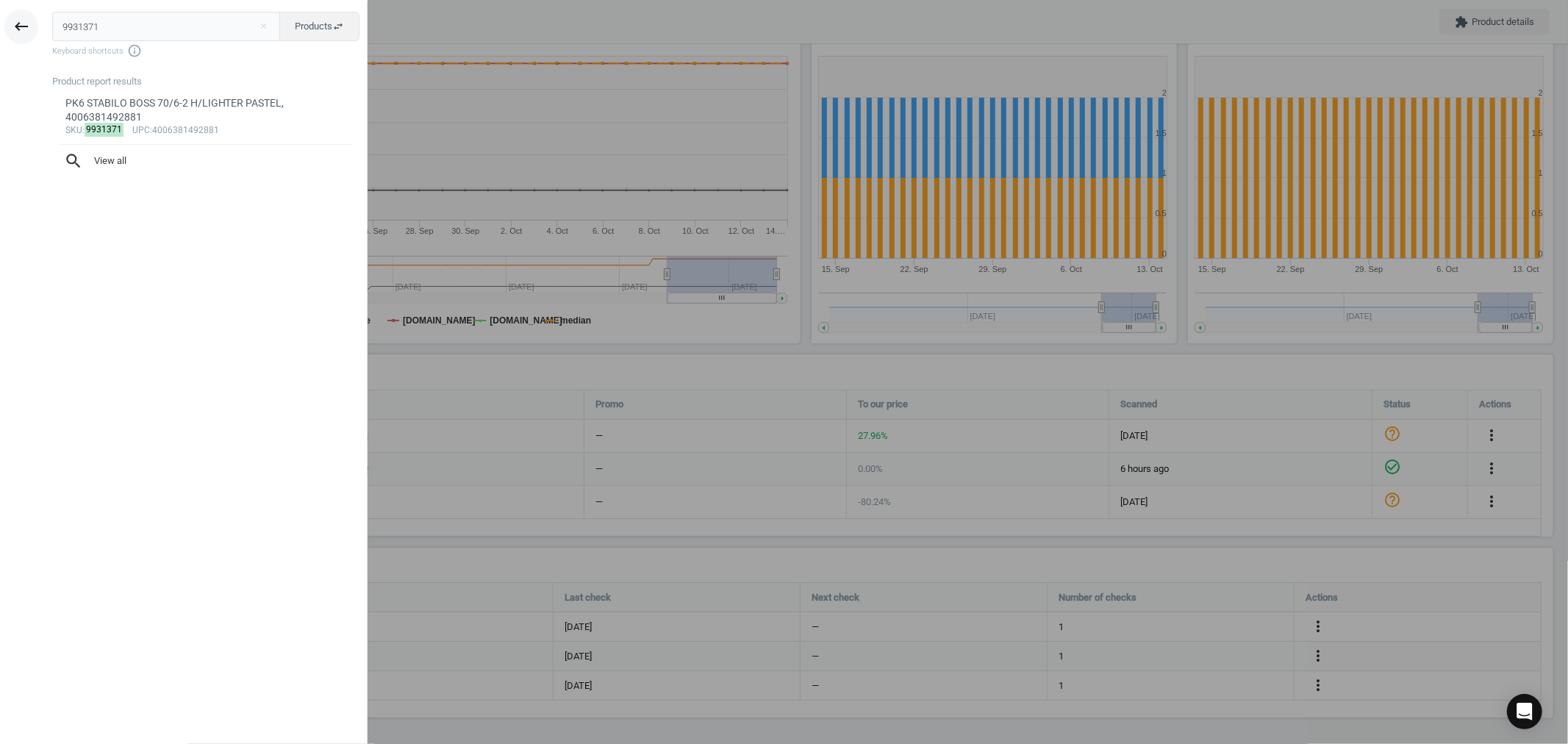
drag, startPoint x: 103, startPoint y: 32, endPoint x: 6, endPoint y: 26, distance: 97.2
click at [10, 27] on div "keyboard_backspace 9931371 close Products swap_horiz Keyboard shortcuts info_ou…" at bounding box center [184, 374] width 368 height 744
type input "142396"
click at [164, 105] on div "Energizer Ultra Plus Lr54 Batteries - Pack Of 2, 7638900083088" at bounding box center [206, 110] width 281 height 29
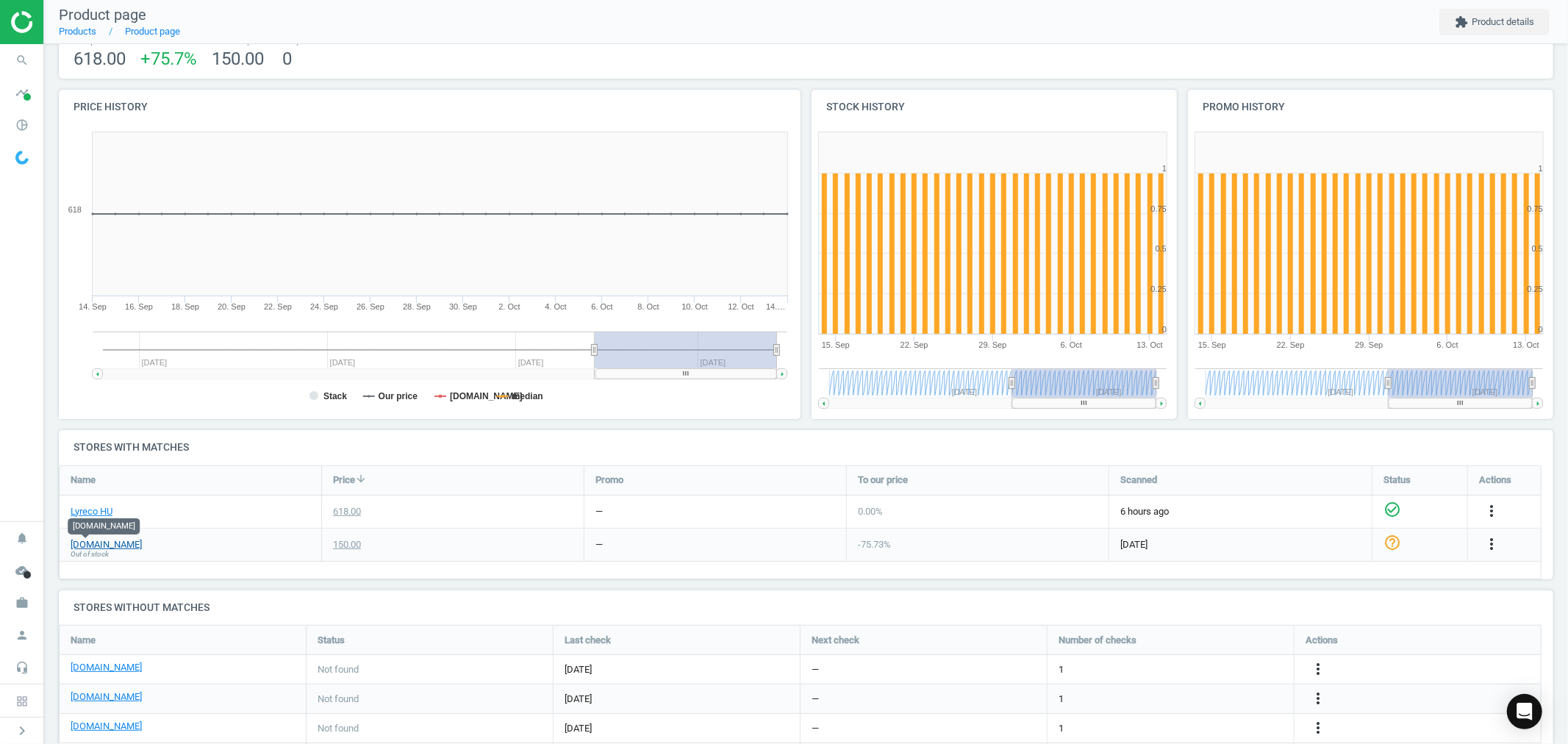
click at [90, 542] on link "[DOMAIN_NAME]" at bounding box center [106, 545] width 71 height 14
